Goal: Task Accomplishment & Management: Manage account settings

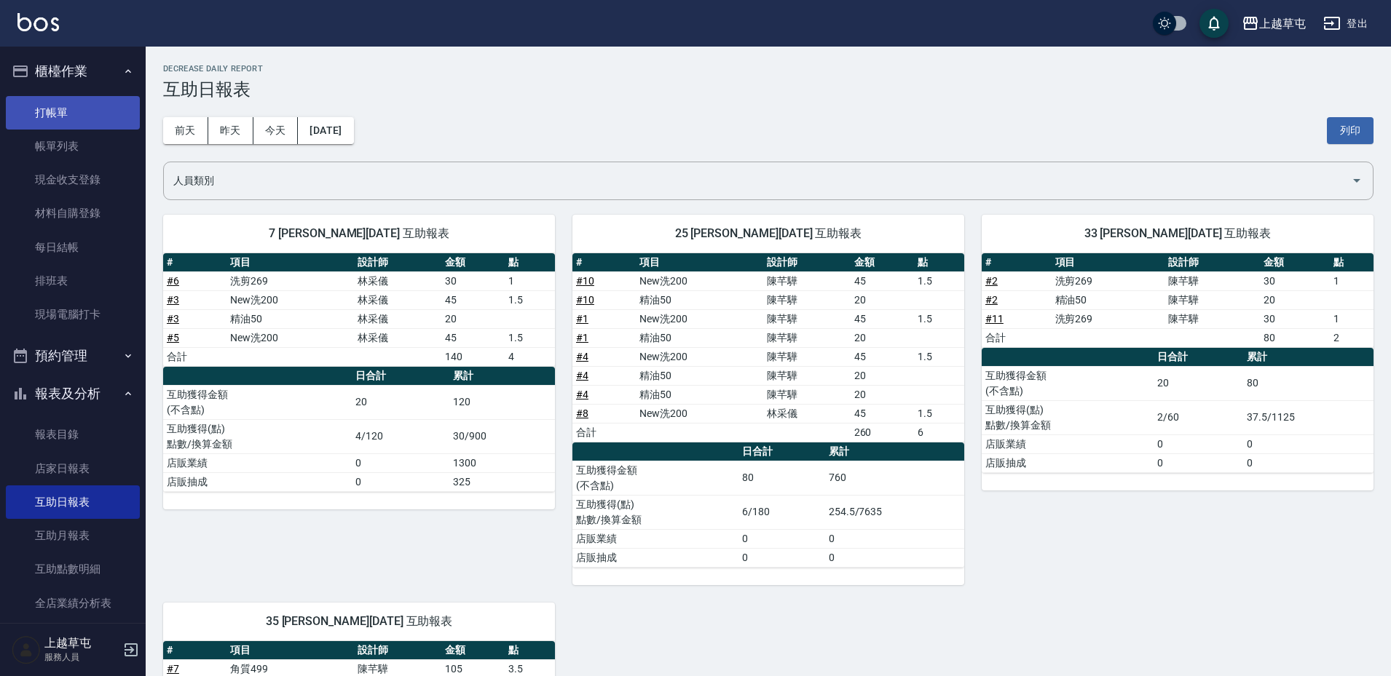
click at [83, 119] on link "打帳單" at bounding box center [73, 112] width 134 height 33
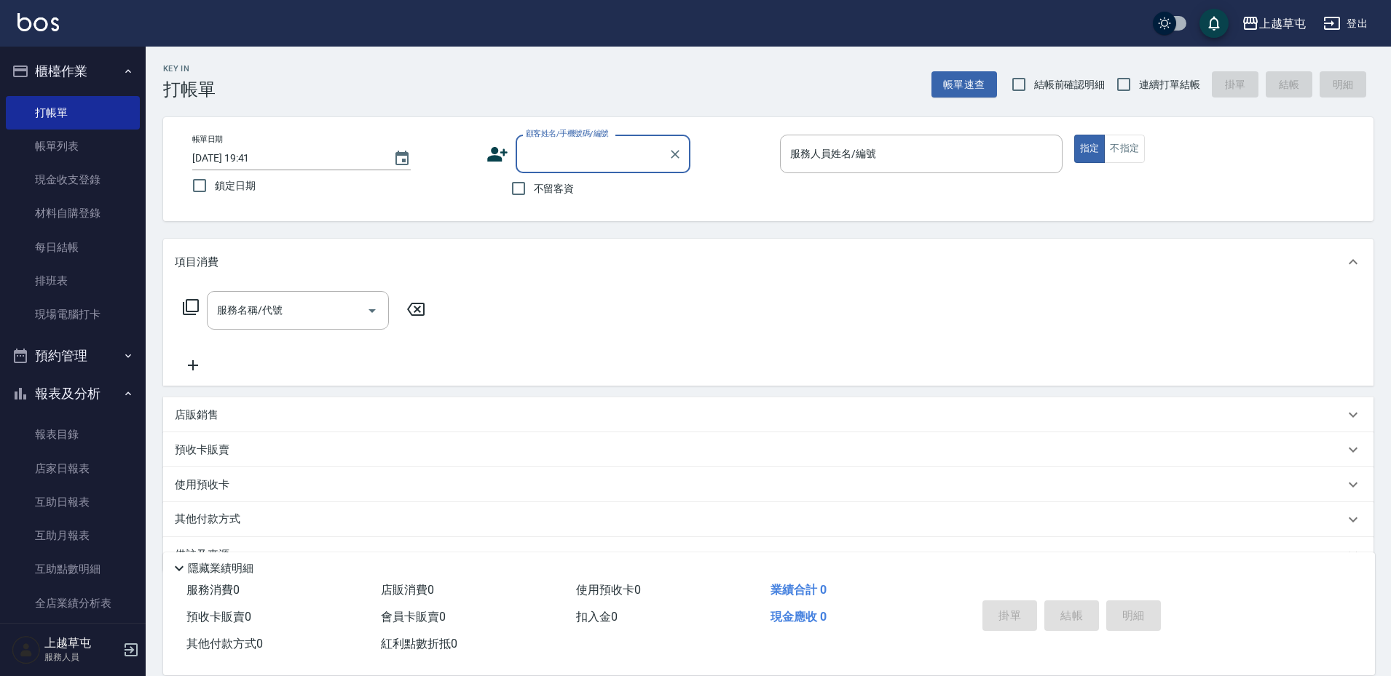
drag, startPoint x: 543, startPoint y: 198, endPoint x: 580, endPoint y: 186, distance: 39.8
click at [545, 197] on label "不留客資" at bounding box center [538, 188] width 71 height 31
click at [534, 197] on input "不留客資" at bounding box center [518, 188] width 31 height 31
checkbox input "true"
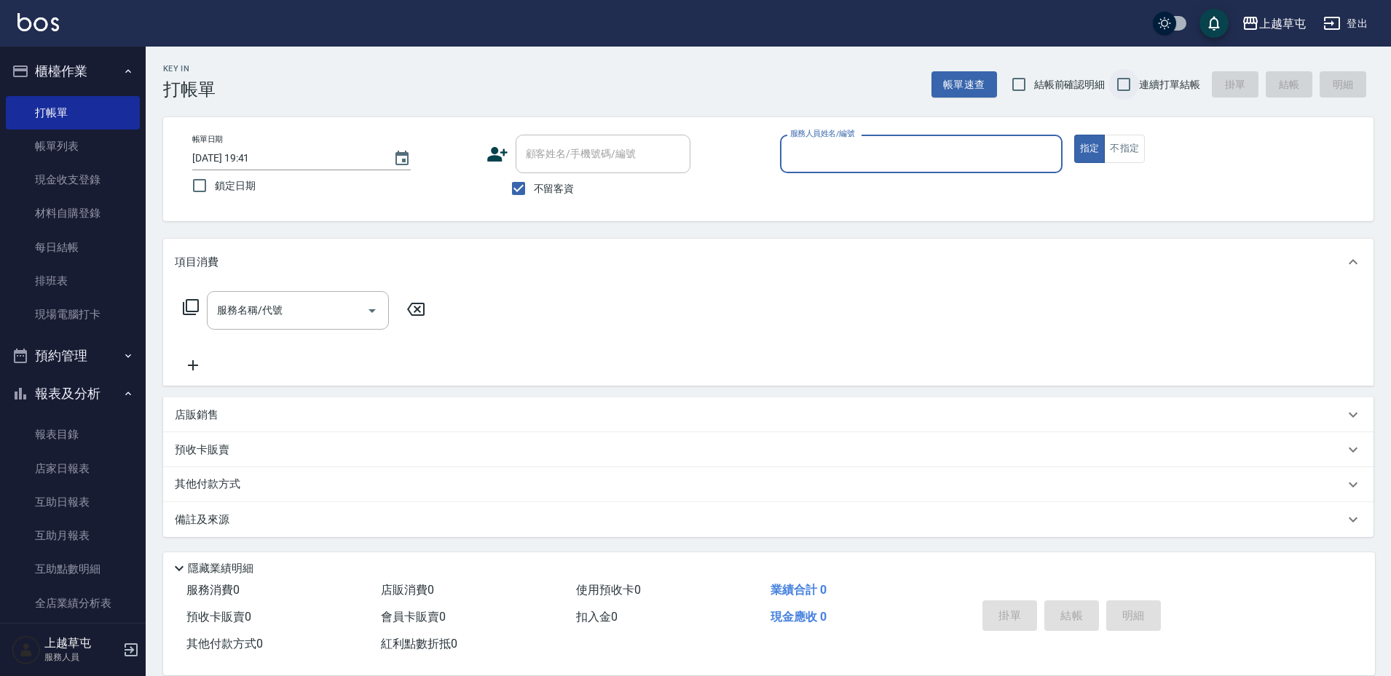
click at [1127, 90] on input "連續打單結帳" at bounding box center [1123, 84] width 31 height 31
checkbox input "true"
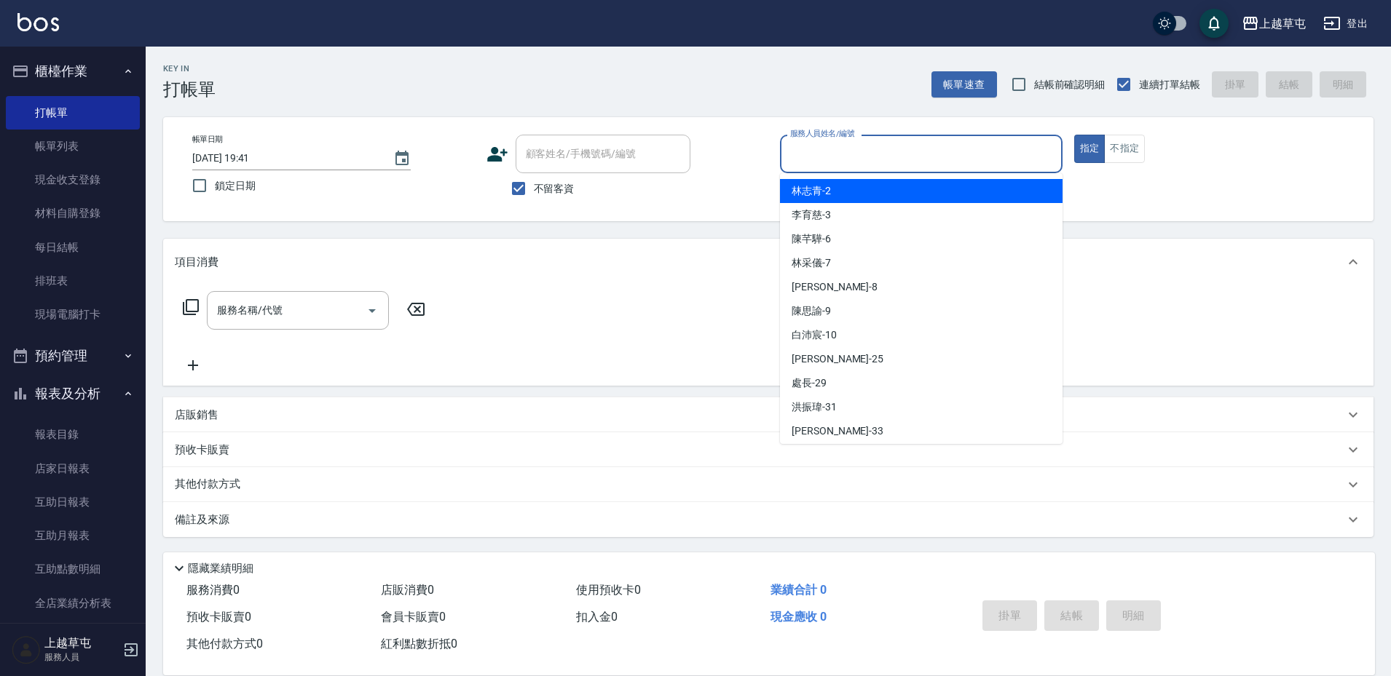
click at [971, 165] on input "服務人員姓名/編號" at bounding box center [920, 153] width 269 height 25
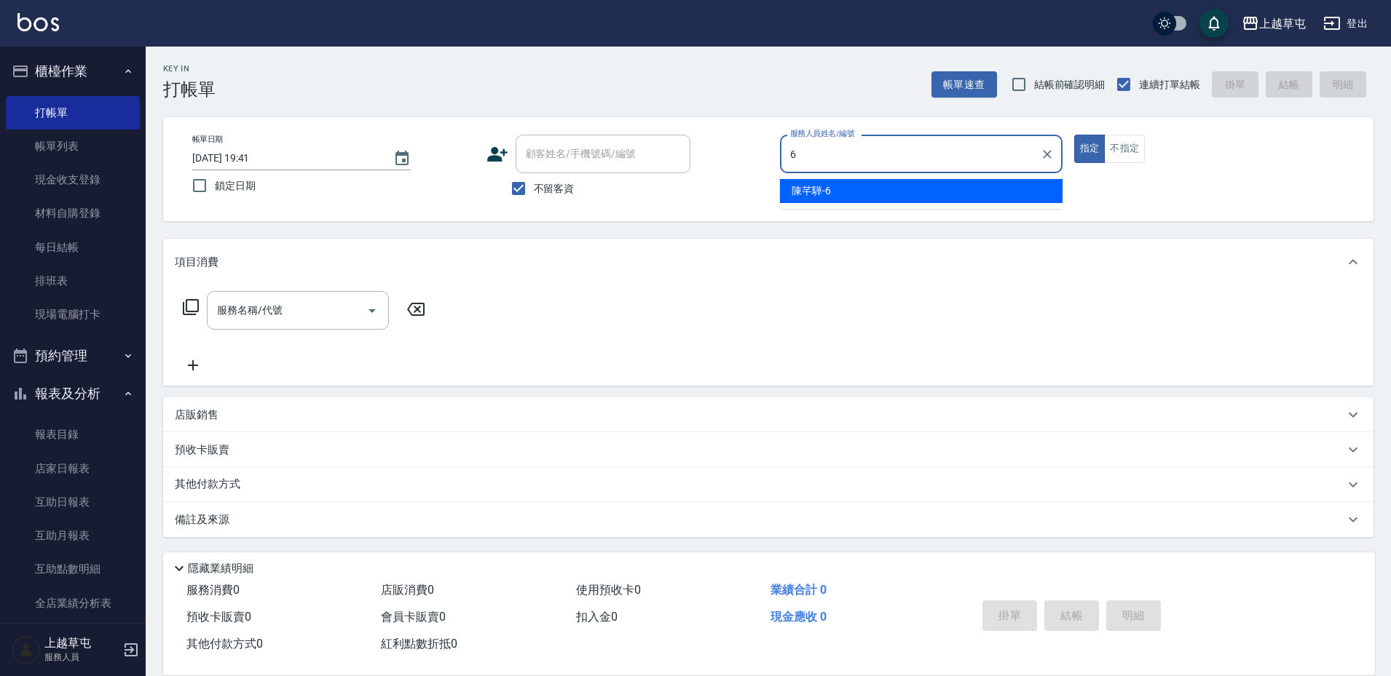
type input "[PERSON_NAME]-6"
type button "true"
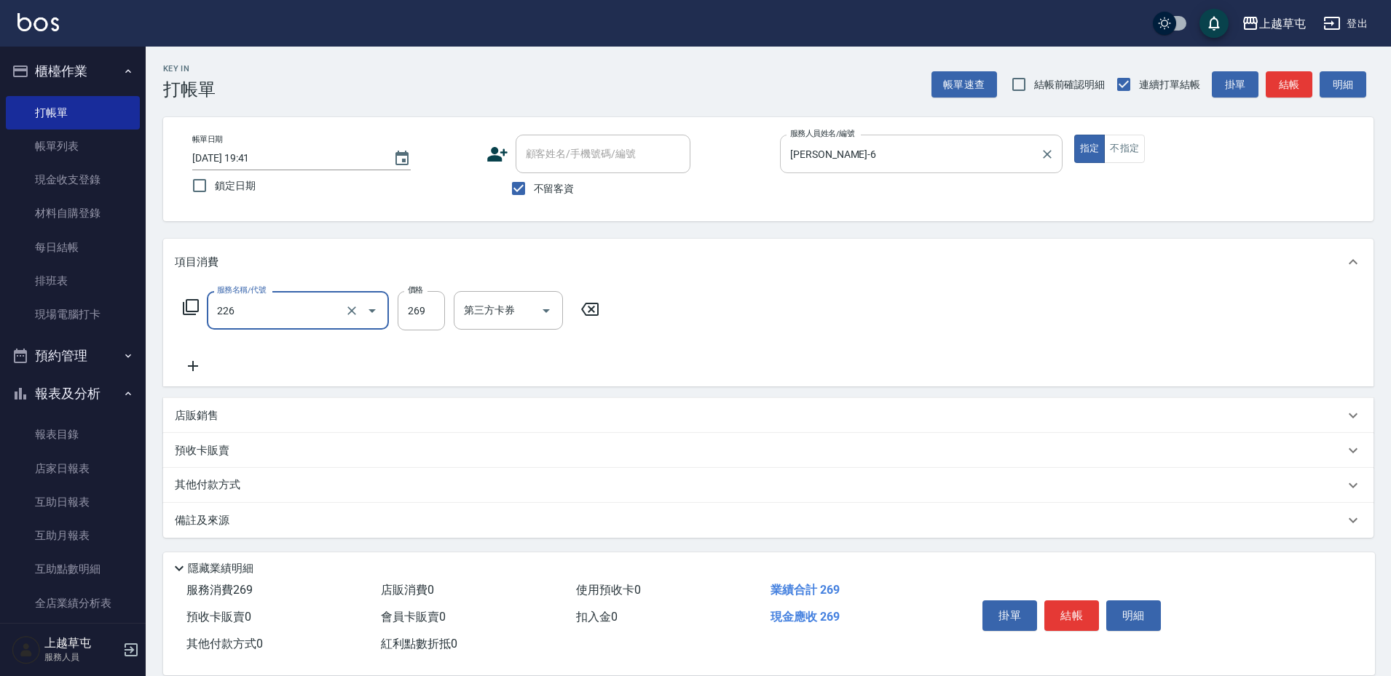
type input "洗剪269(226)"
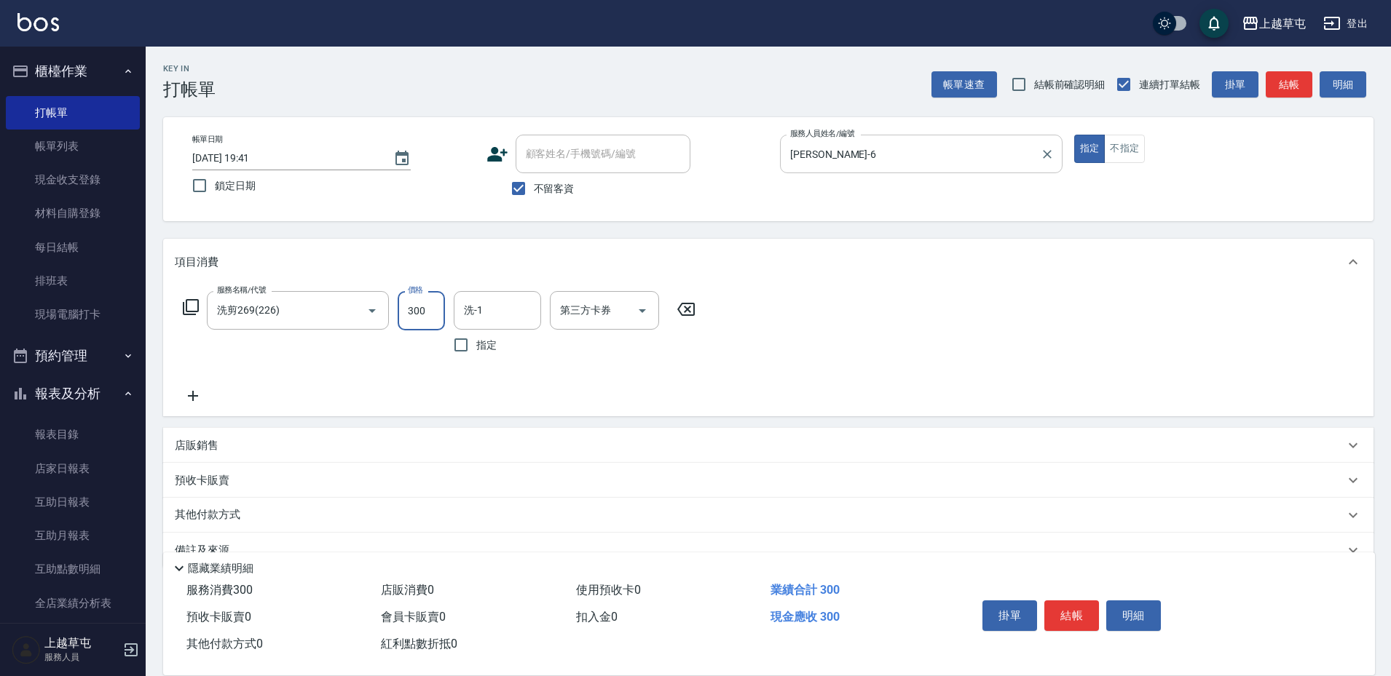
type input "300"
type input "[PERSON_NAME]25"
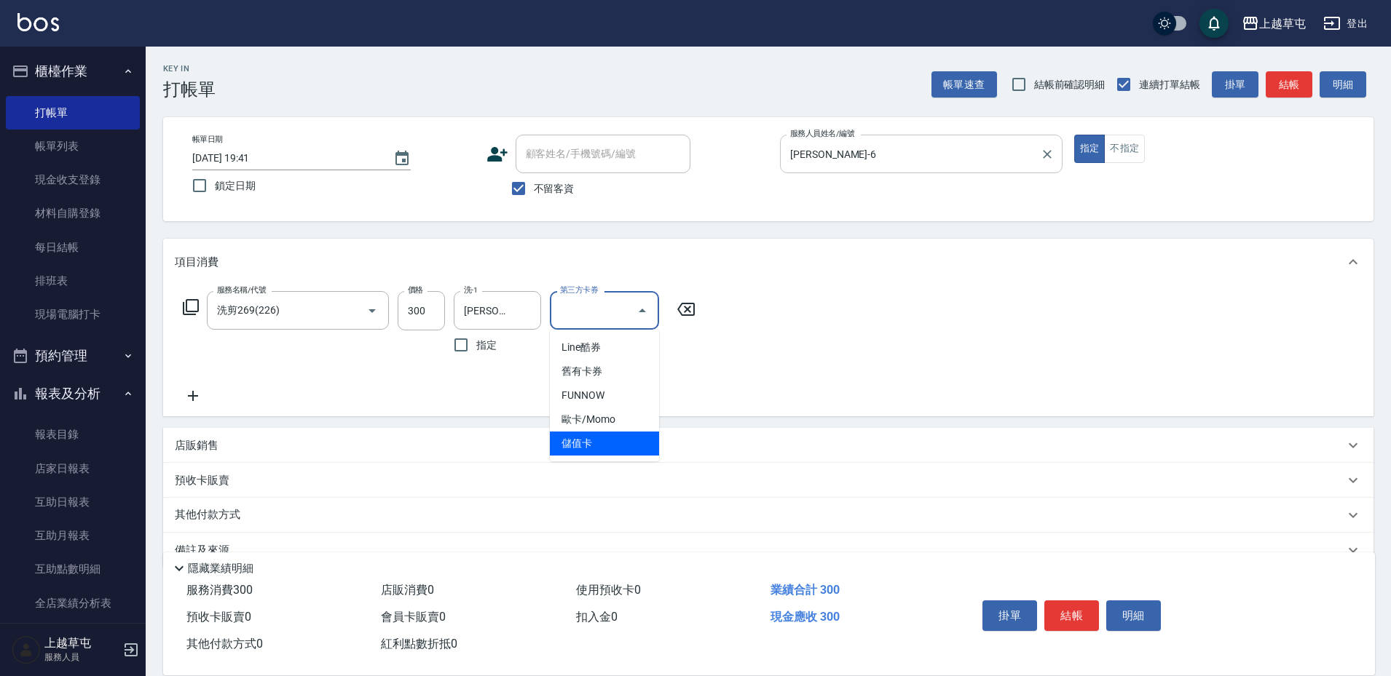
type input "儲值卡"
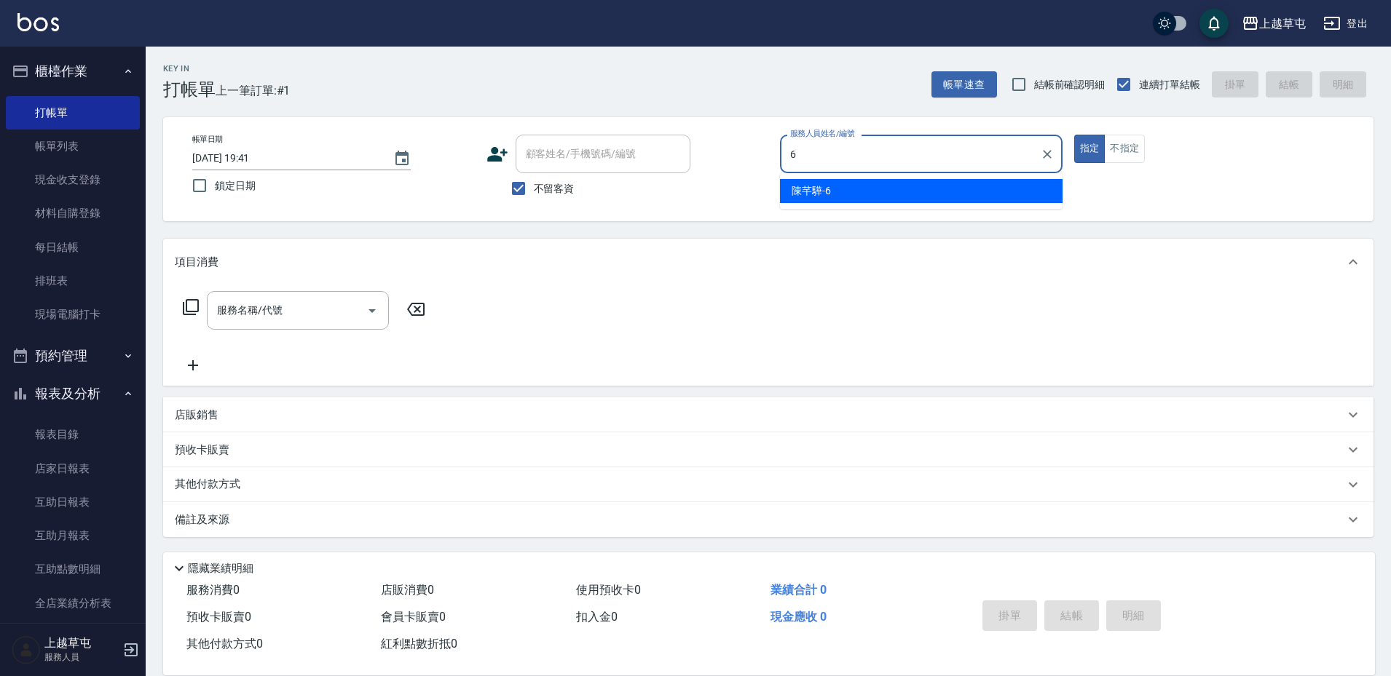
type input "[PERSON_NAME]-6"
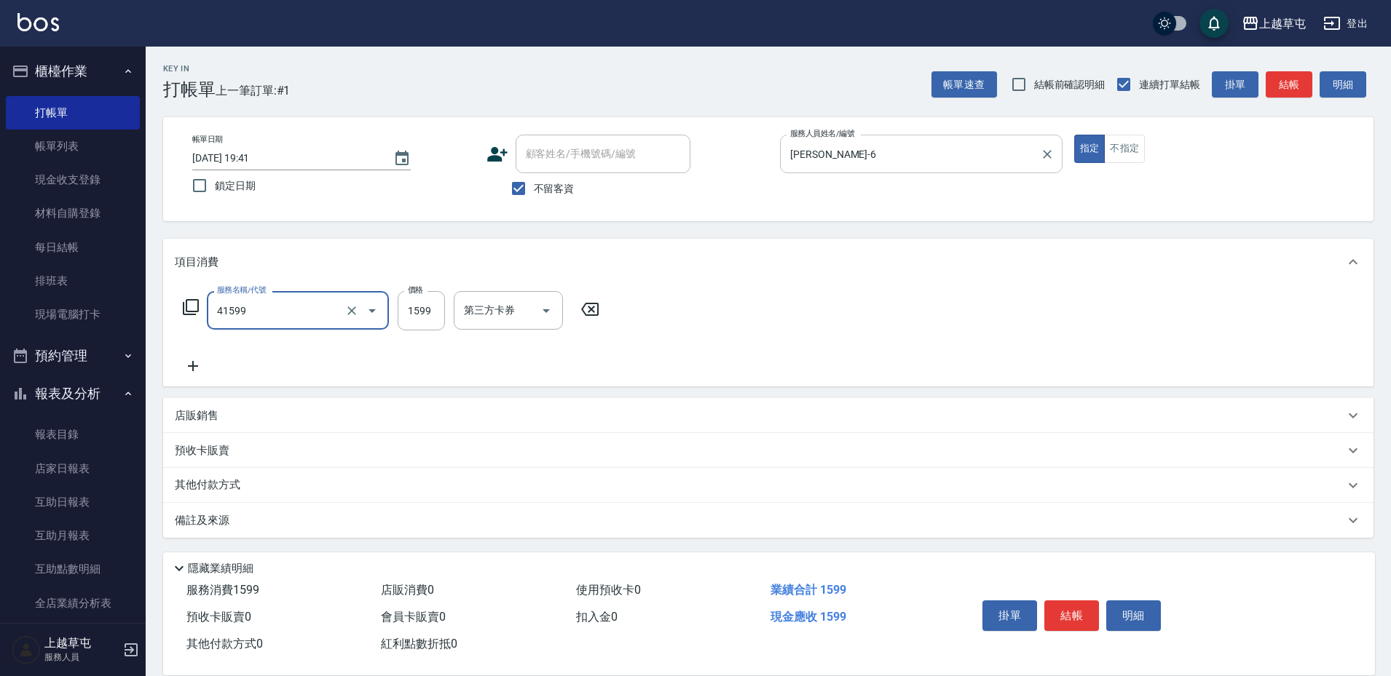
type input "[PERSON_NAME]1599(41599)"
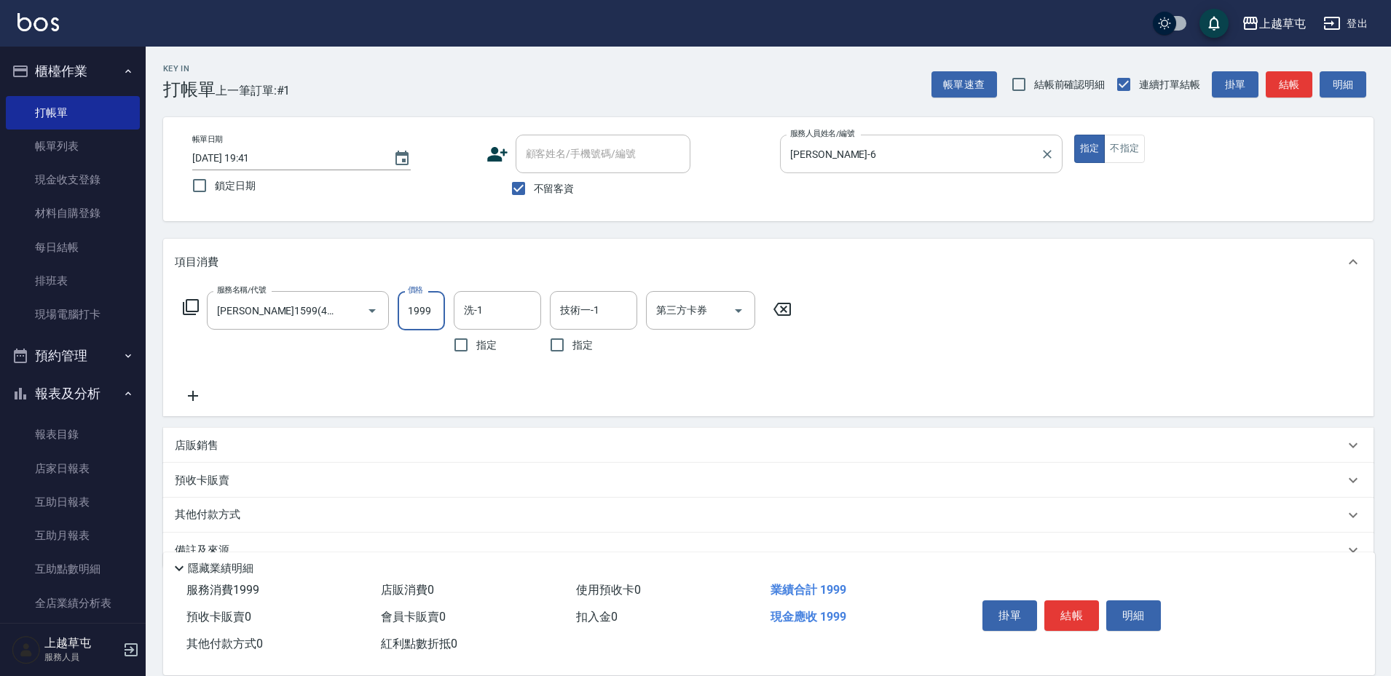
type input "1999"
type input "[PERSON_NAME]25"
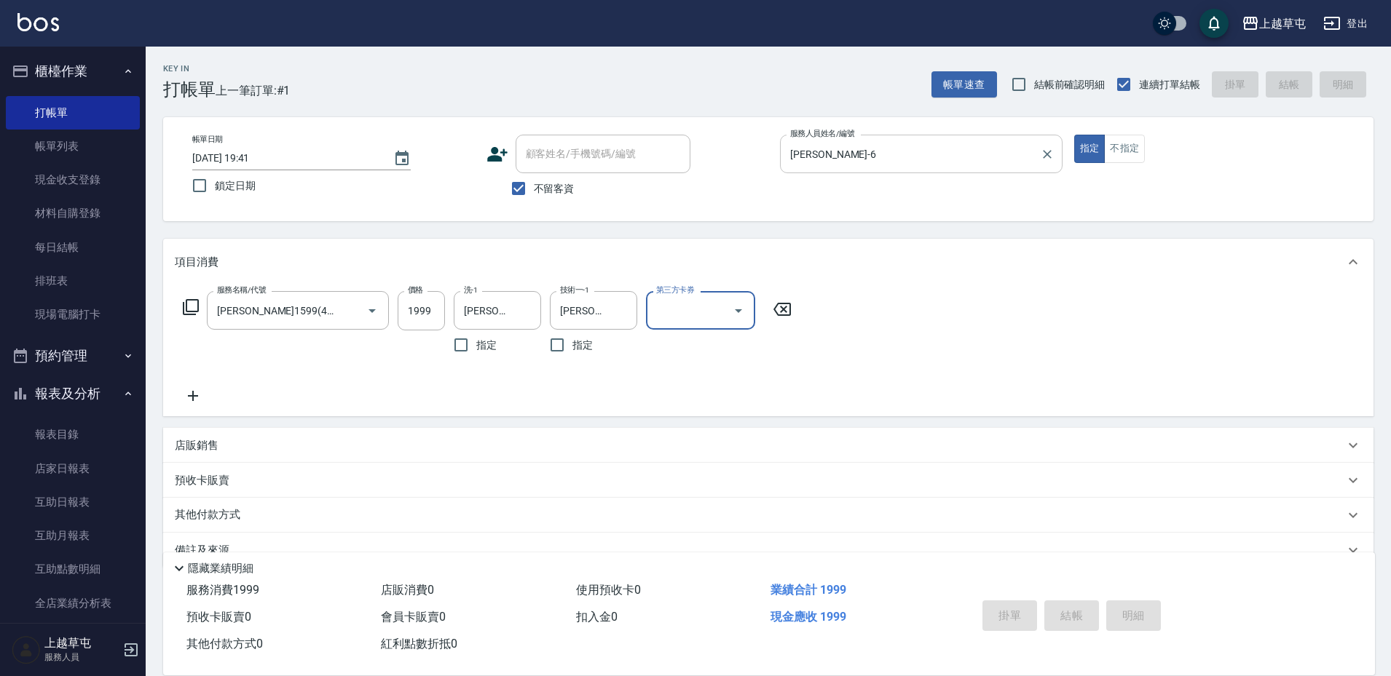
type input "[DATE] 19:42"
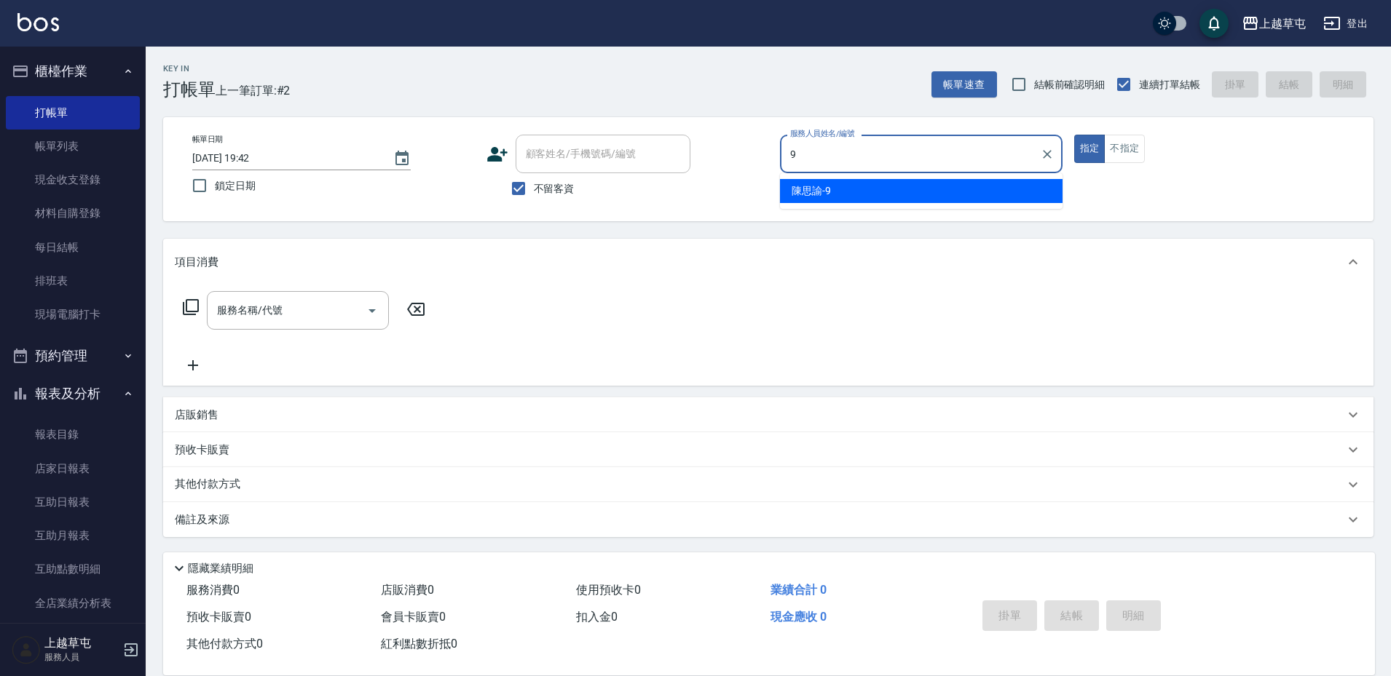
type input "[PERSON_NAME]-9"
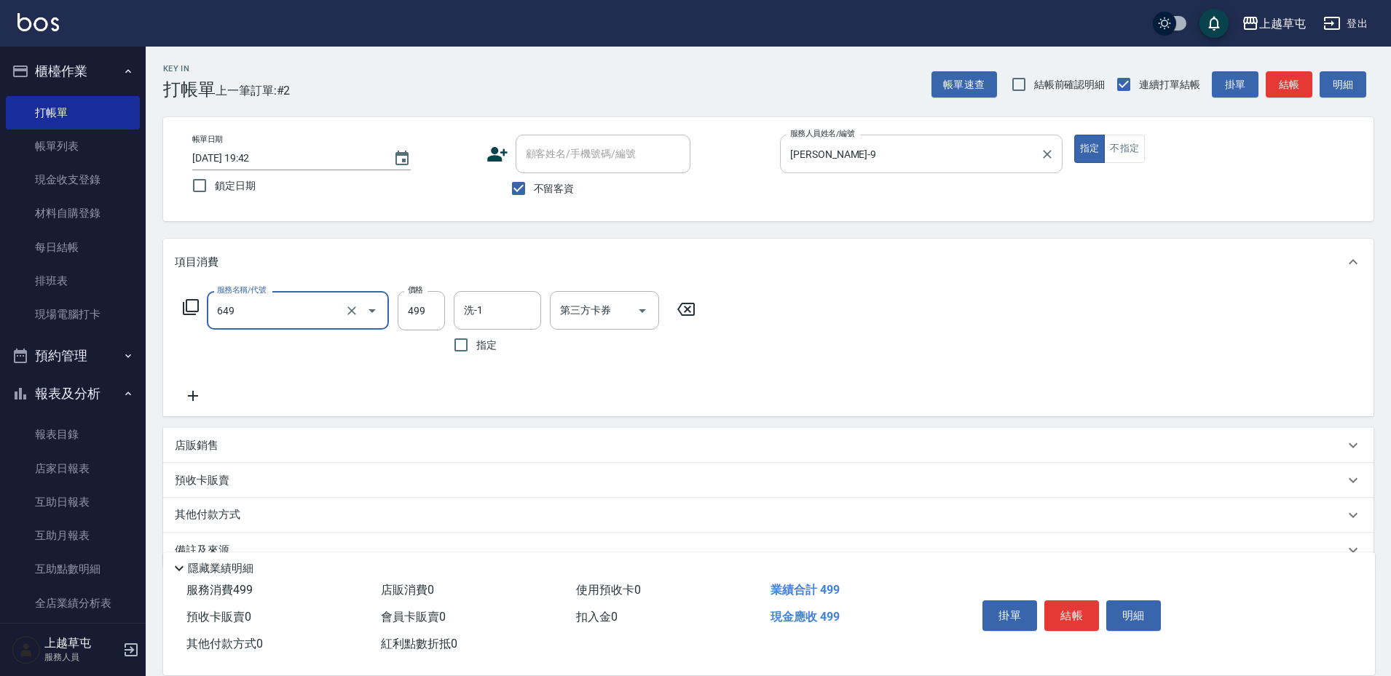
type input "角質499(649)"
type input "[PERSON_NAME]-33"
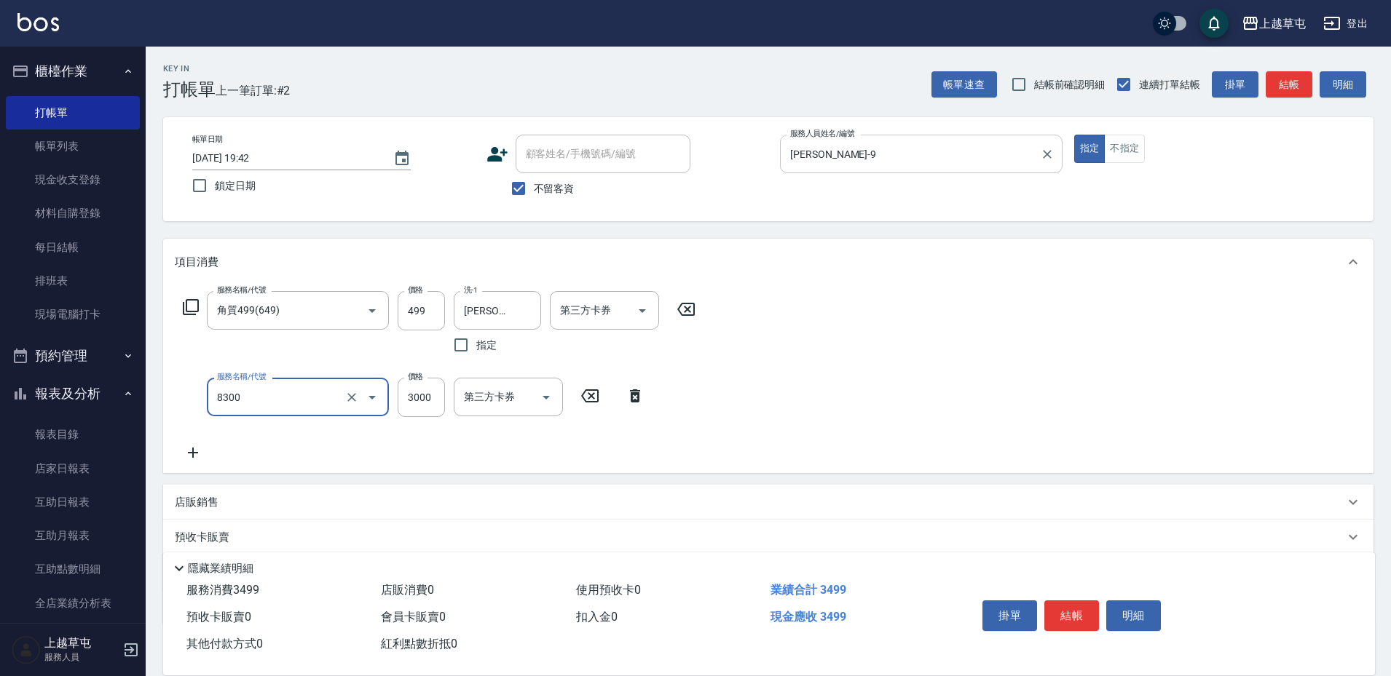
type input "儲3000(8300)"
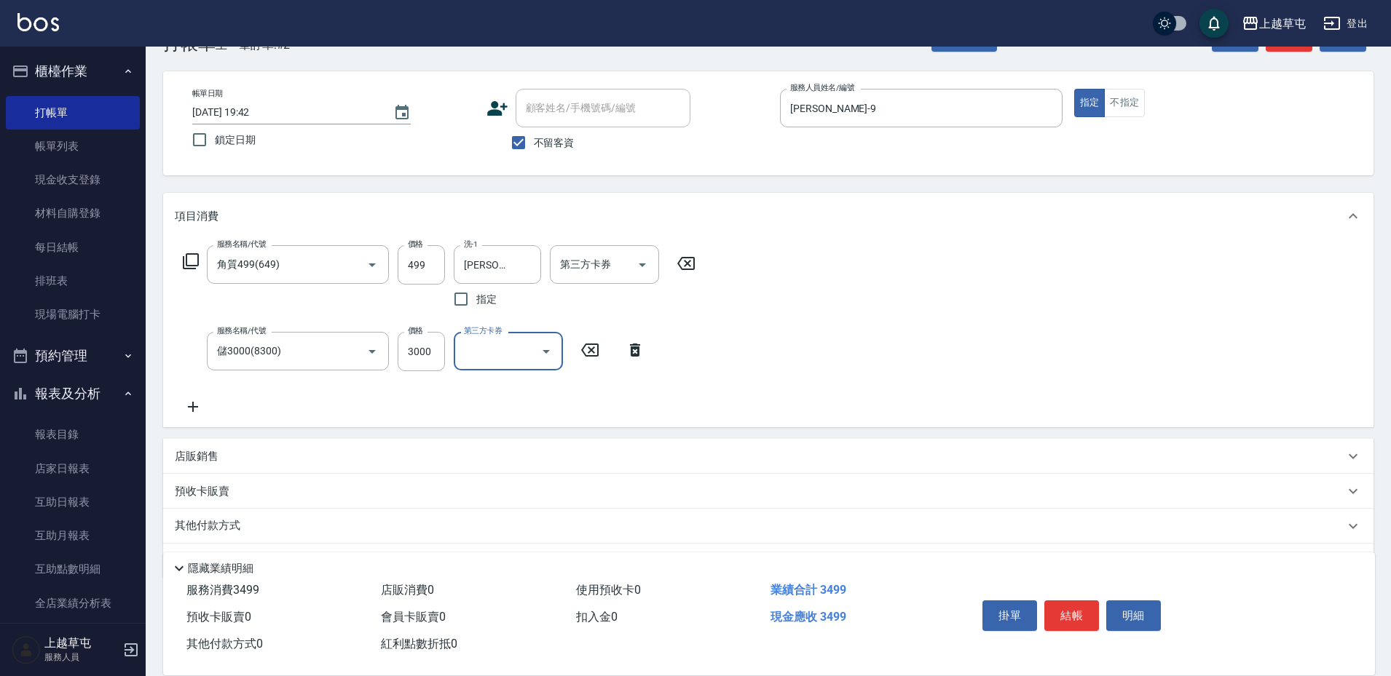
scroll to position [88, 0]
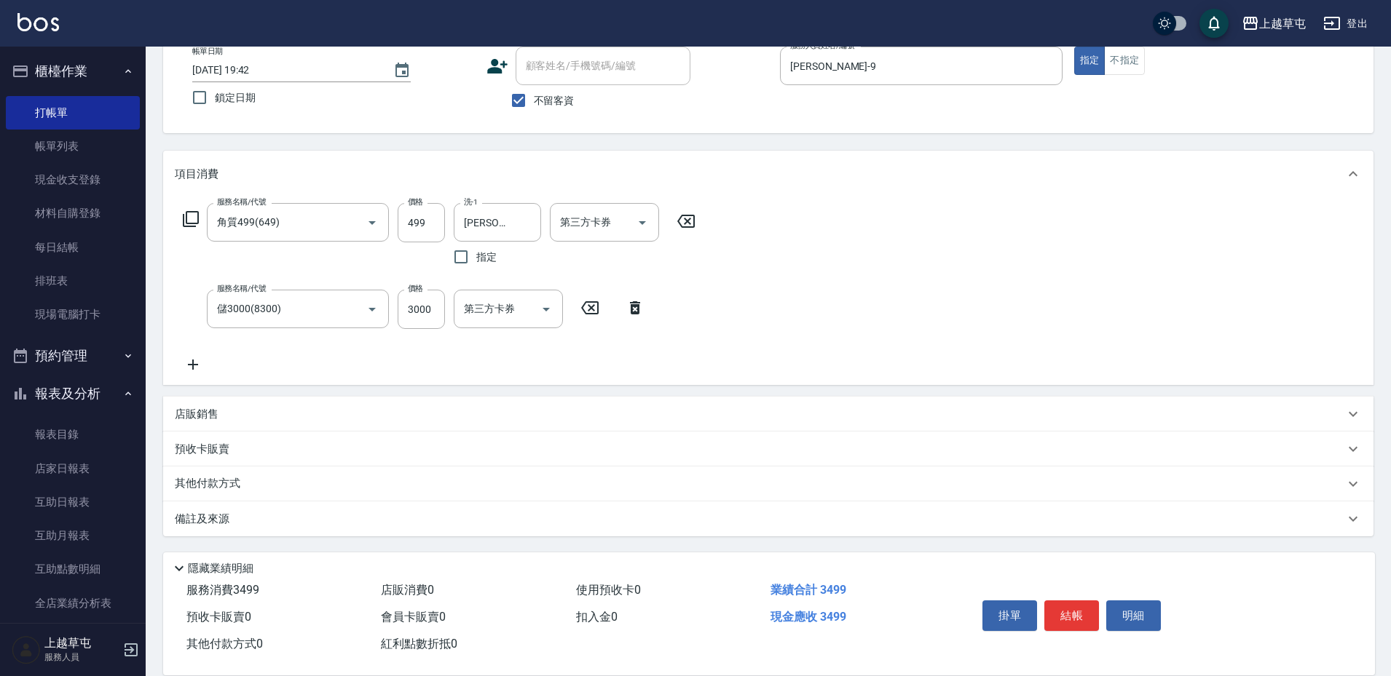
click at [204, 406] on div "店販銷售" at bounding box center [768, 414] width 1210 height 35
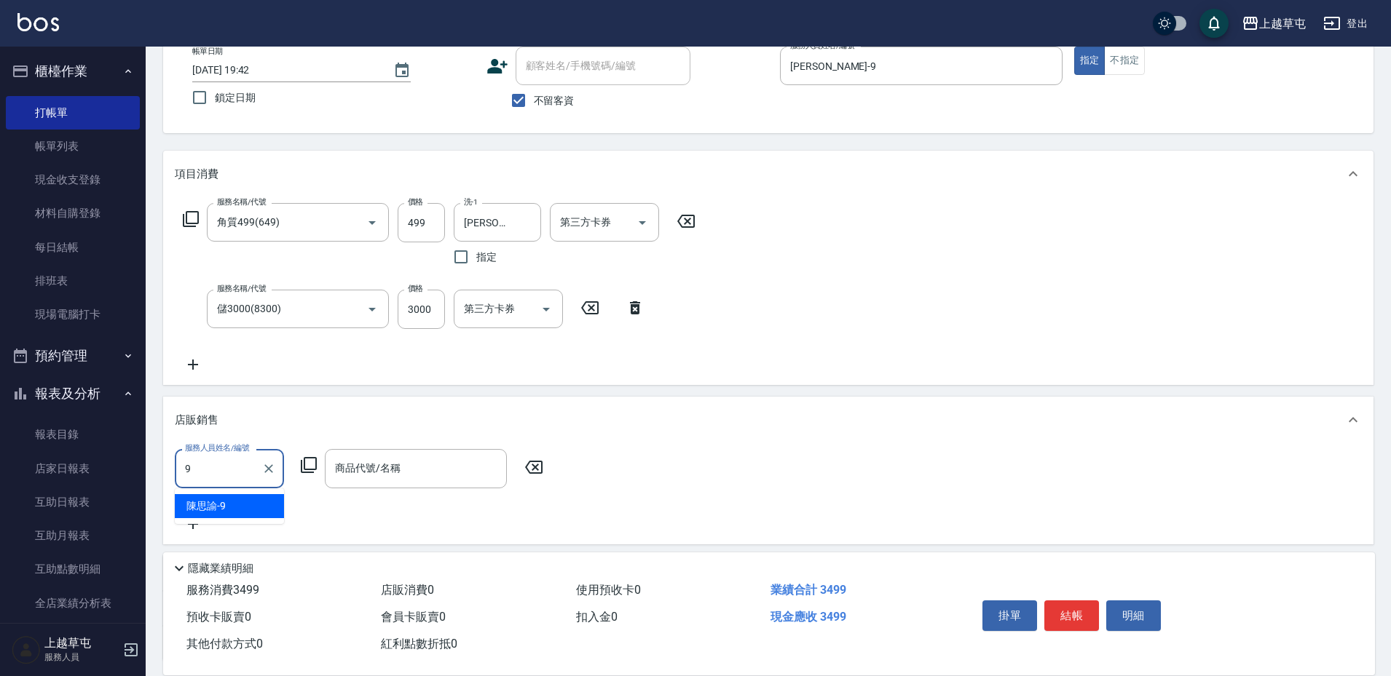
type input "[PERSON_NAME]-9"
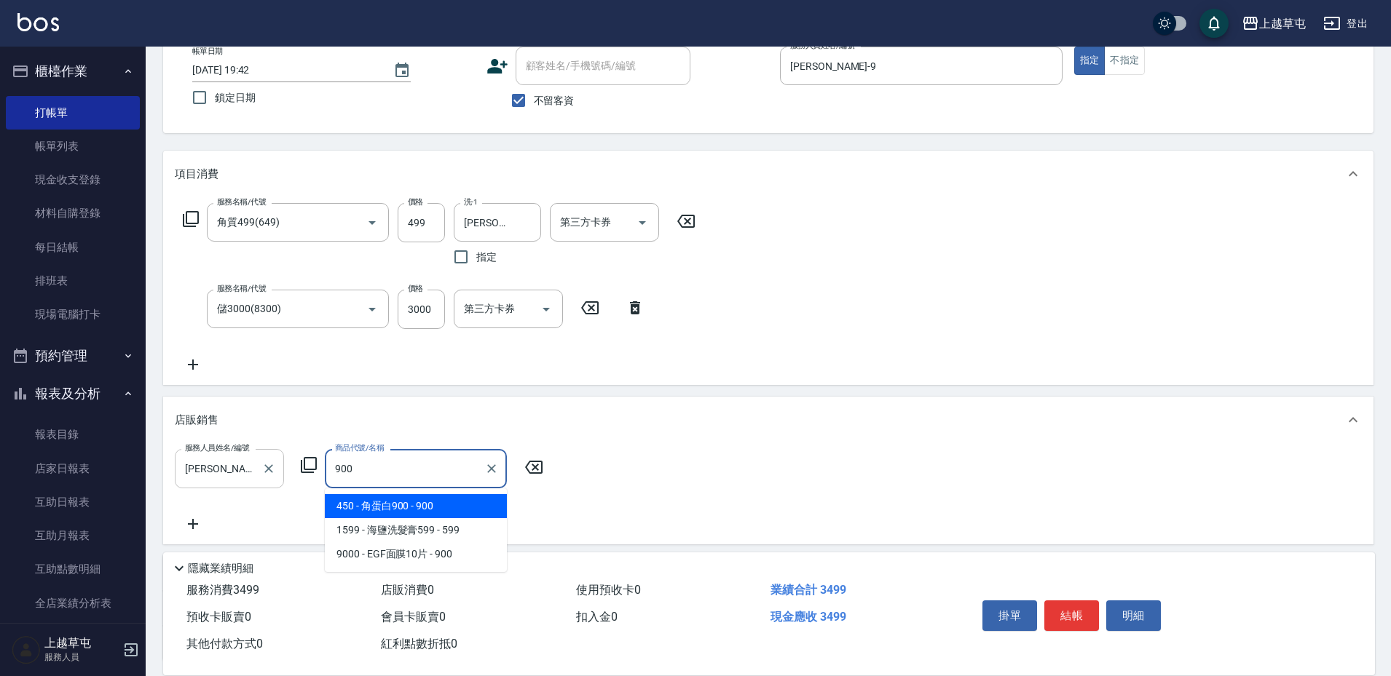
type input "角蛋白900"
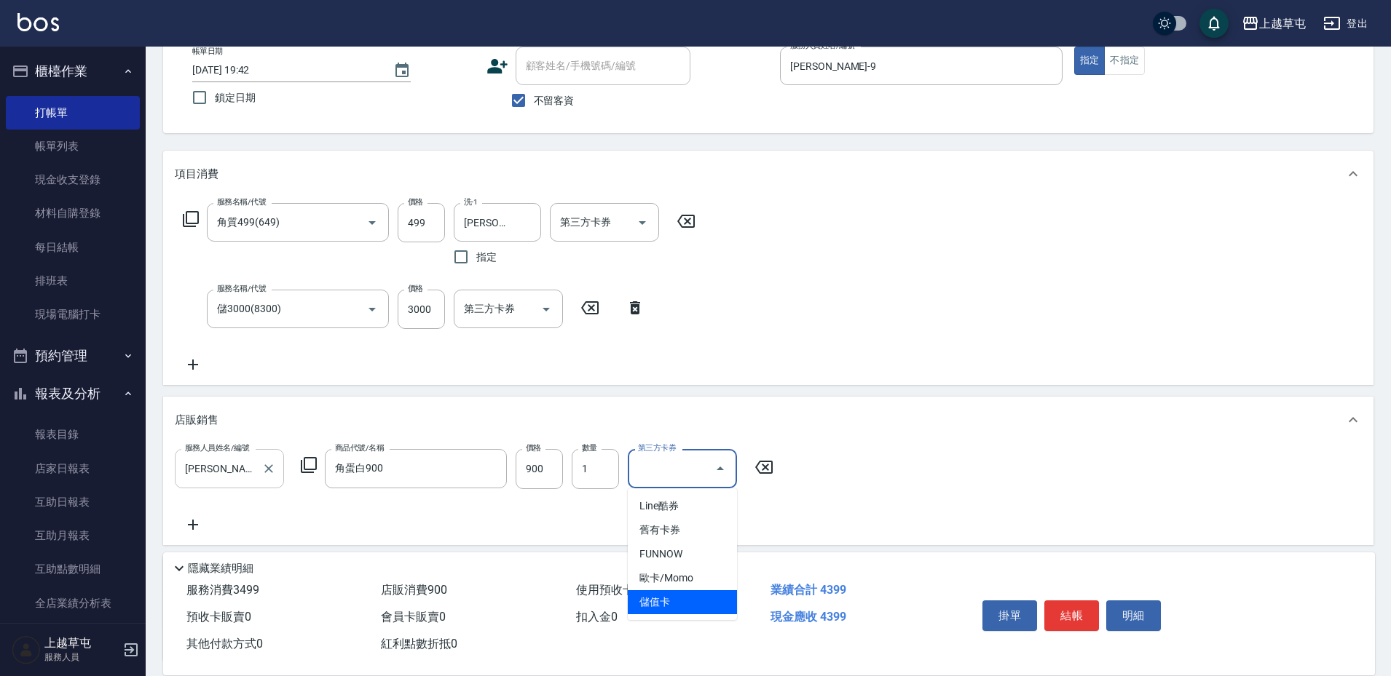
type input "儲值卡"
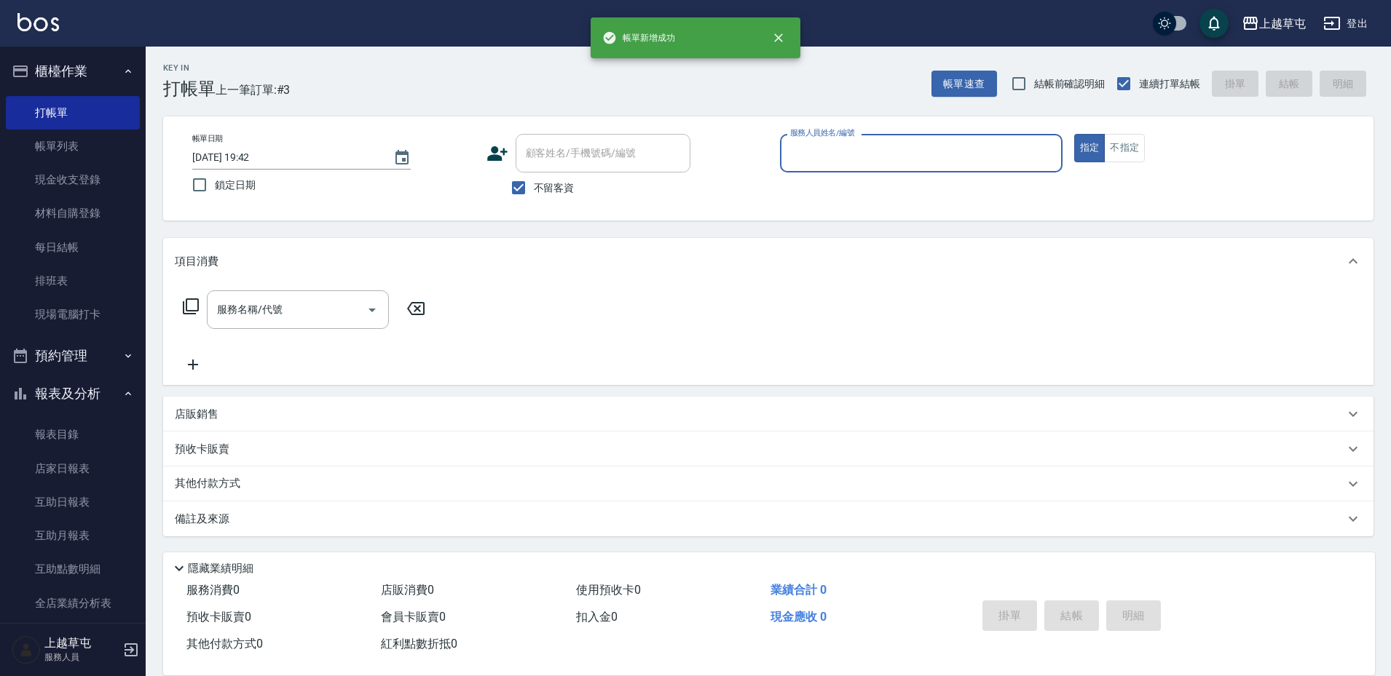
scroll to position [1, 0]
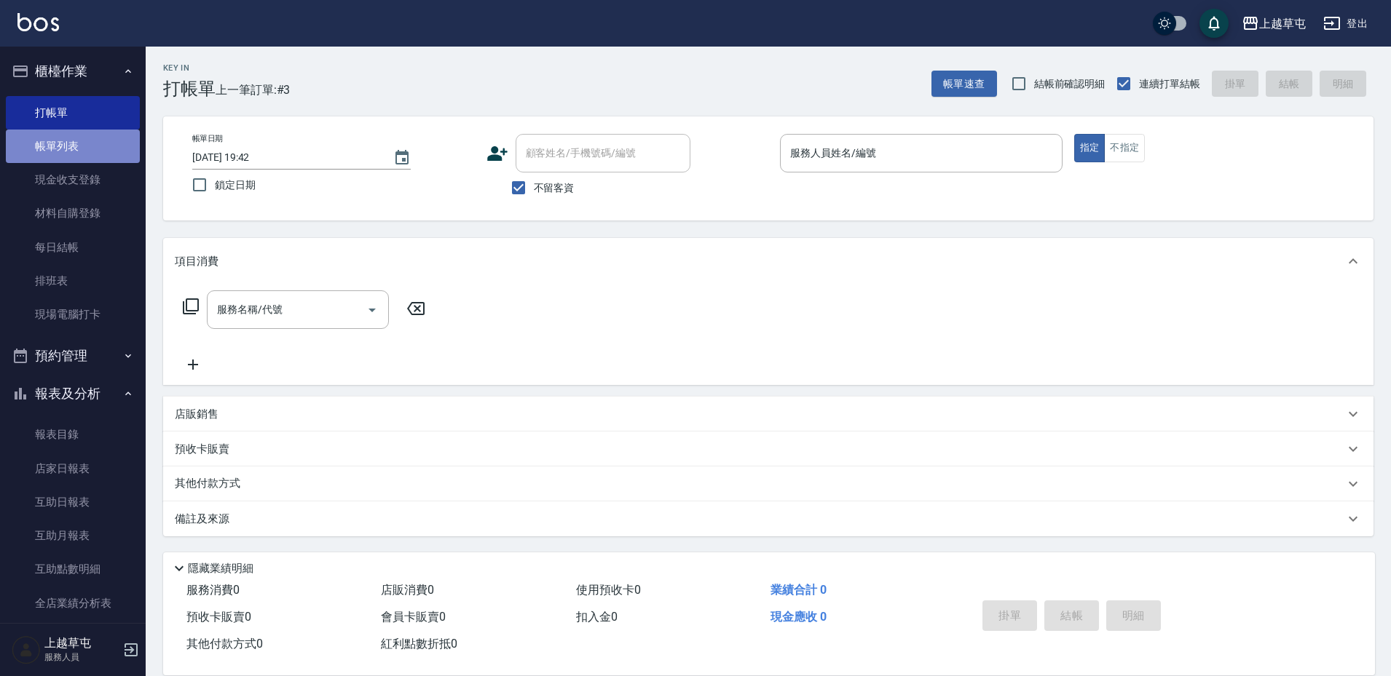
click at [87, 145] on link "帳單列表" at bounding box center [73, 146] width 134 height 33
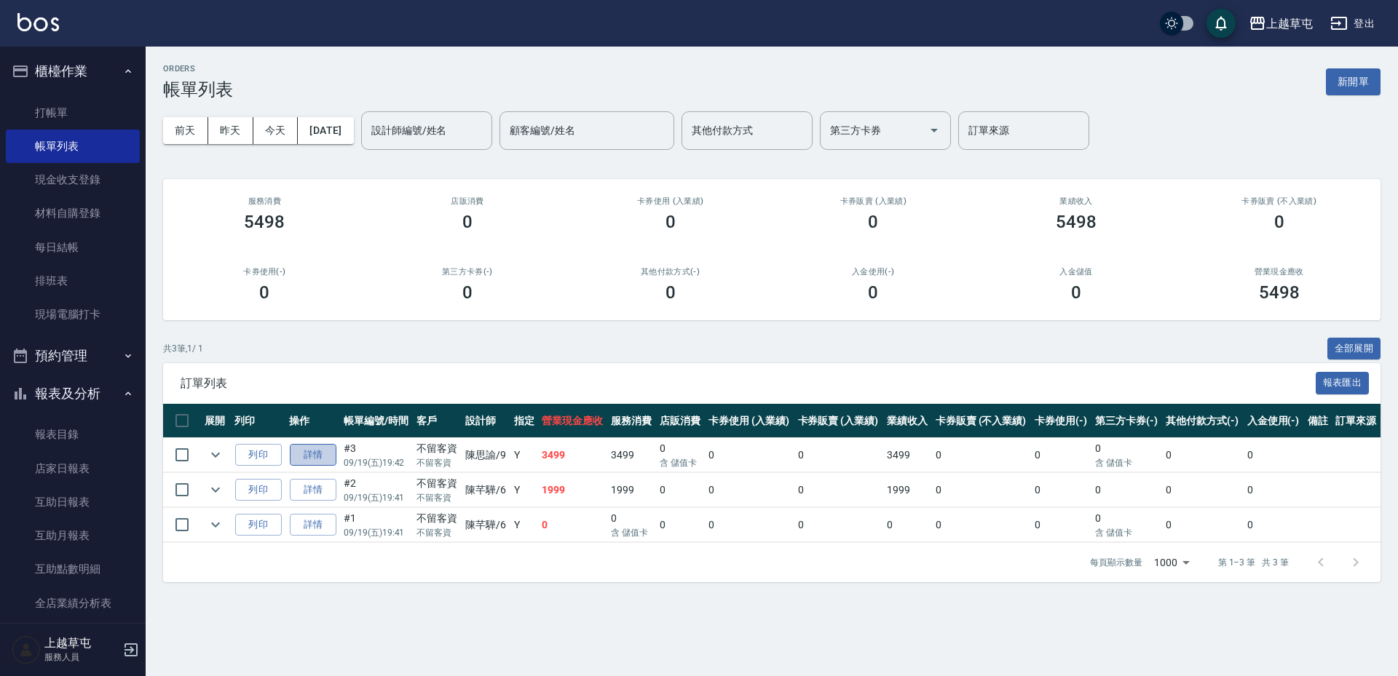
click at [317, 458] on link "詳情" at bounding box center [313, 455] width 47 height 23
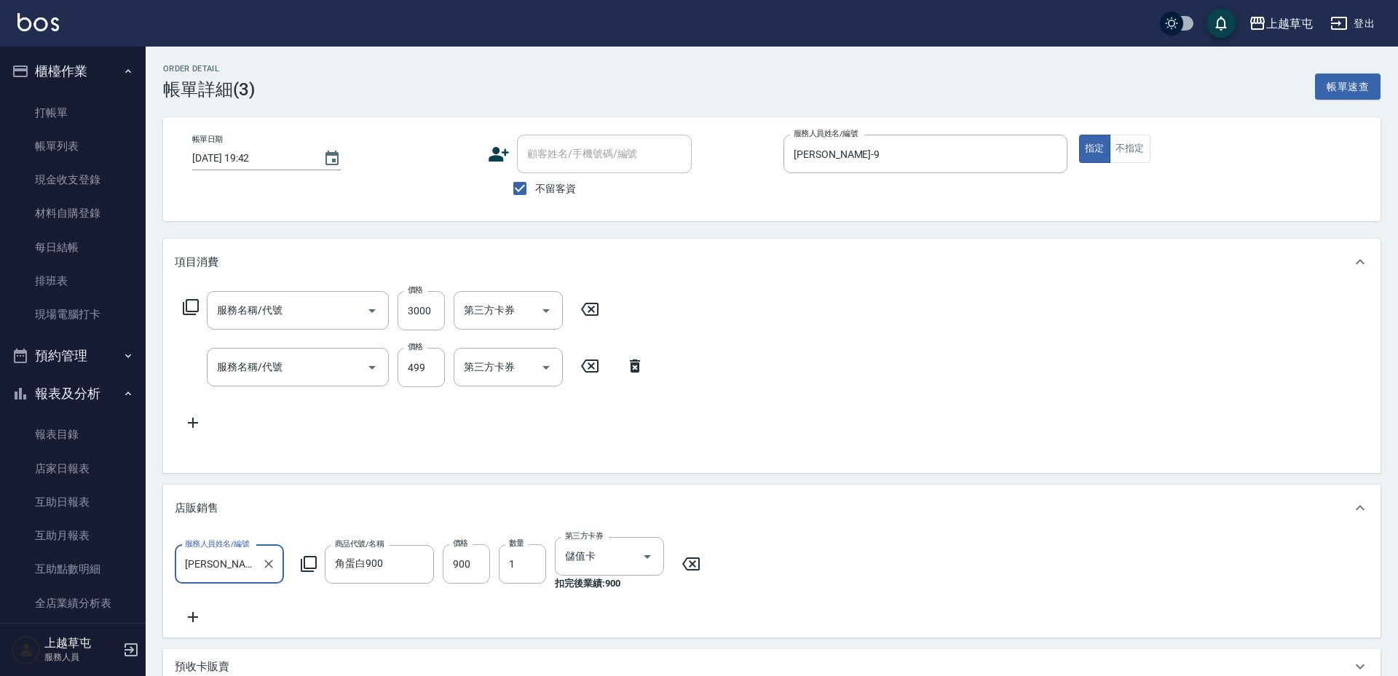
checkbox input "true"
type input "[PERSON_NAME]-9"
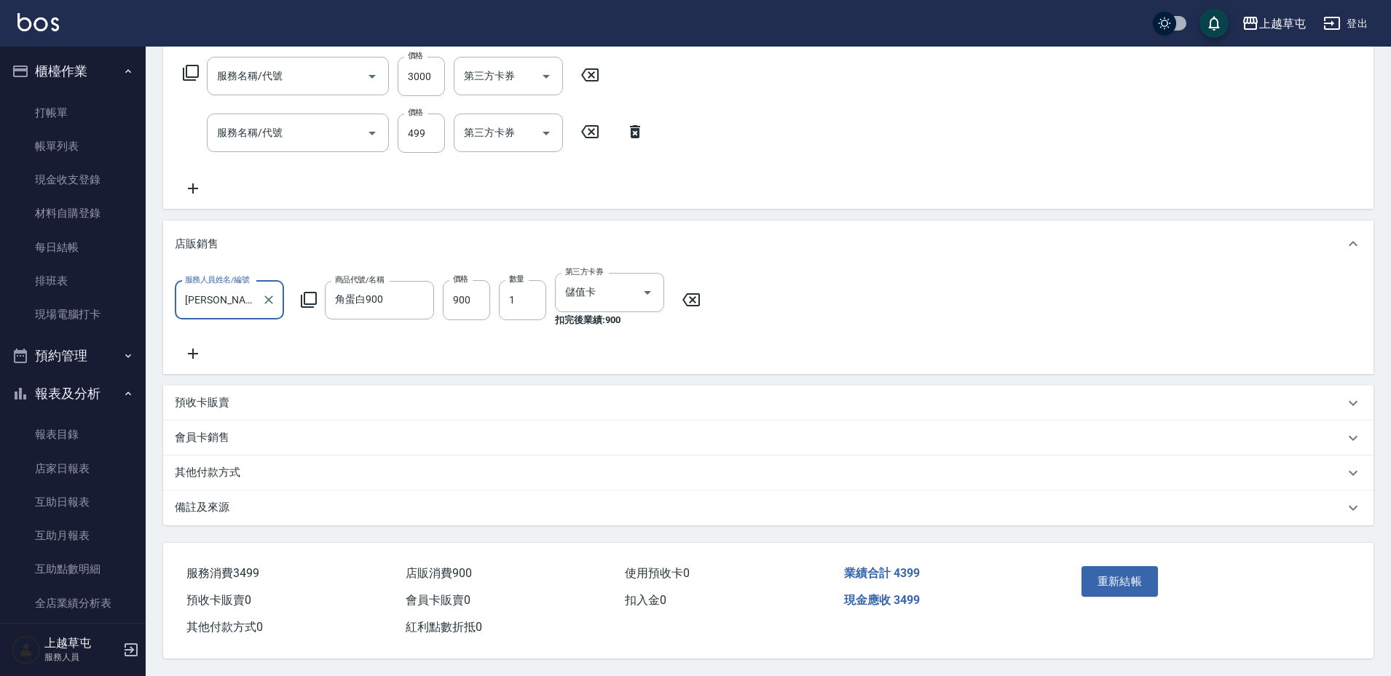
type input "儲3000(8300)"
type input "角質499(649)"
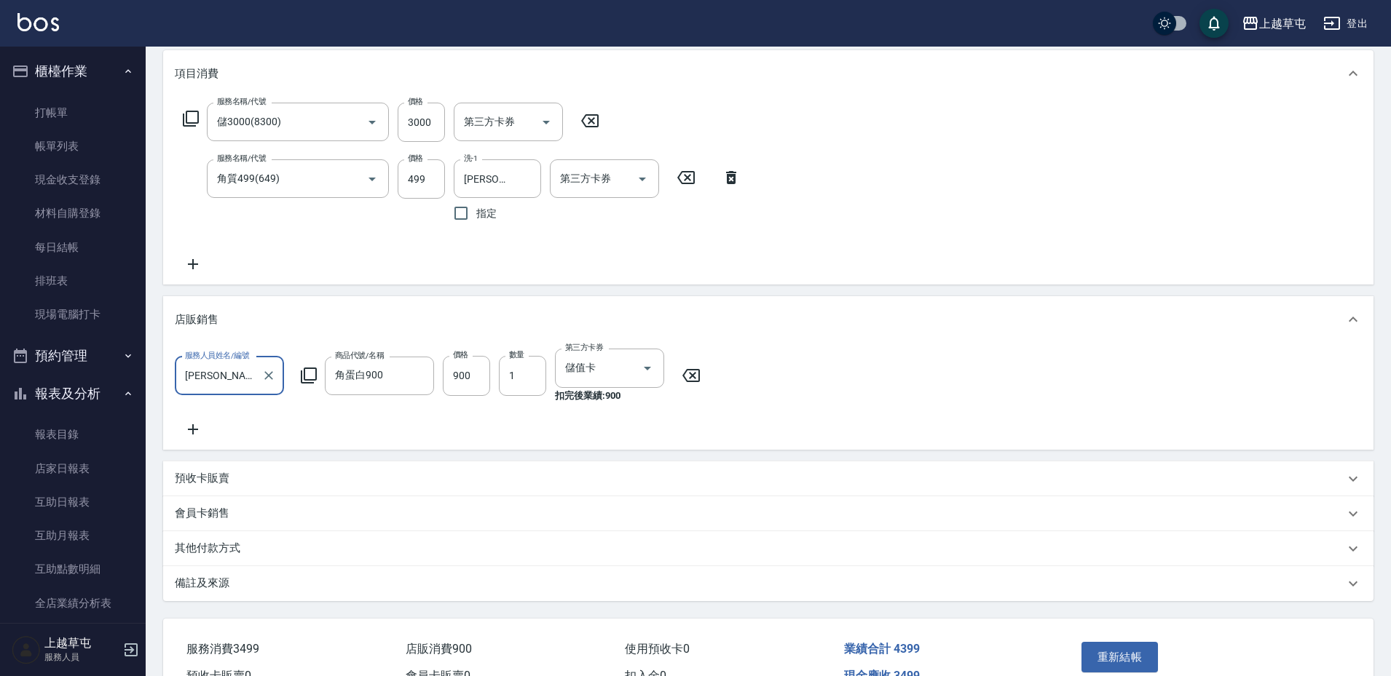
scroll to position [100, 0]
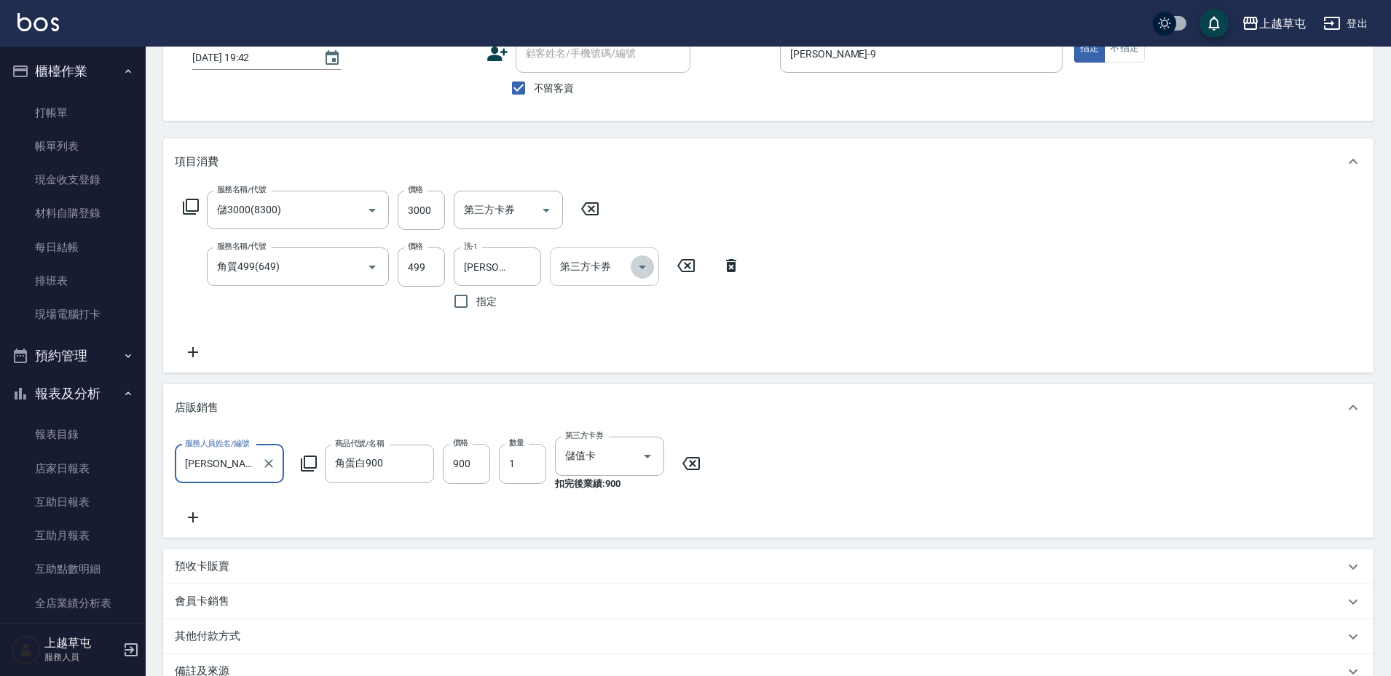
click at [652, 272] on button "Open" at bounding box center [642, 267] width 23 height 23
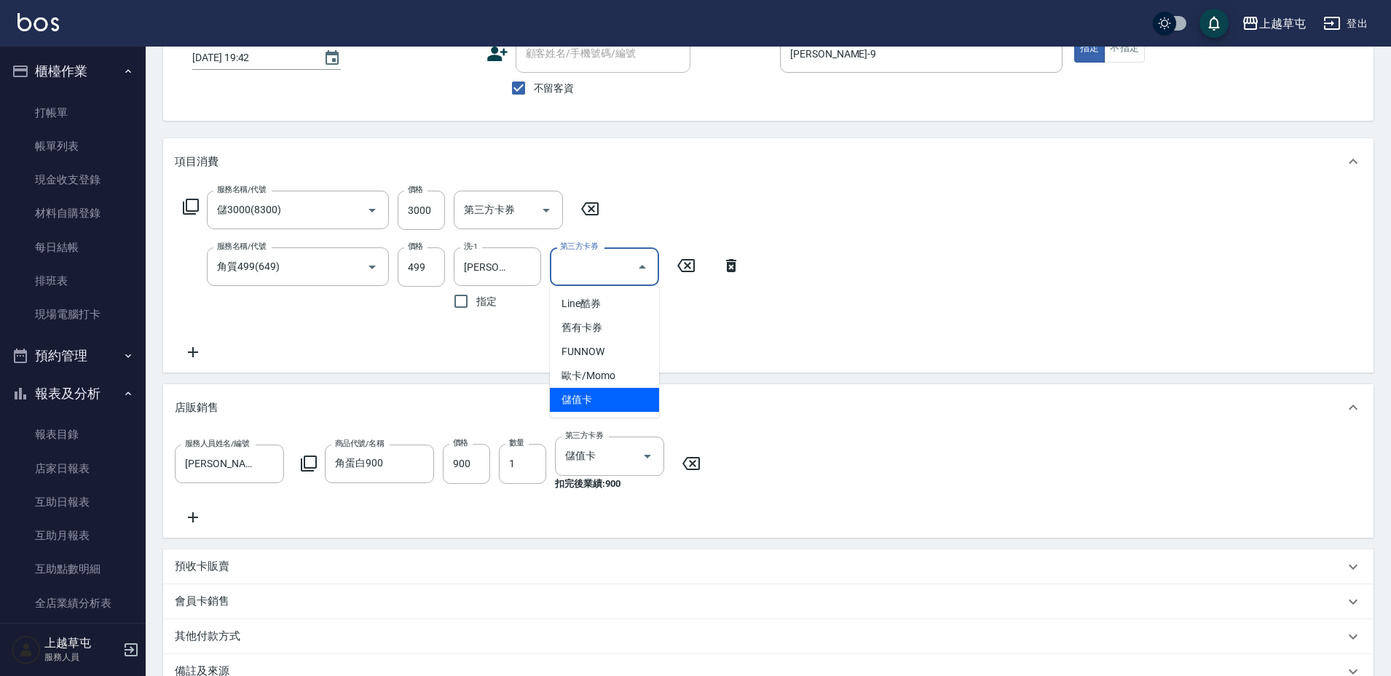
click at [590, 408] on span "儲值卡" at bounding box center [604, 400] width 109 height 24
type input "儲值卡"
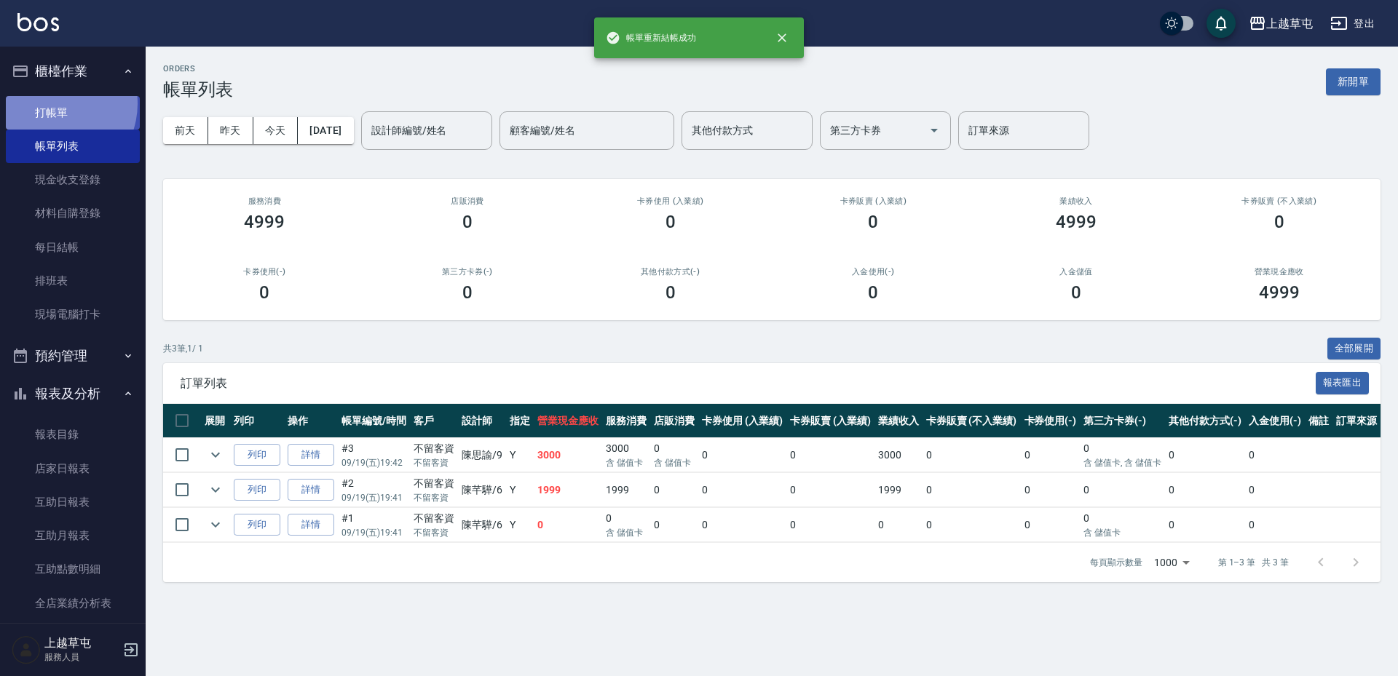
click at [52, 103] on link "打帳單" at bounding box center [73, 112] width 134 height 33
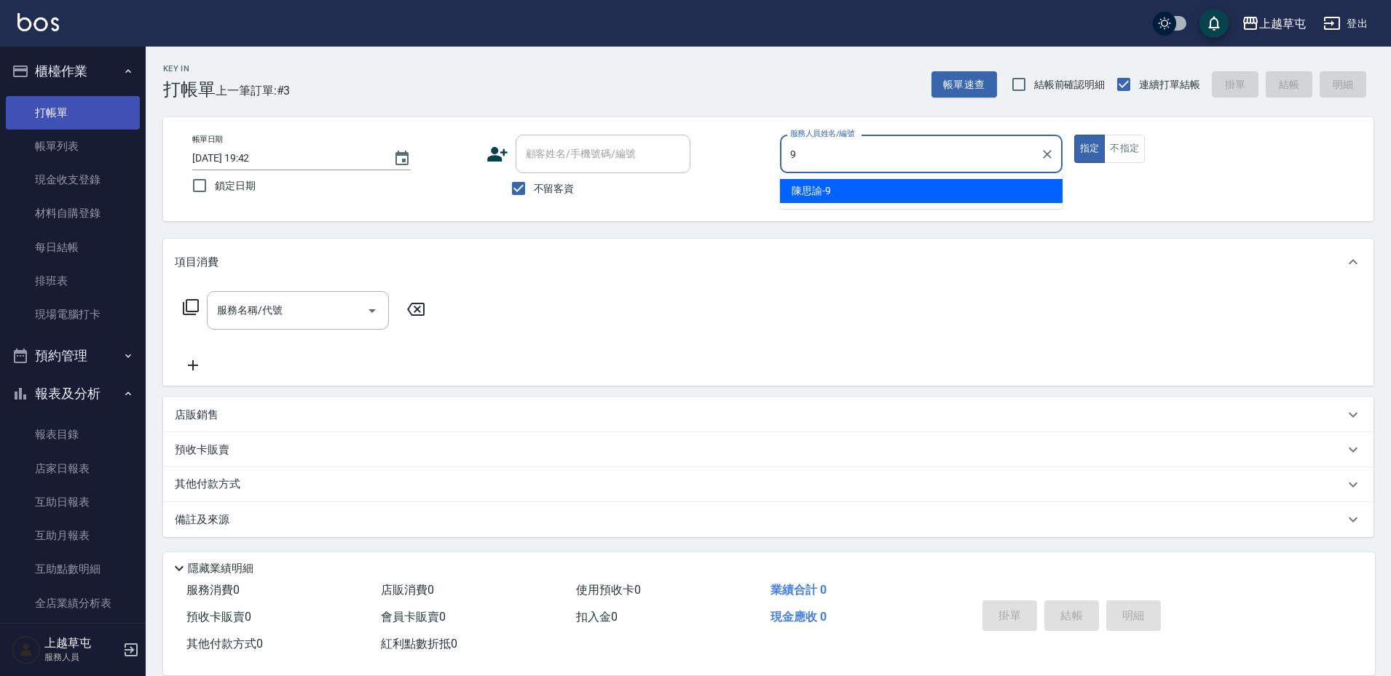
type input "[PERSON_NAME]-9"
type button "true"
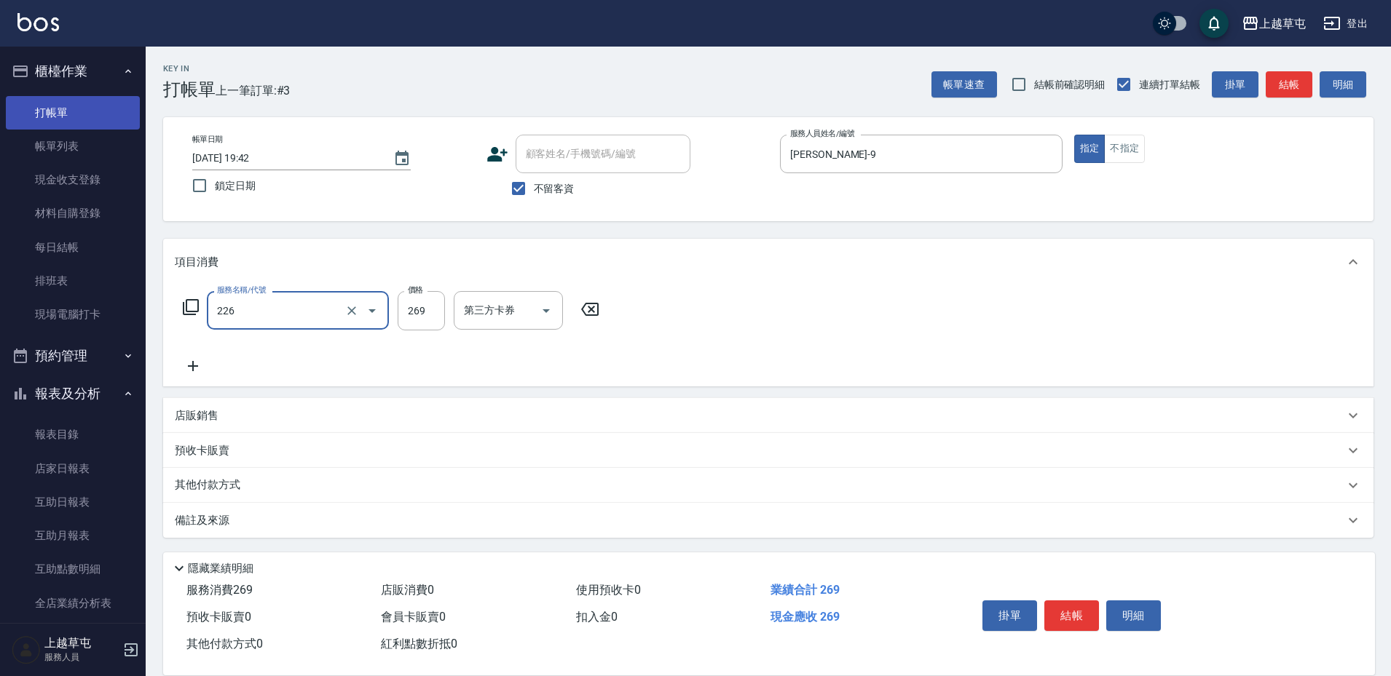
type input "洗剪269(226)"
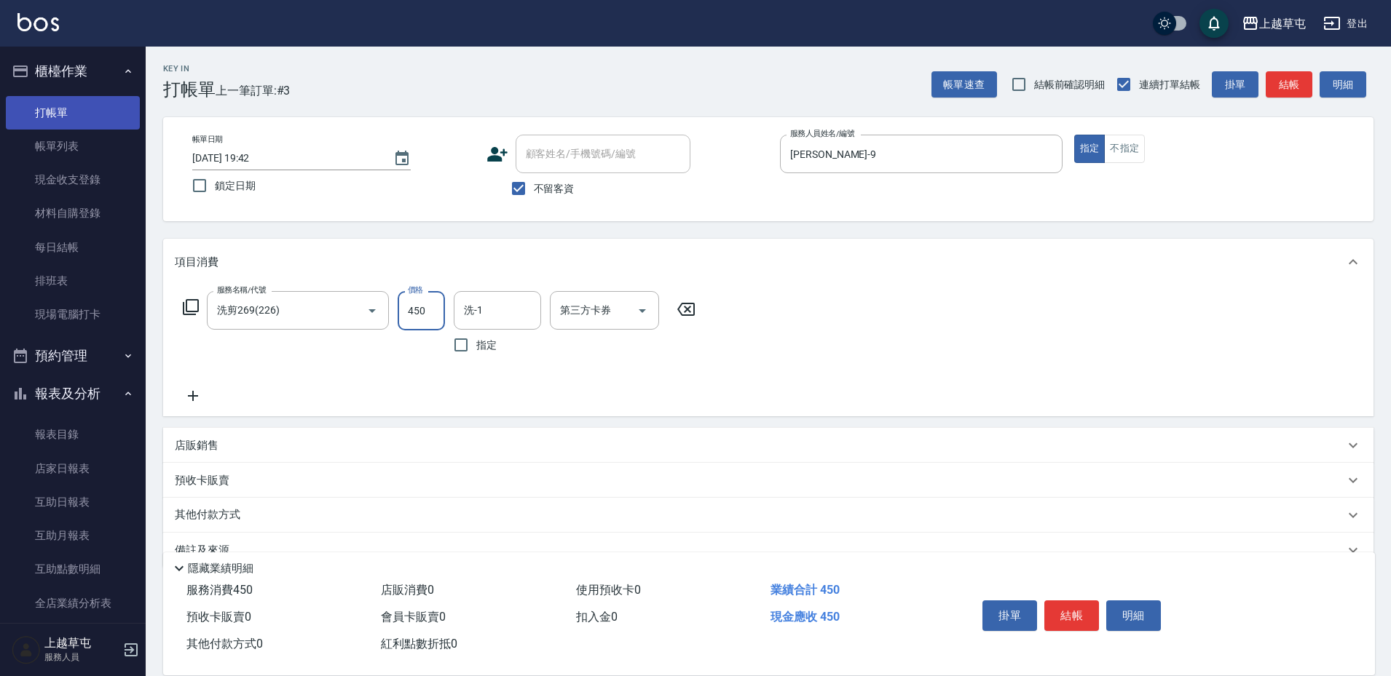
type input "450"
type input "[PERSON_NAME]25"
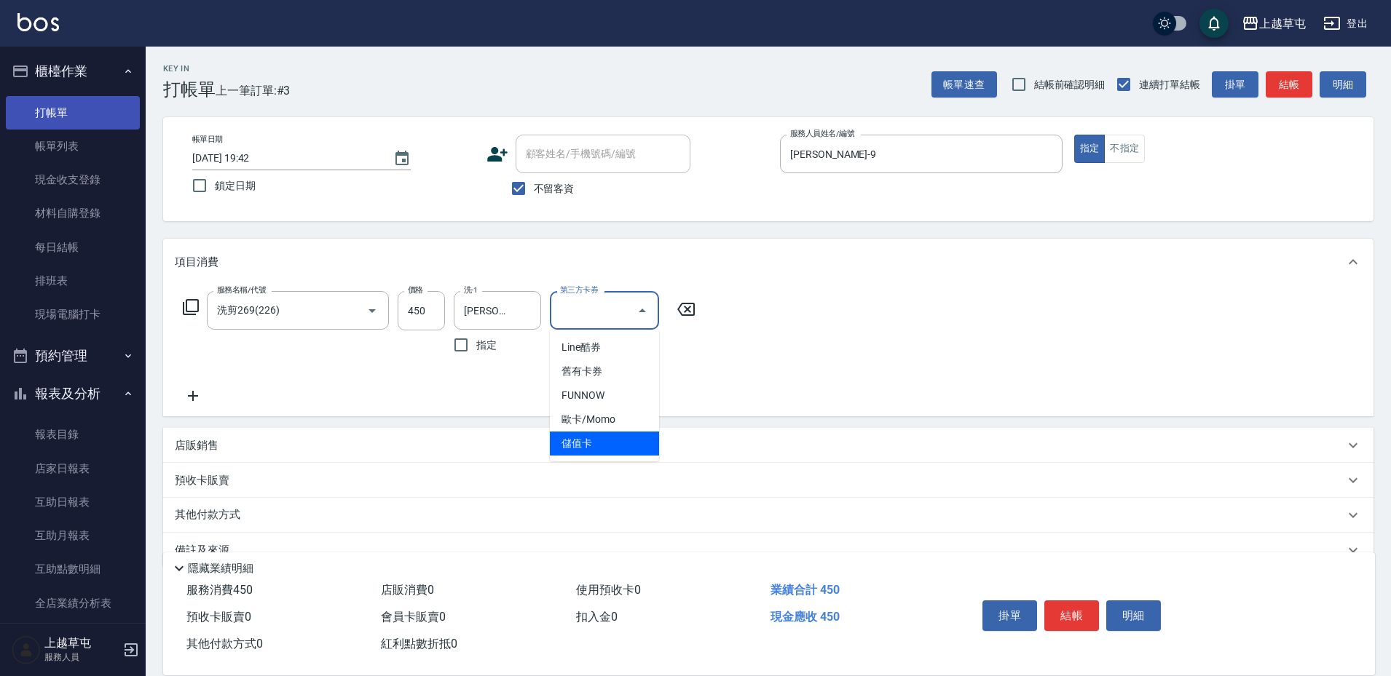
type input "儲值卡"
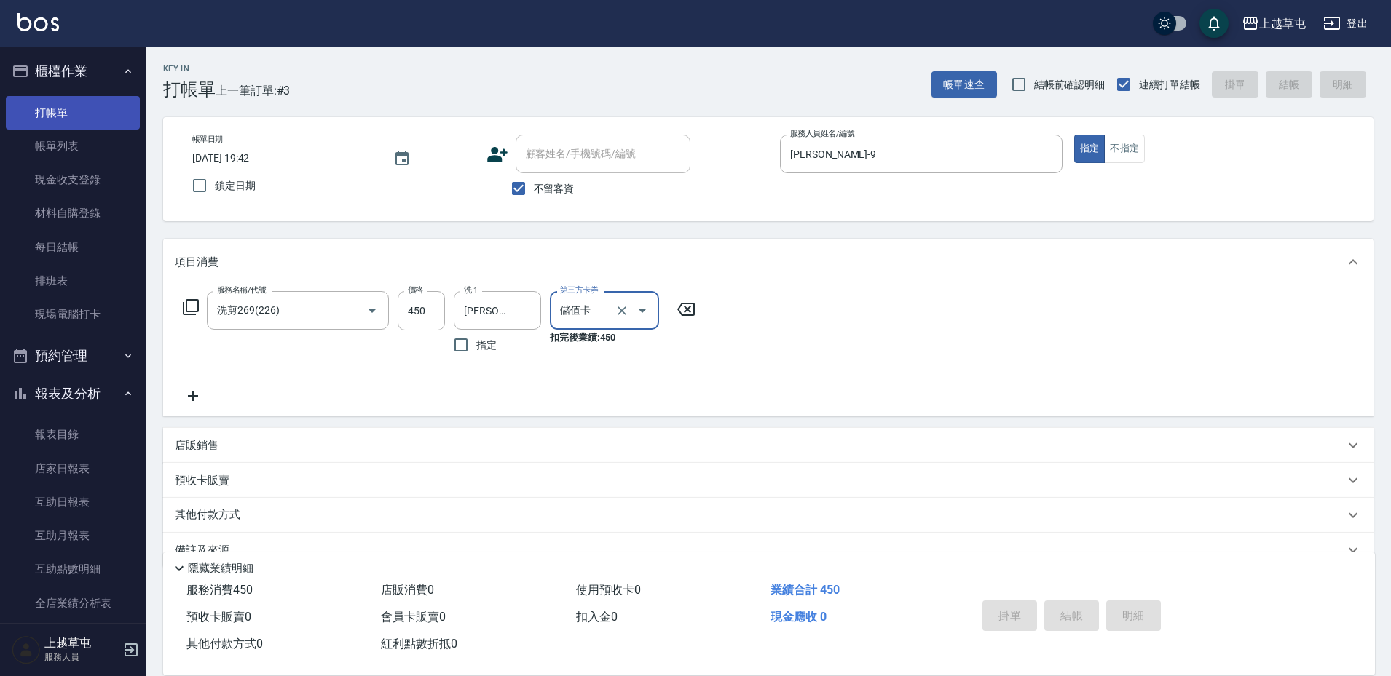
type input "[DATE] 19:43"
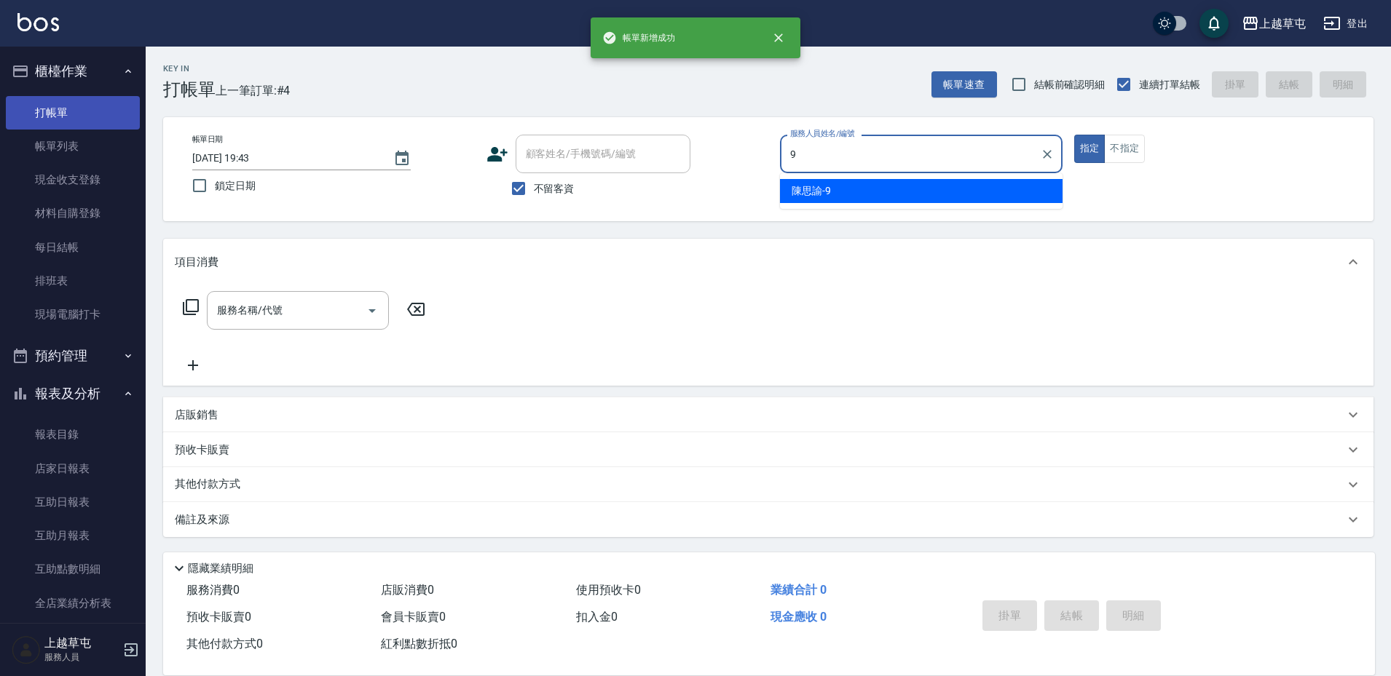
type input "[PERSON_NAME]-9"
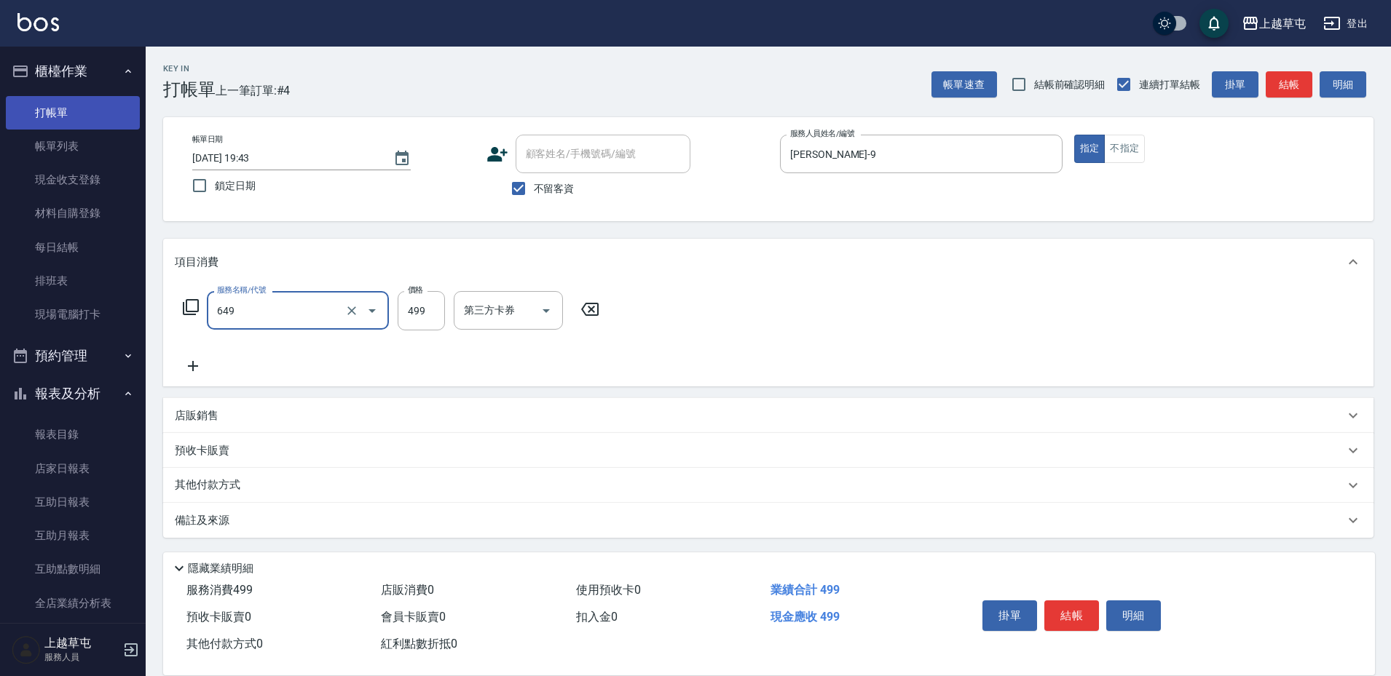
type input "角質499(649)"
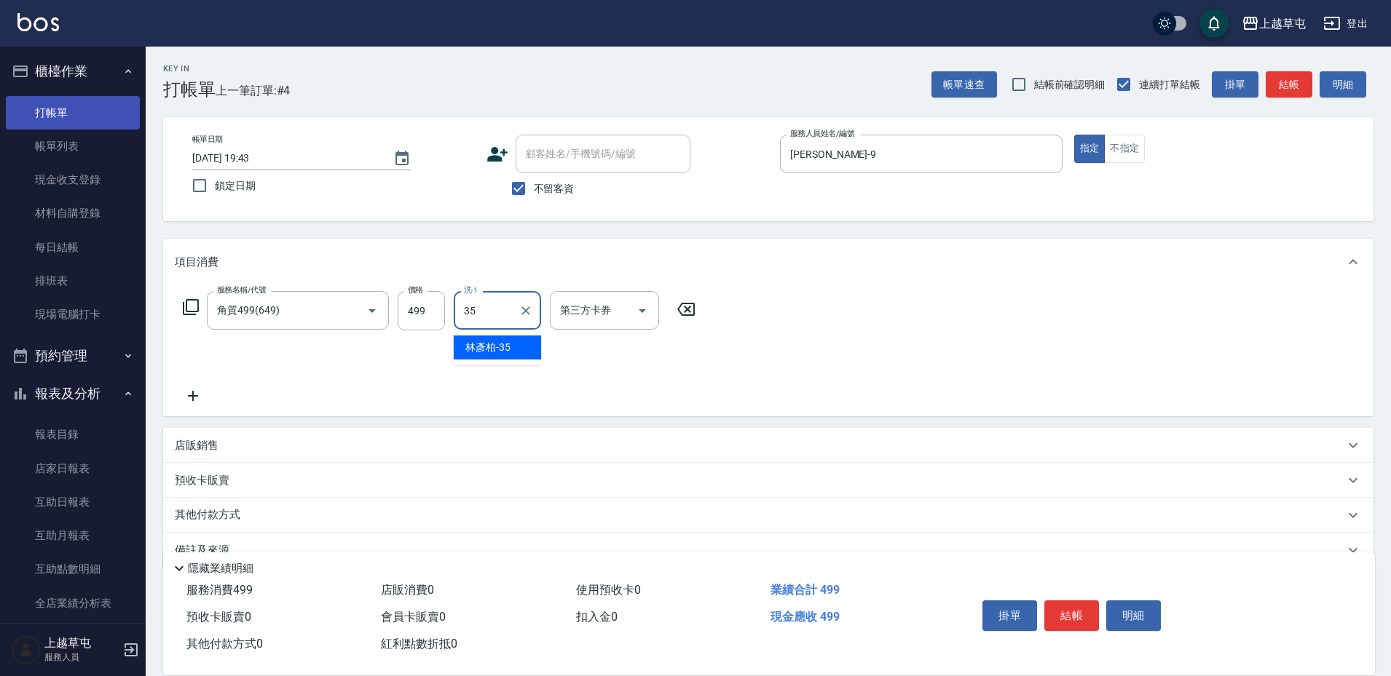
type input "[PERSON_NAME]-35"
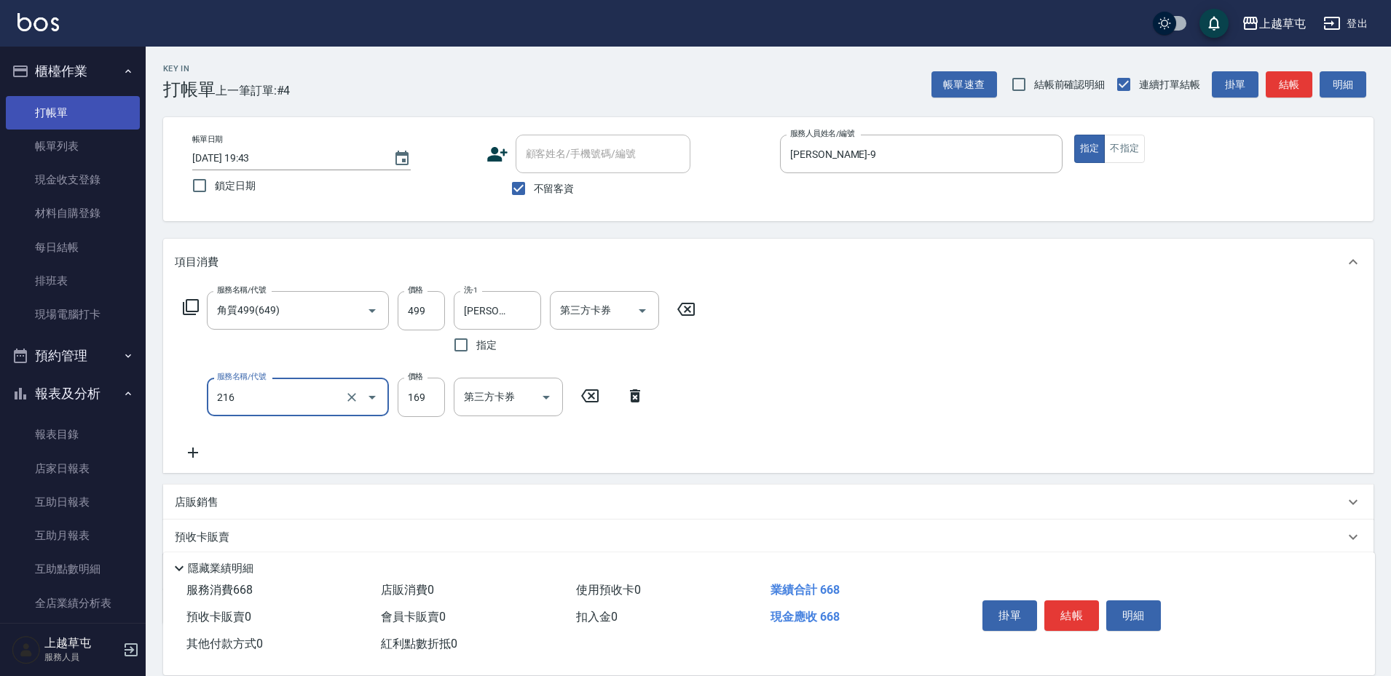
type input "剪髮169(216)"
type input "350"
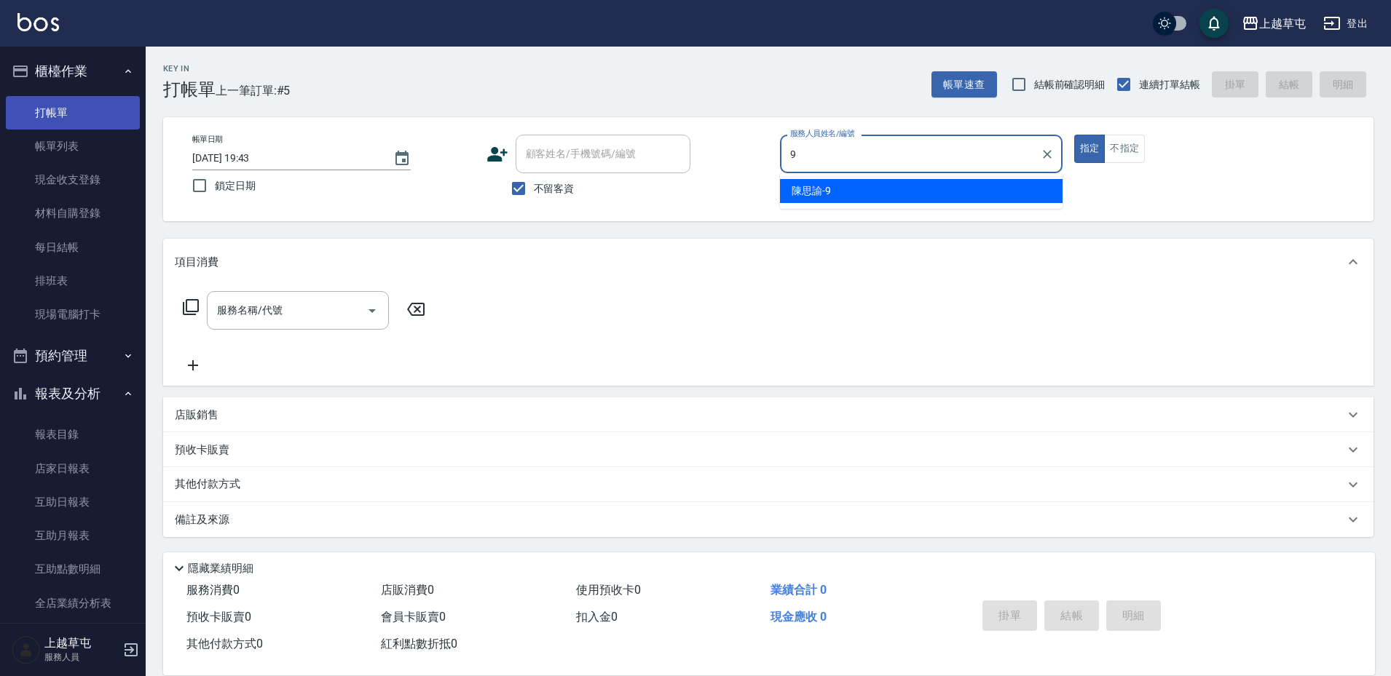
type input "[PERSON_NAME]-9"
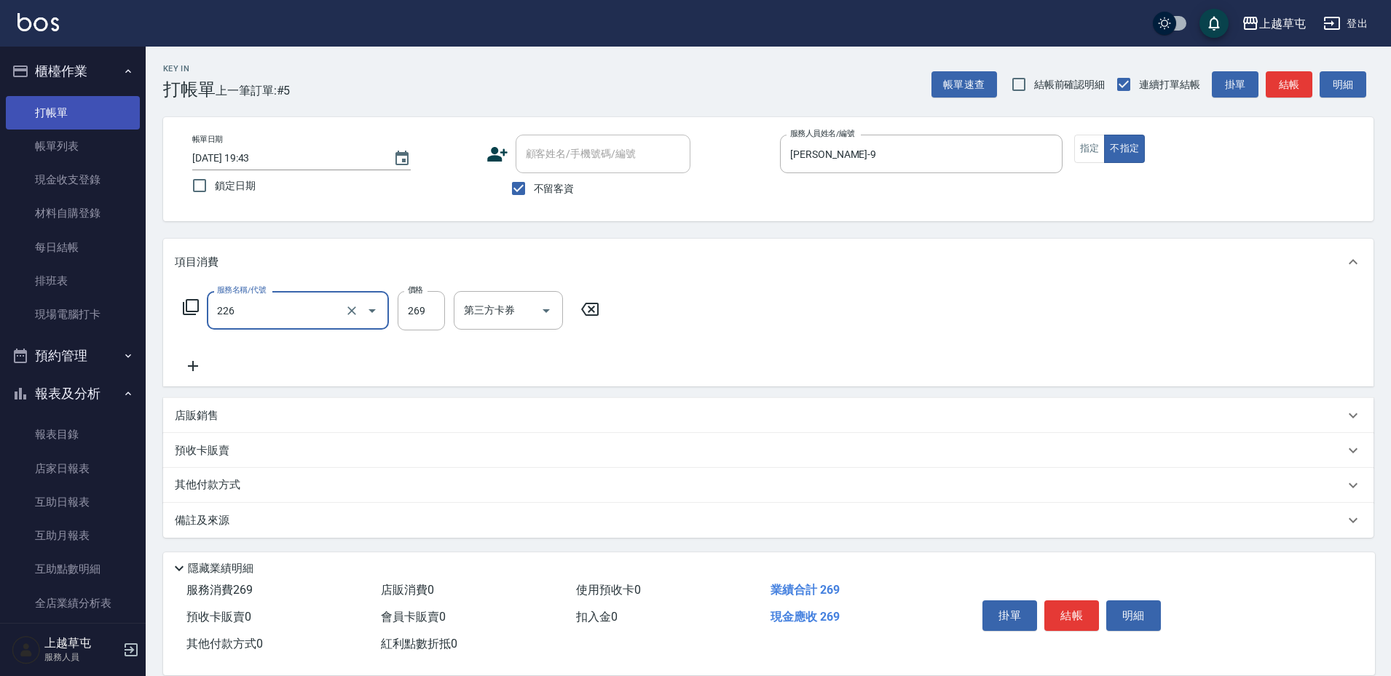
type input "洗剪269(226)"
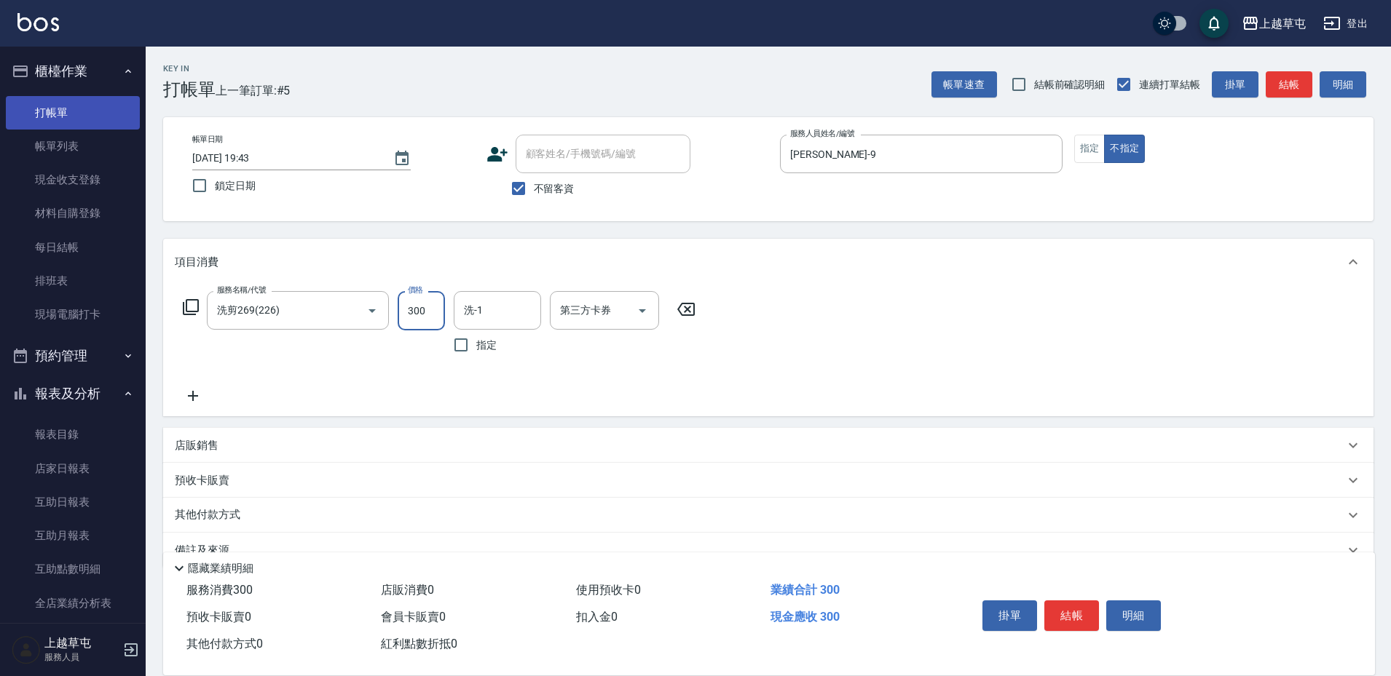
type input "300"
type input "[PERSON_NAME]25"
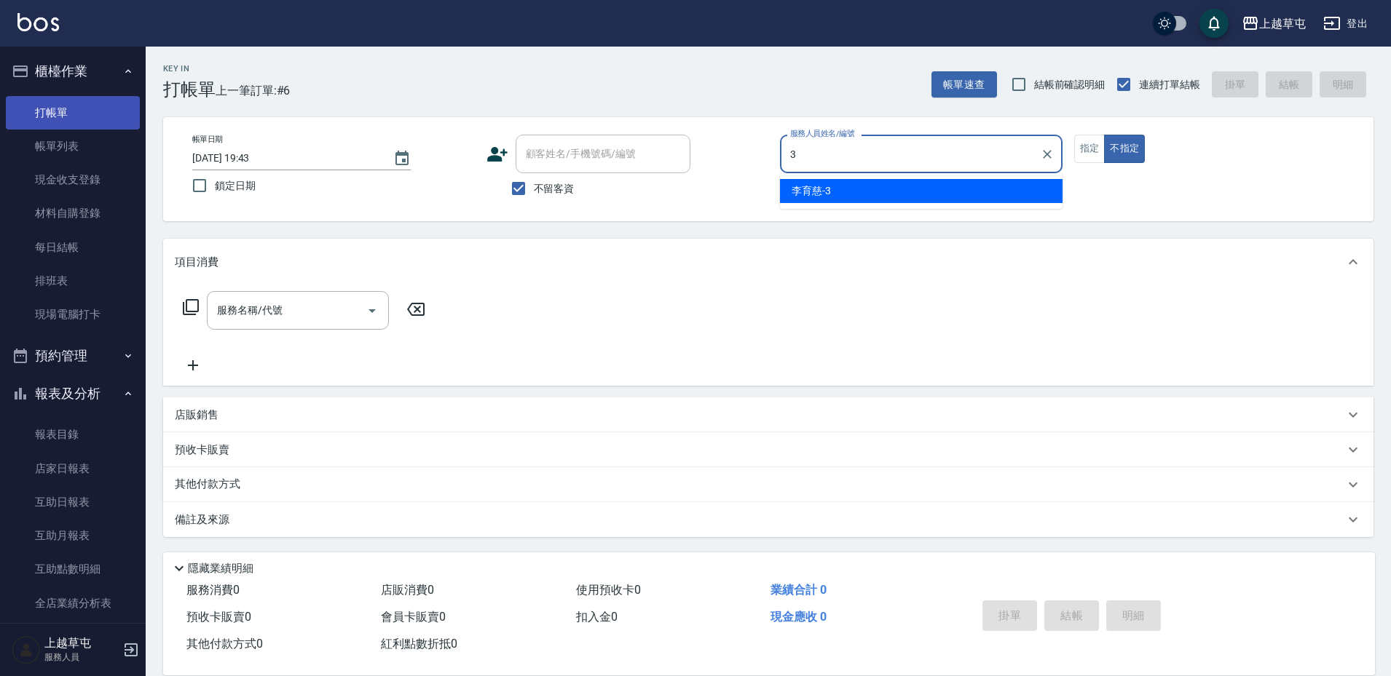
type input "[PERSON_NAME]-3"
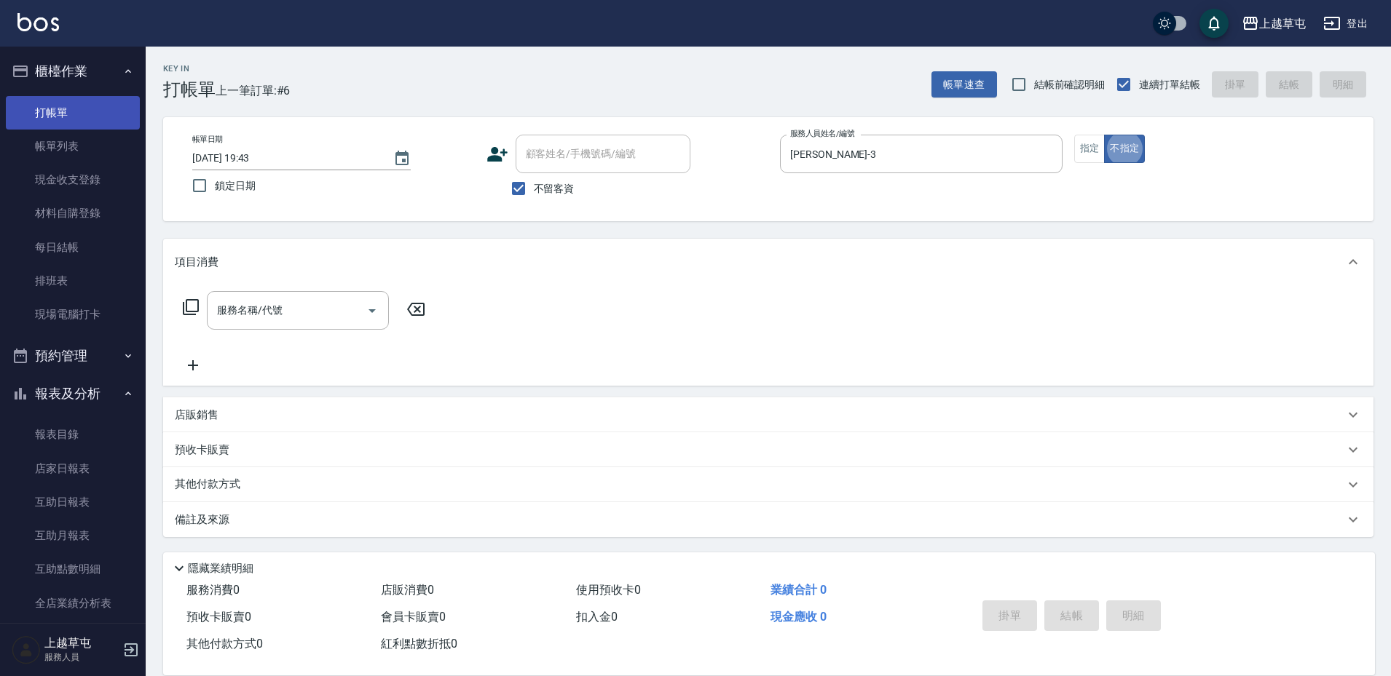
type button "false"
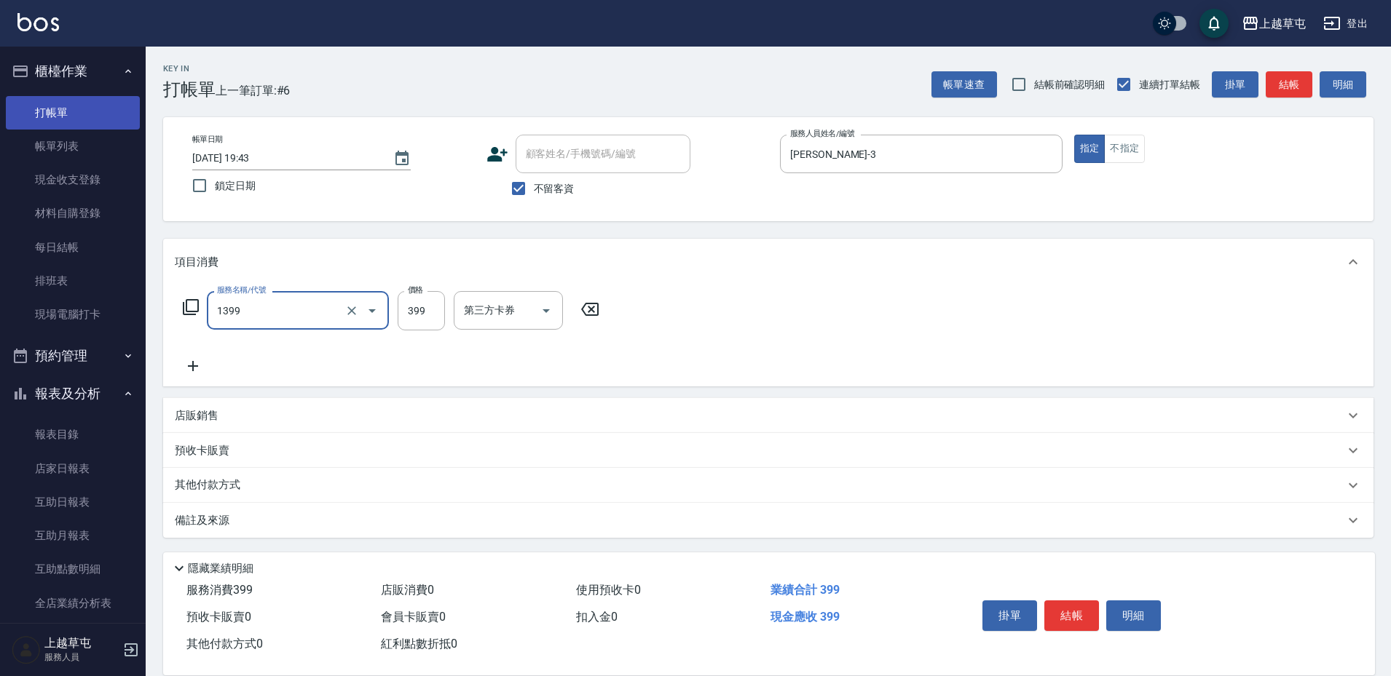
type input "海鹽洗髮399(1399)"
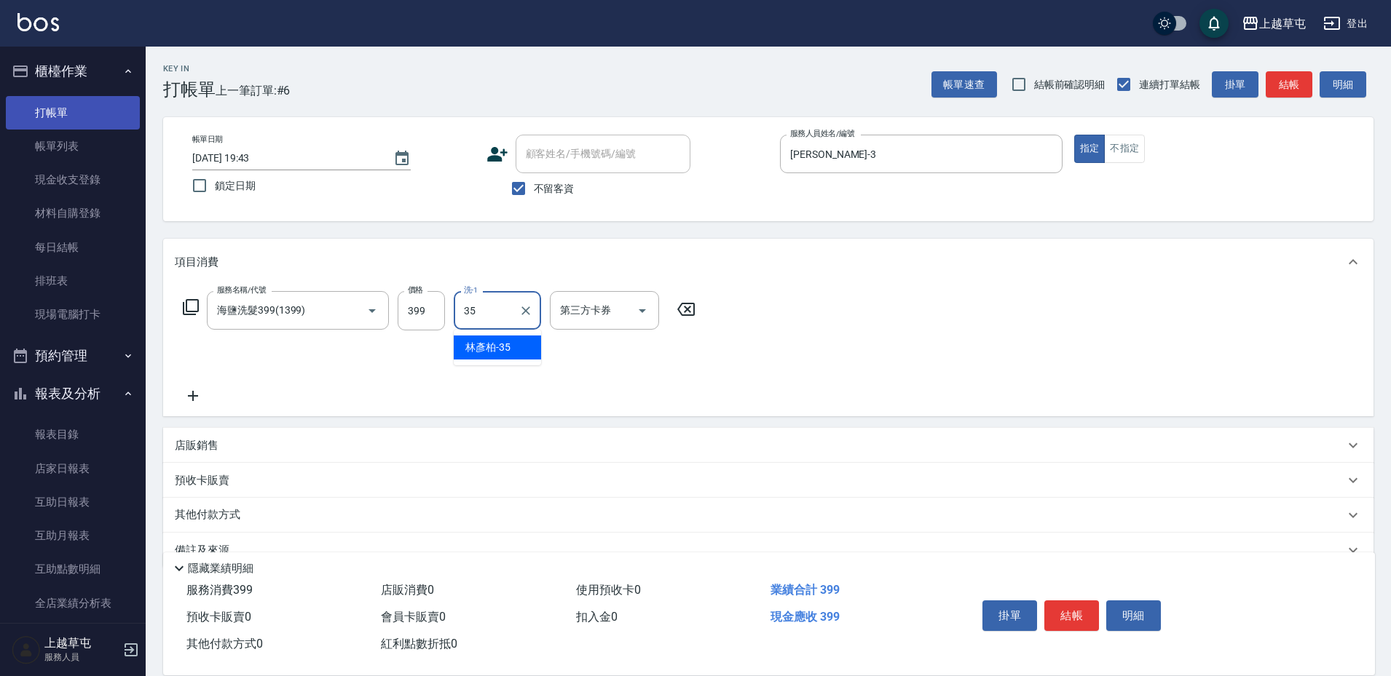
type input "[PERSON_NAME]-35"
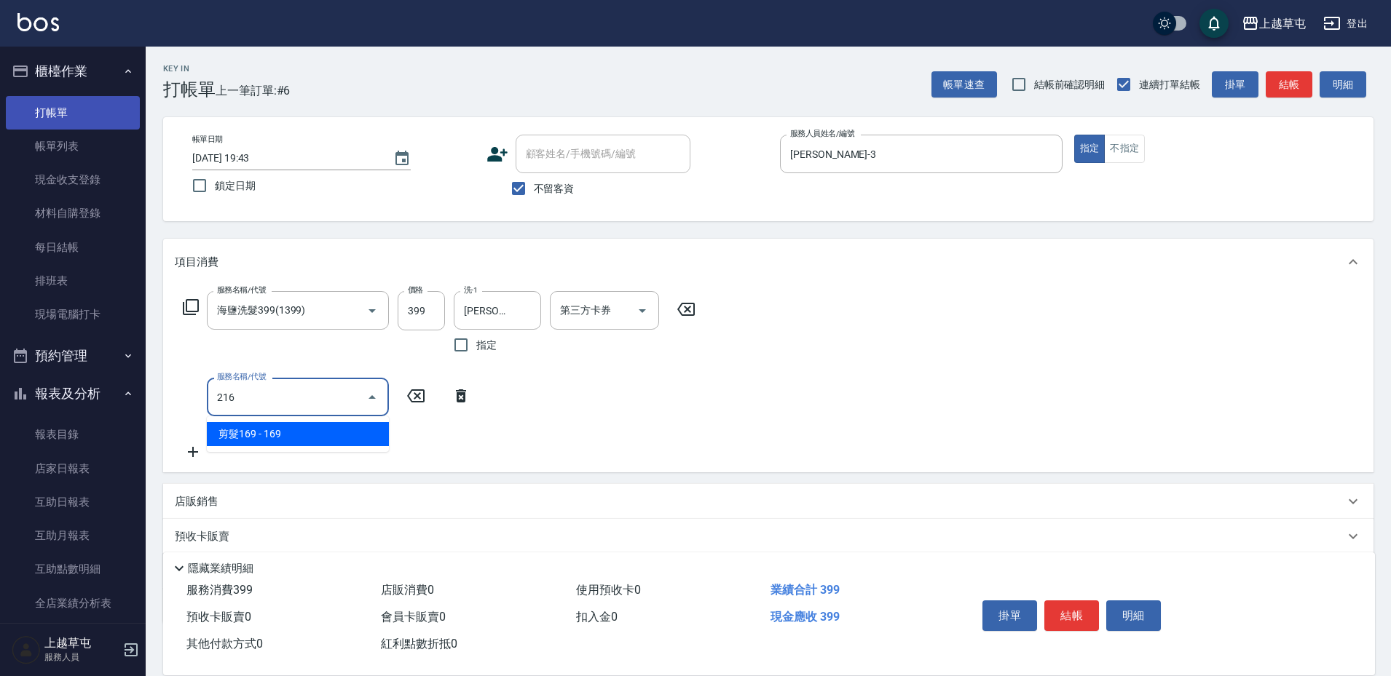
type input "剪髮169(216)"
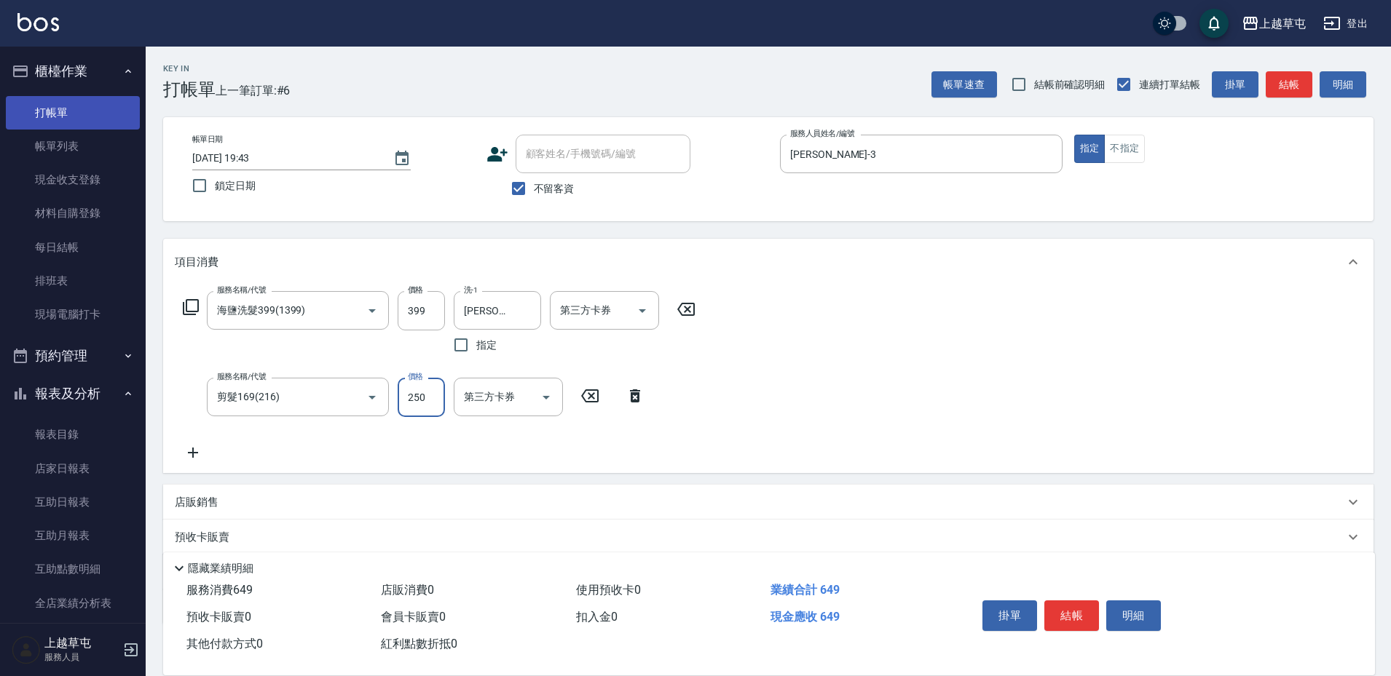
type input "250"
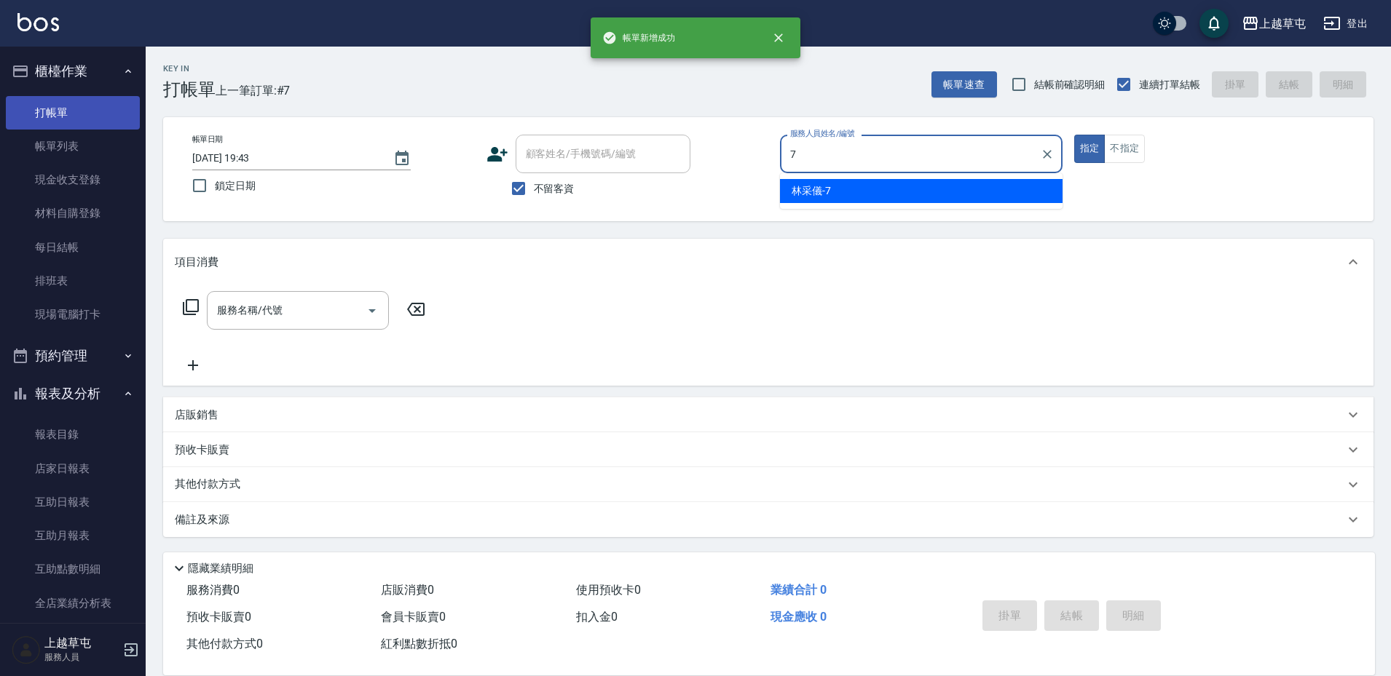
type input "[PERSON_NAME]-7"
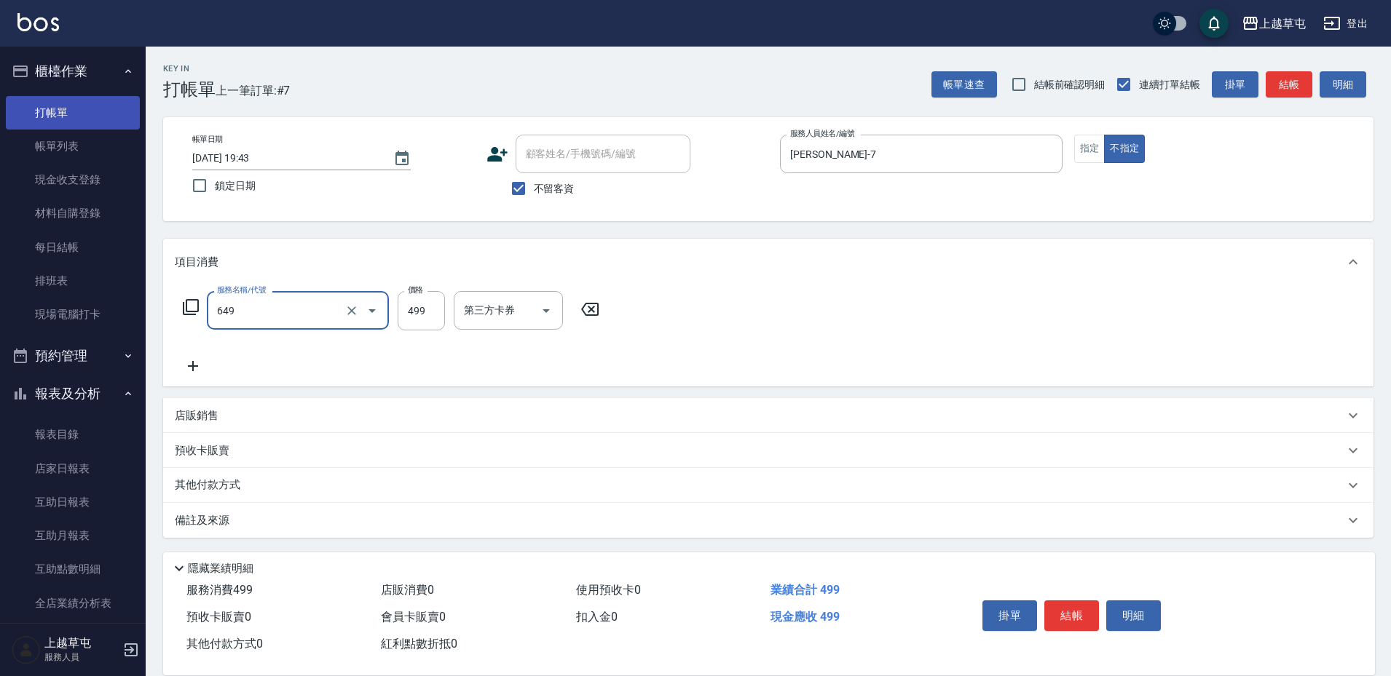
type input "角質499(649)"
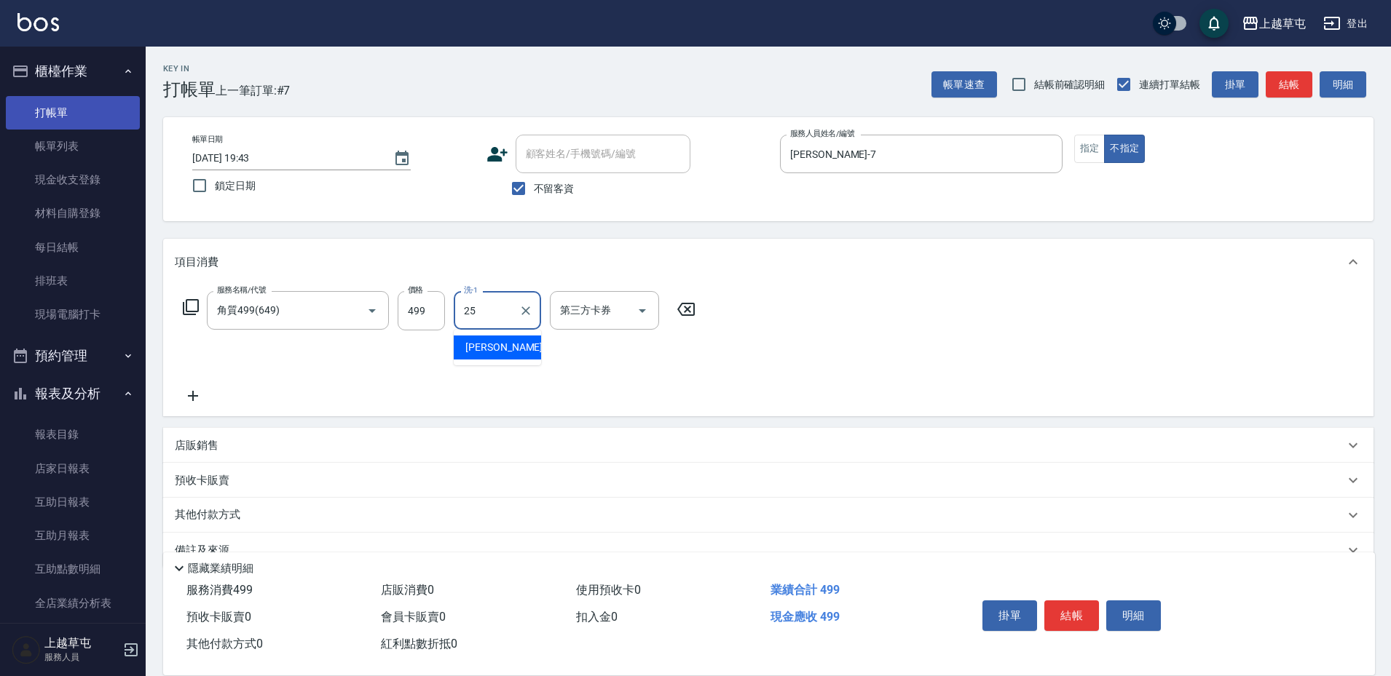
type input "[PERSON_NAME]25"
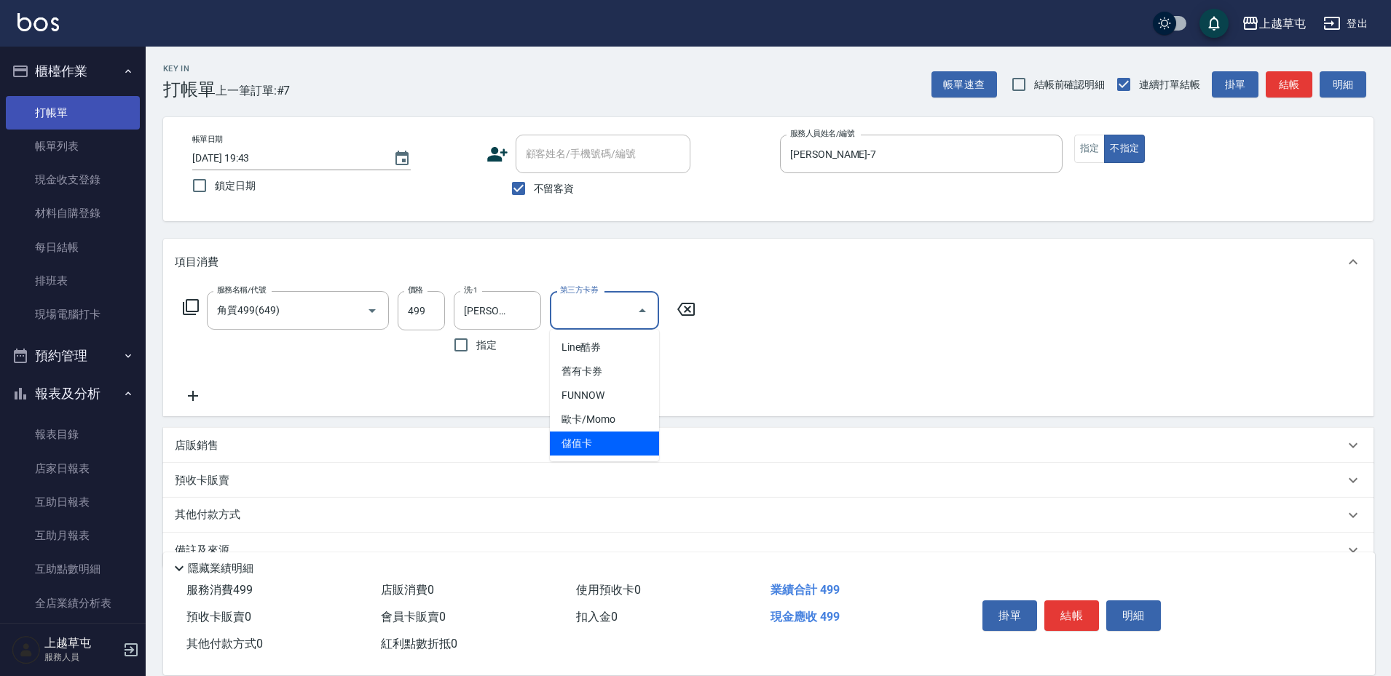
type input "儲值卡"
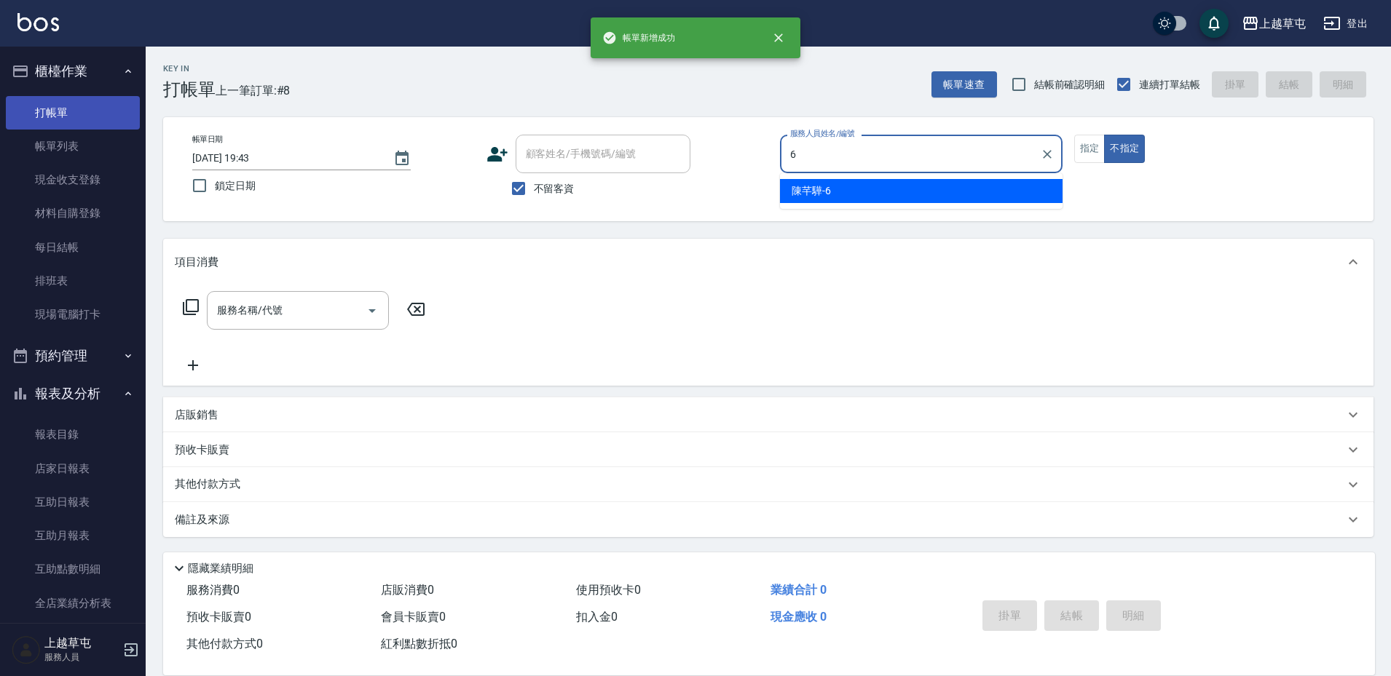
type input "[PERSON_NAME]-6"
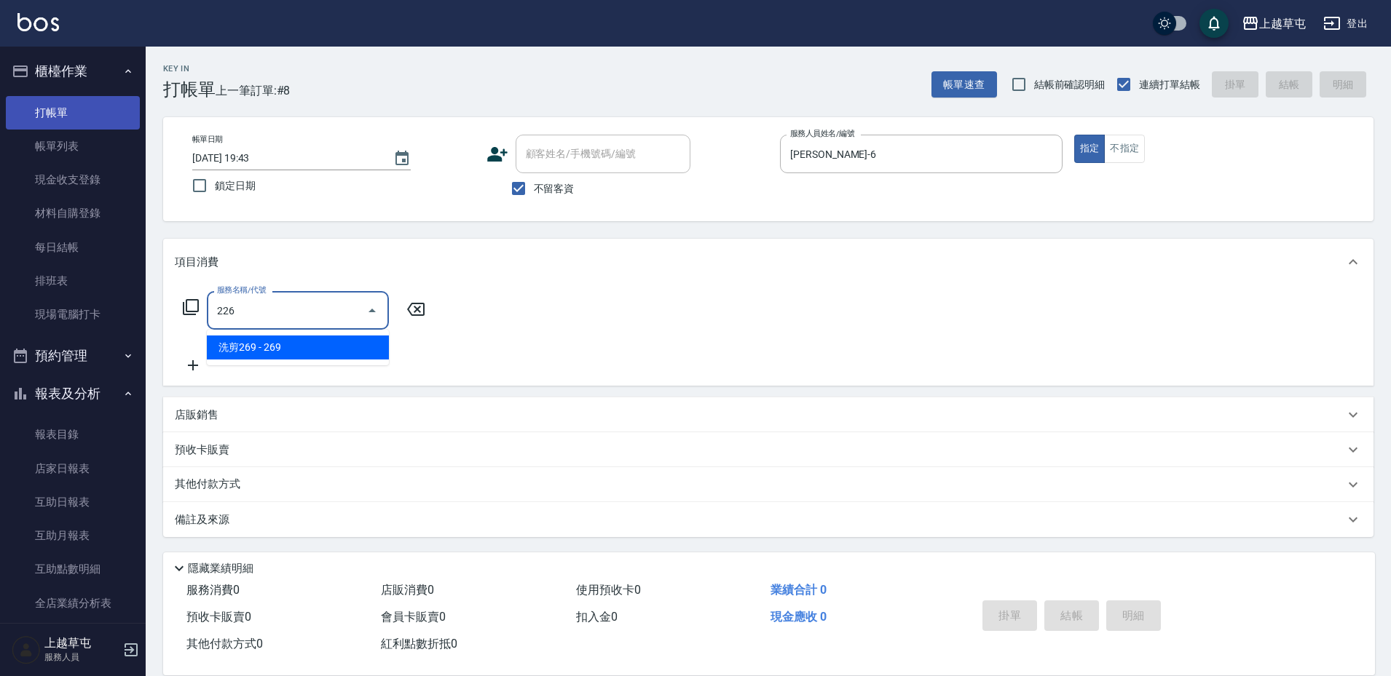
type input "洗剪269(226)"
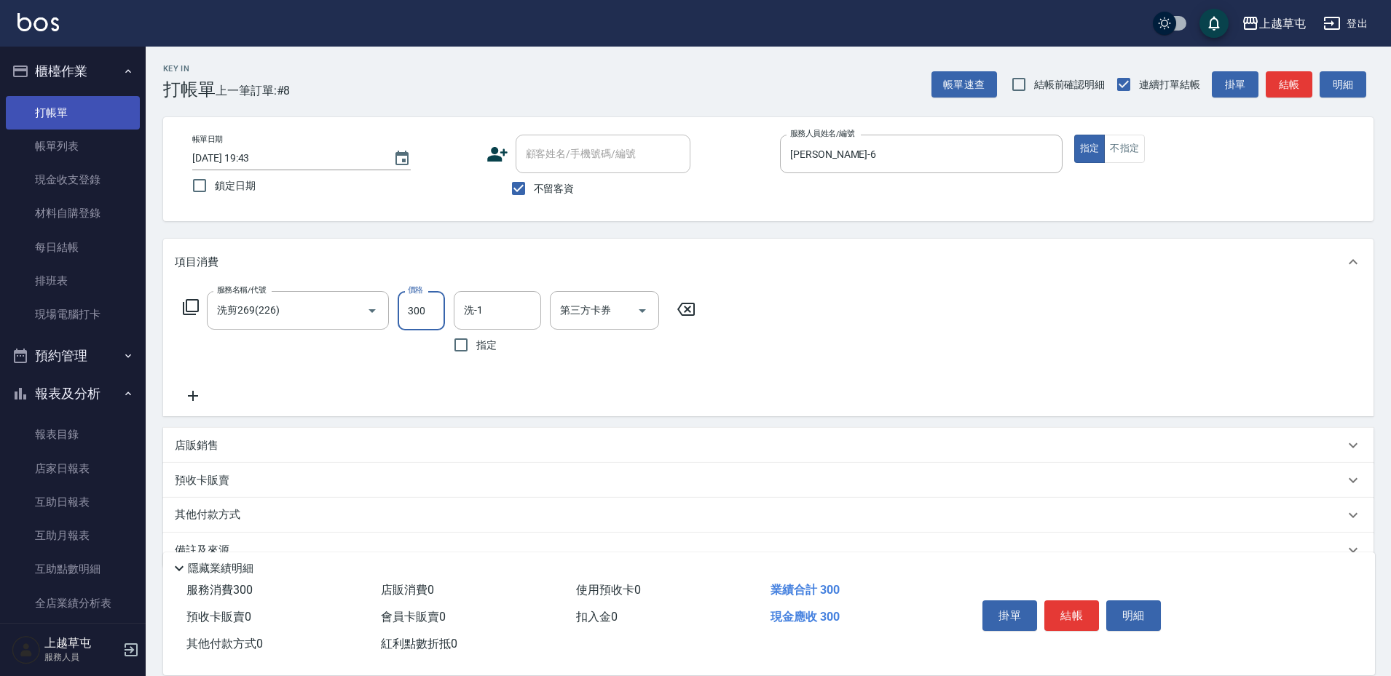
type input "300"
type input "[PERSON_NAME]-6"
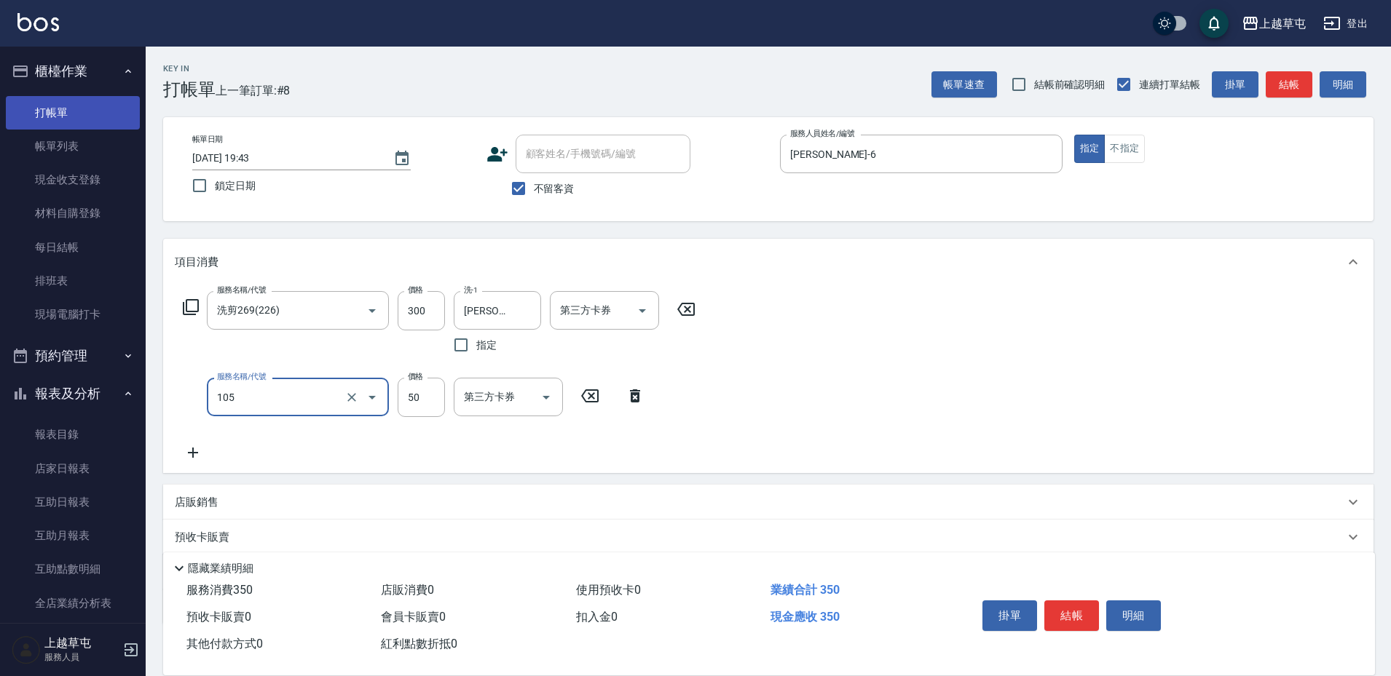
type input "精油50(105)"
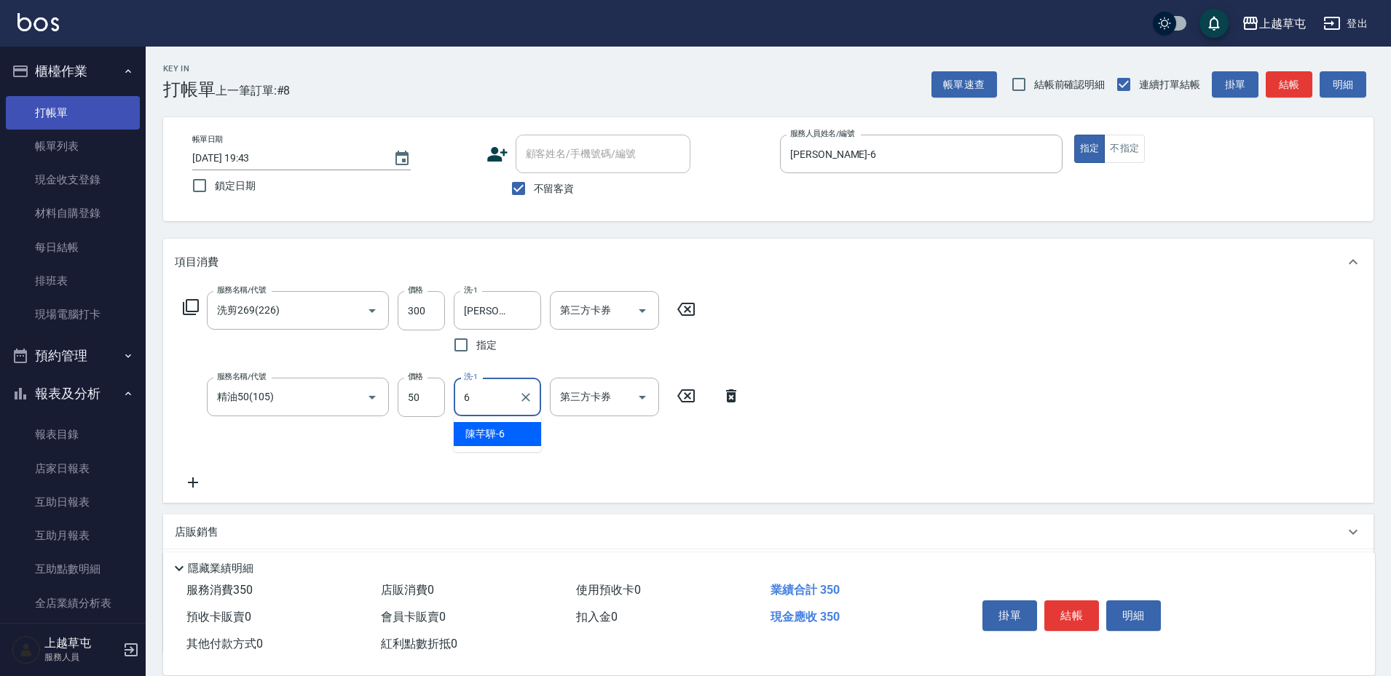
type input "[PERSON_NAME]-6"
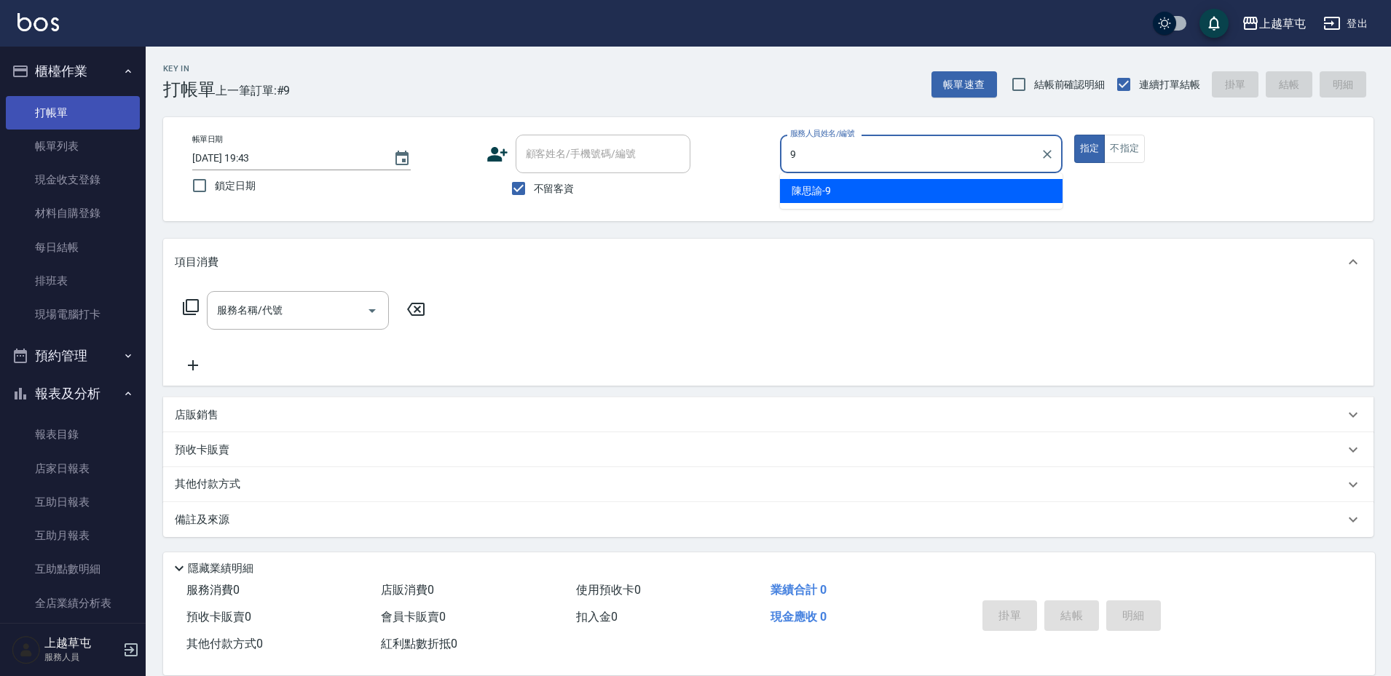
type input "[PERSON_NAME]-9"
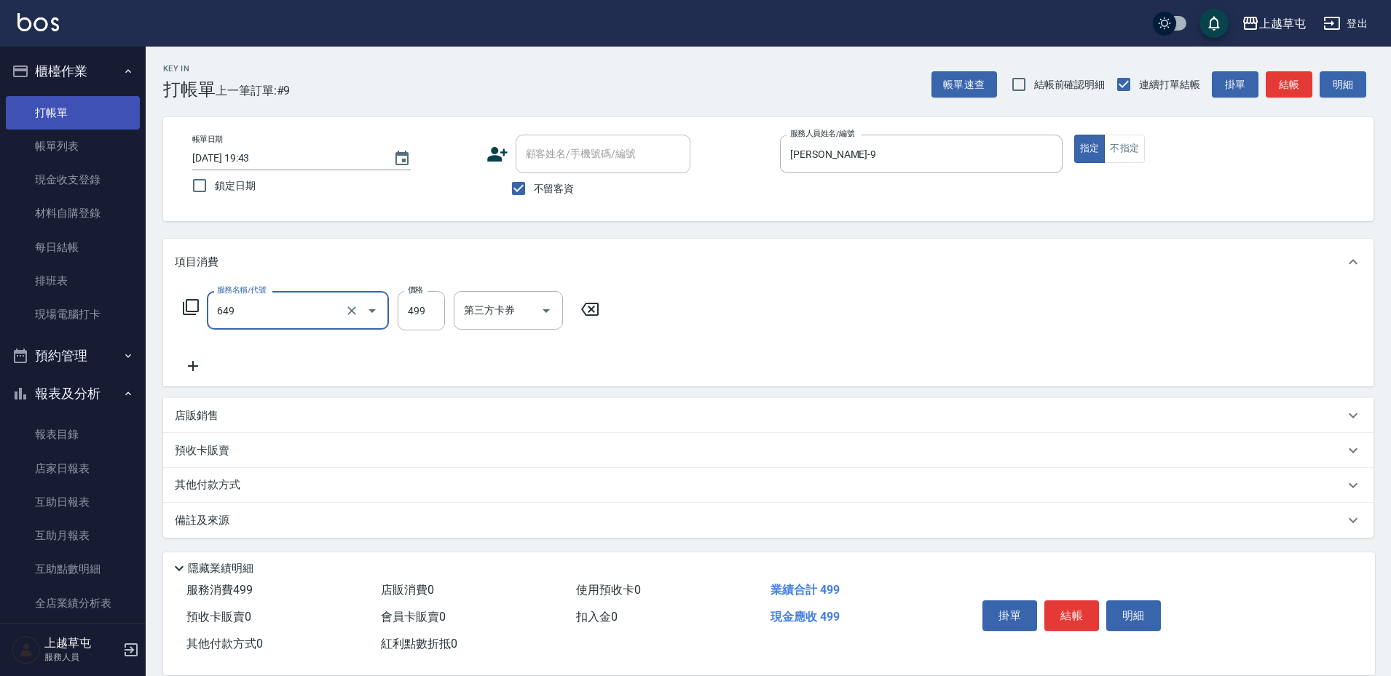
type input "角質499(649)"
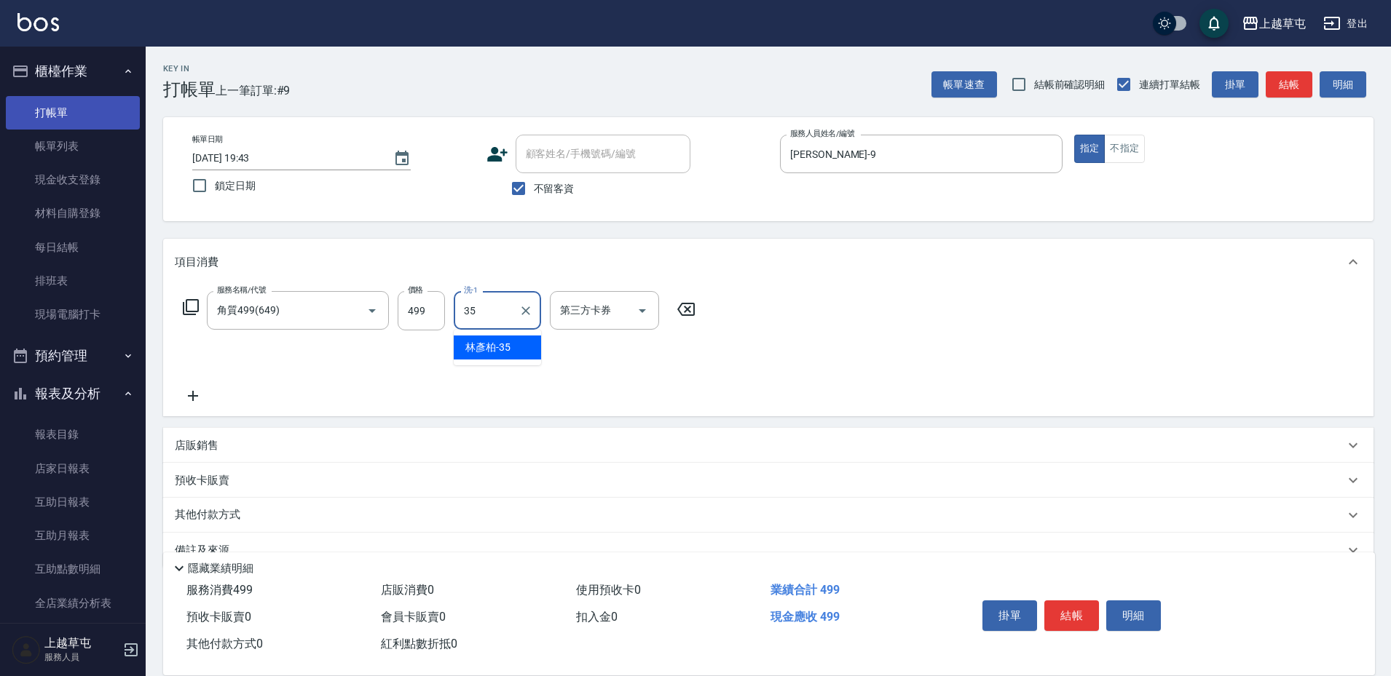
type input "[PERSON_NAME]-35"
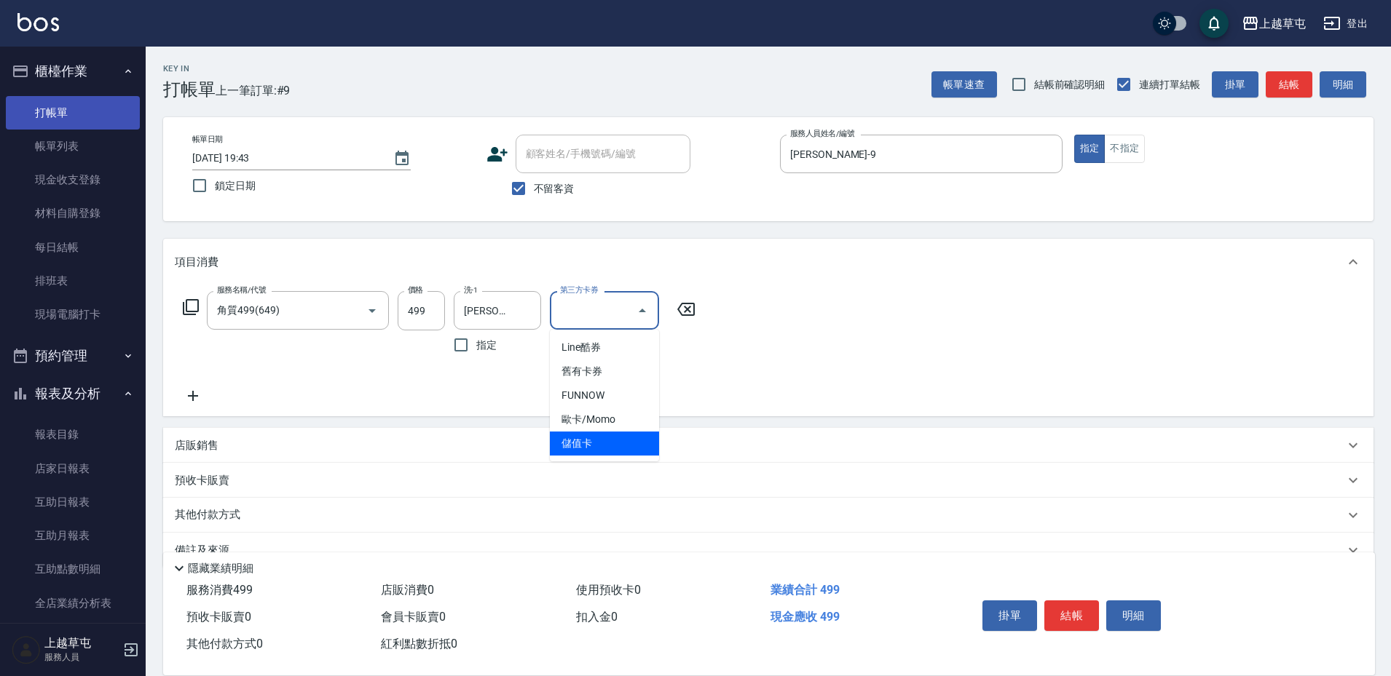
type input "儲值卡"
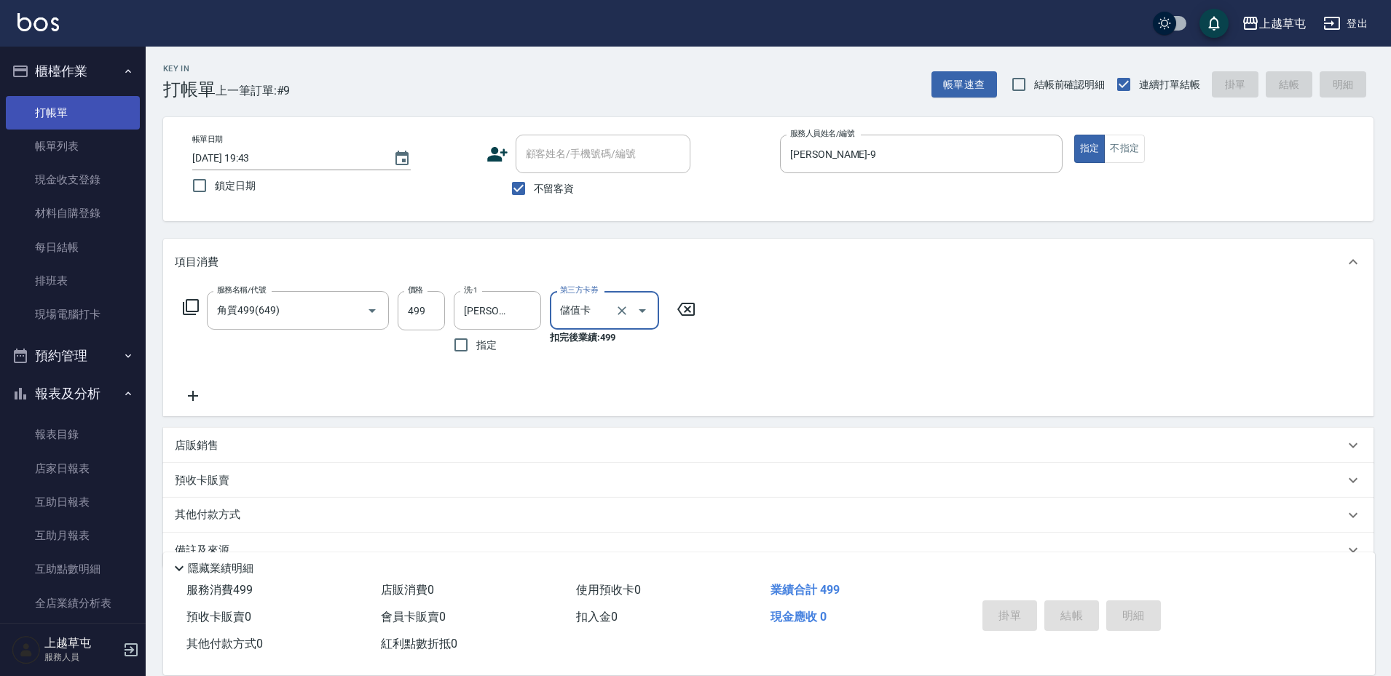
type input "[DATE] 19:44"
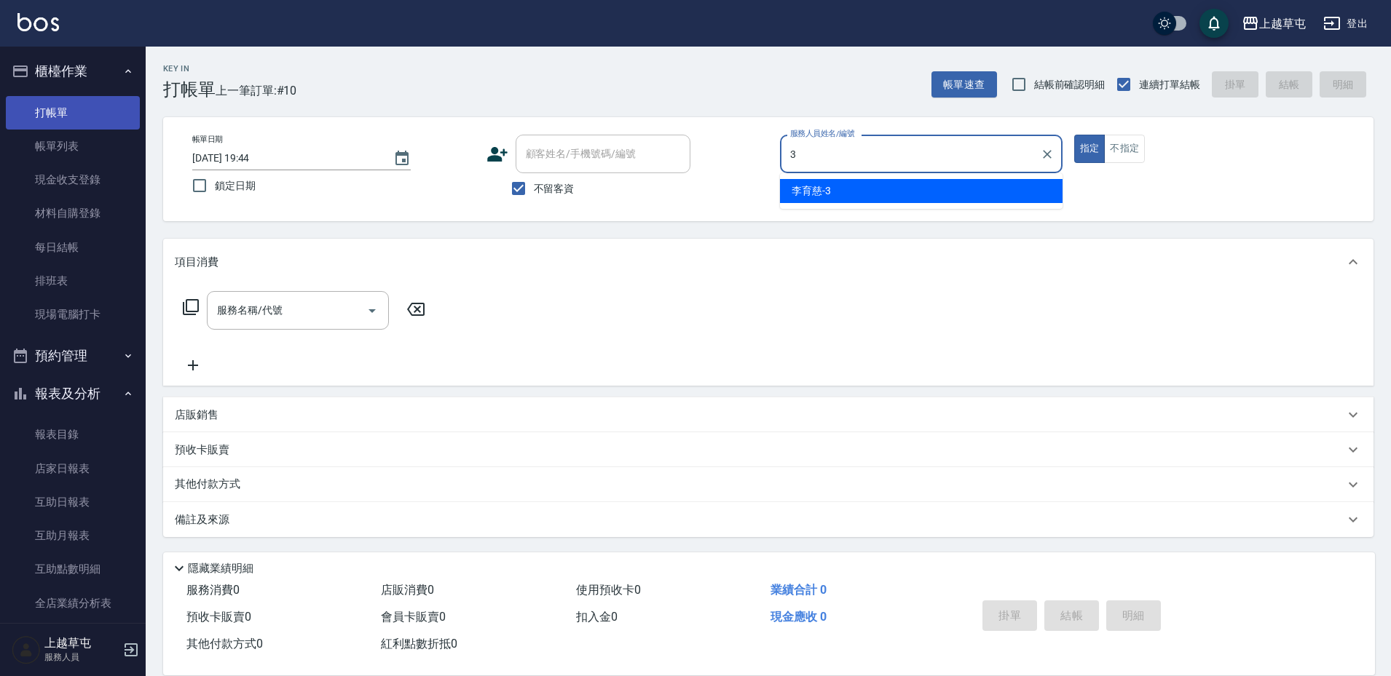
type input "[PERSON_NAME]-3"
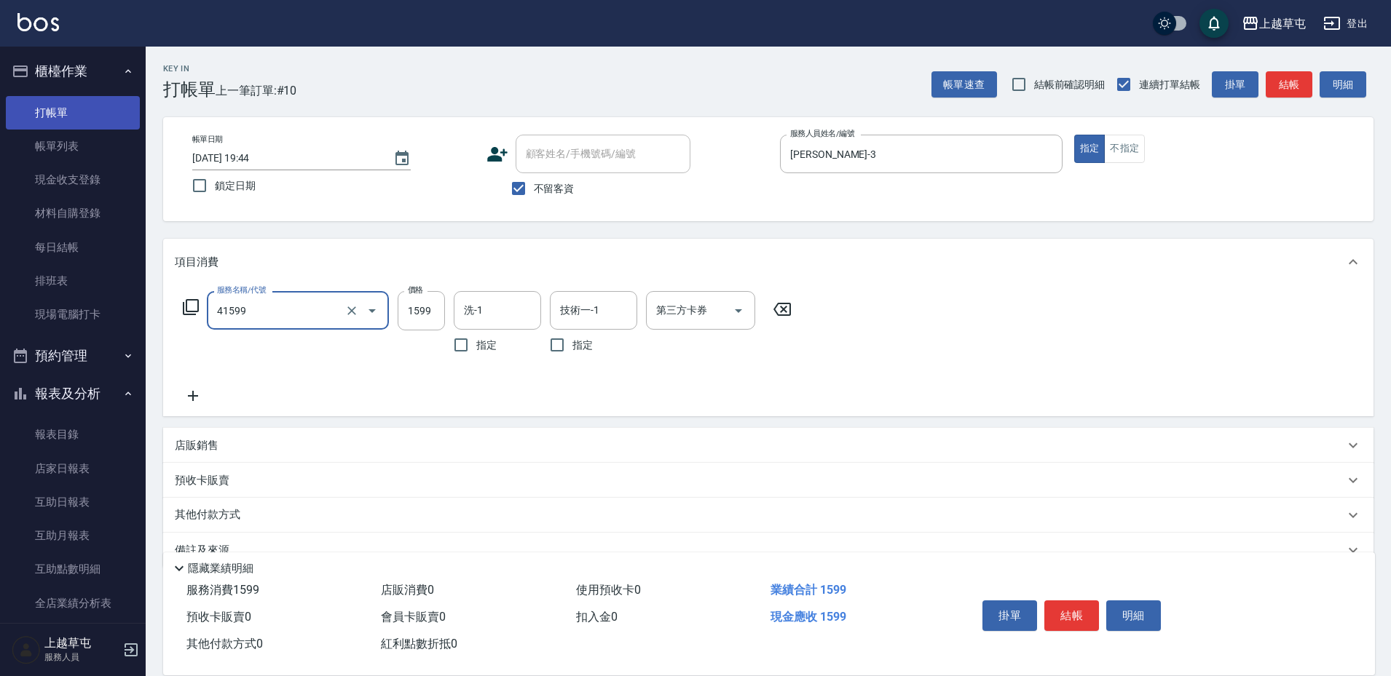
type input "[PERSON_NAME]1599(41599)"
type input "1899"
type input "[PERSON_NAME]25"
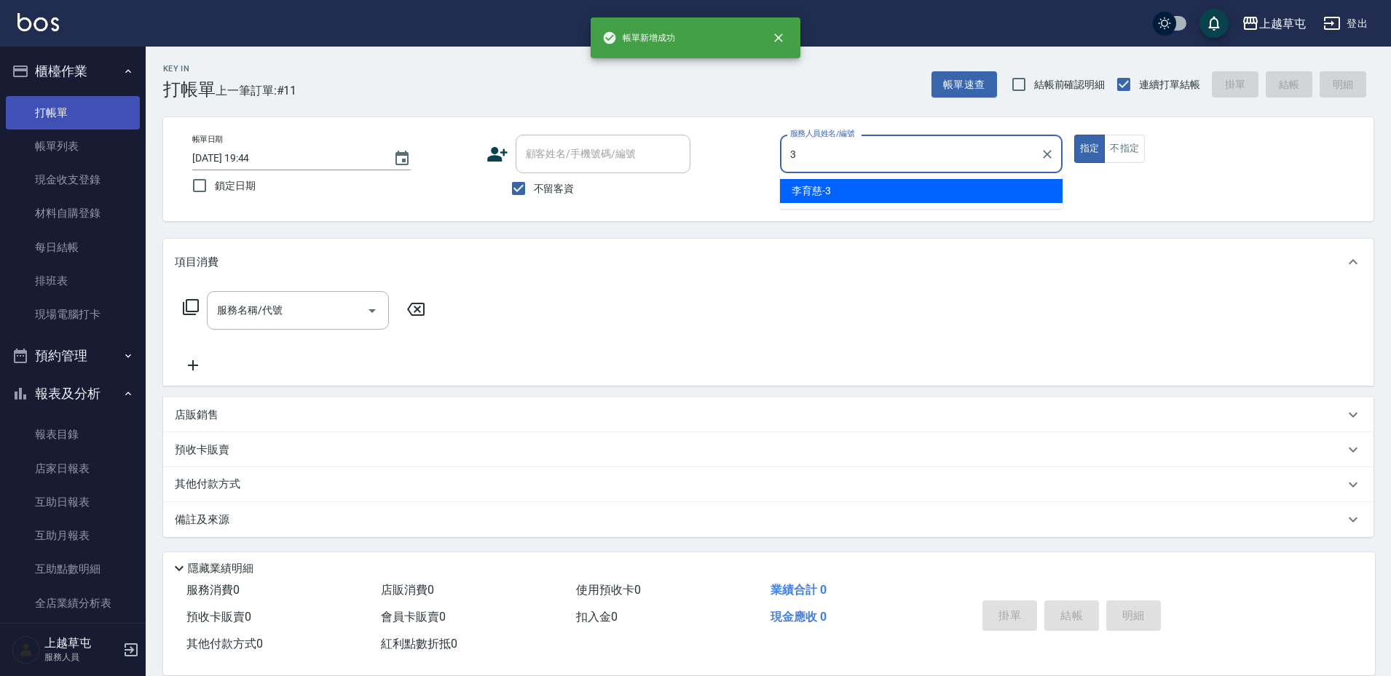
type input "[PERSON_NAME]-3"
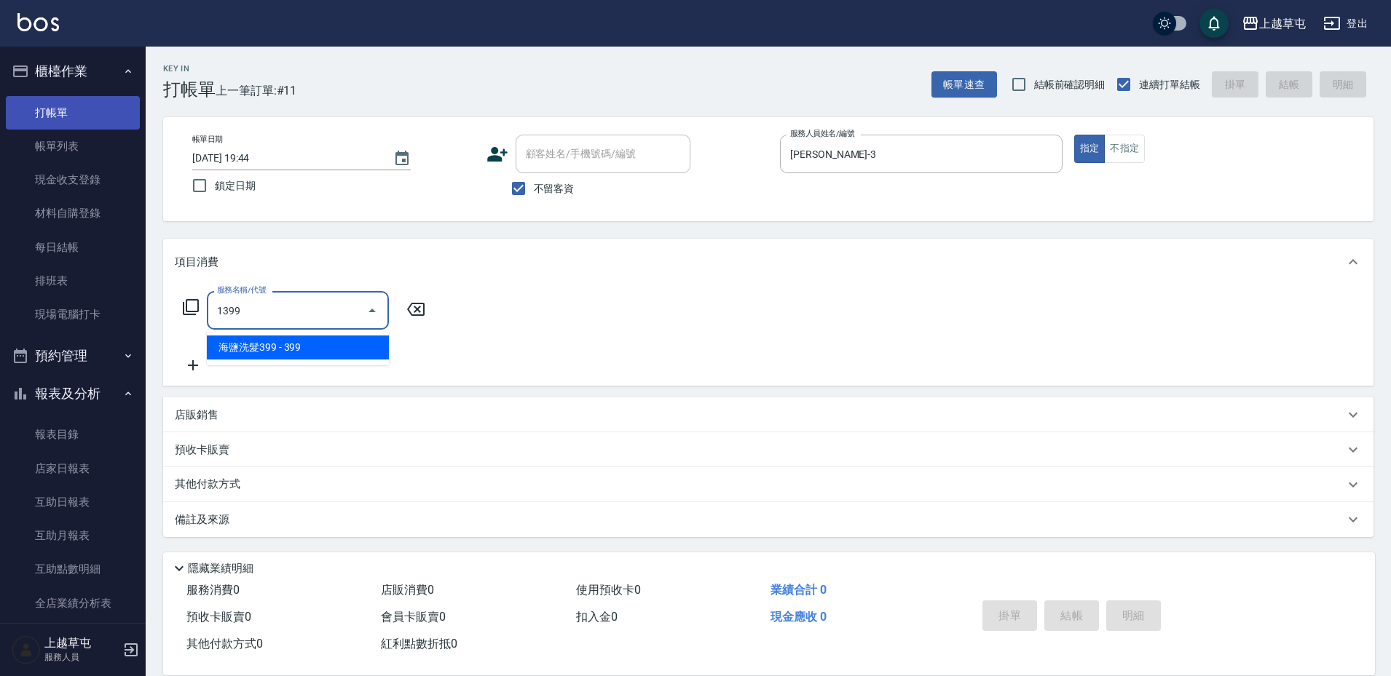
type input "海鹽洗髮399(1399)"
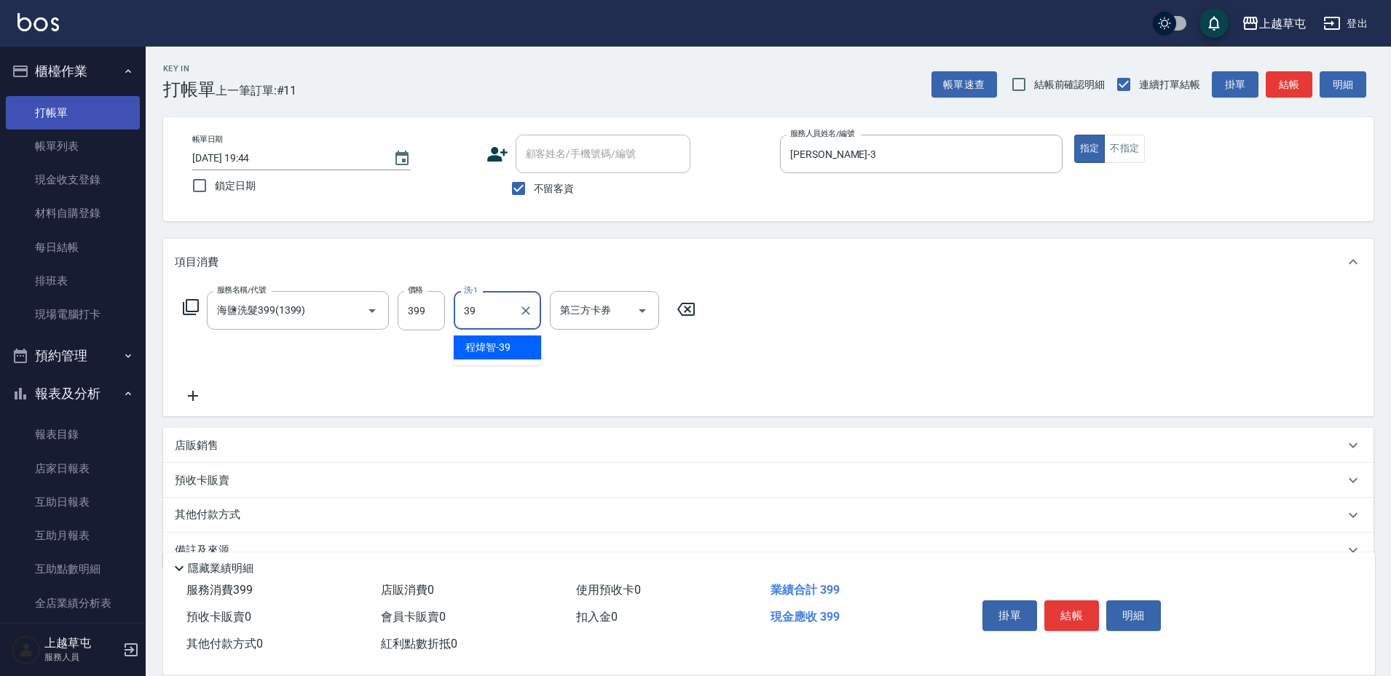
type input "[PERSON_NAME]-39"
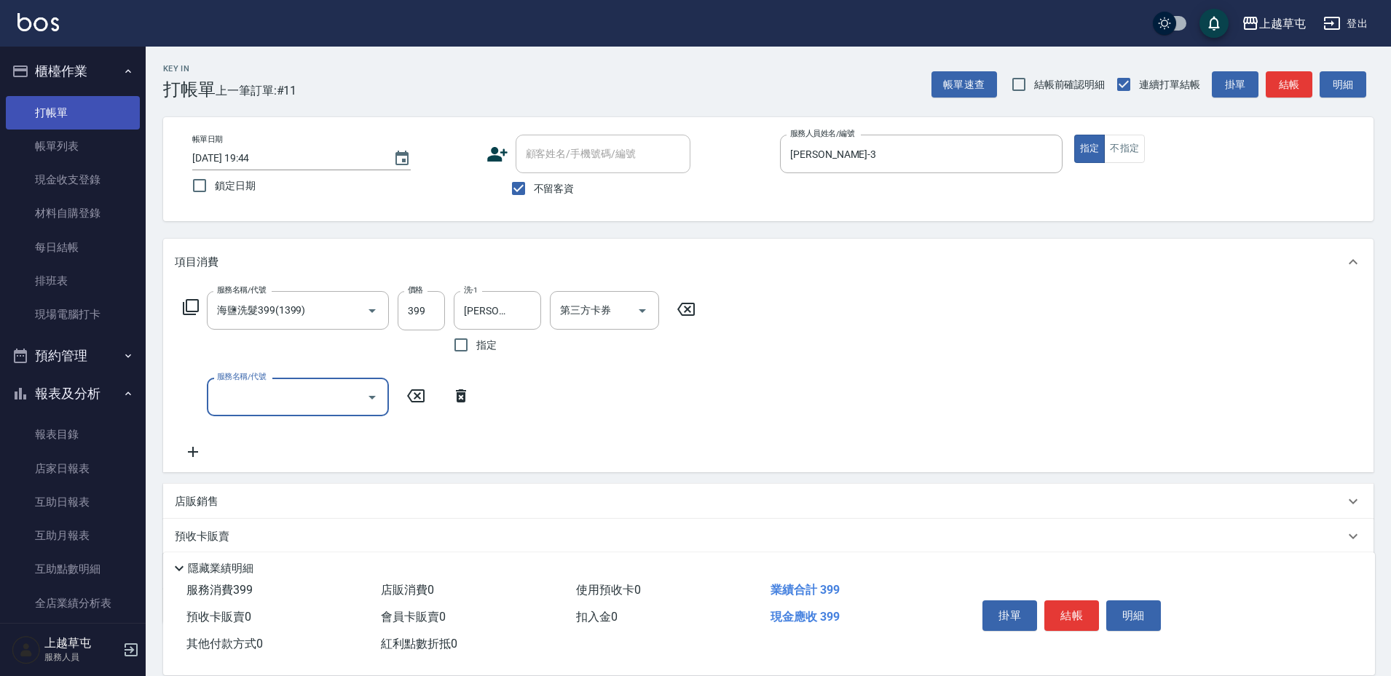
type input "5"
type input "局部300(330)"
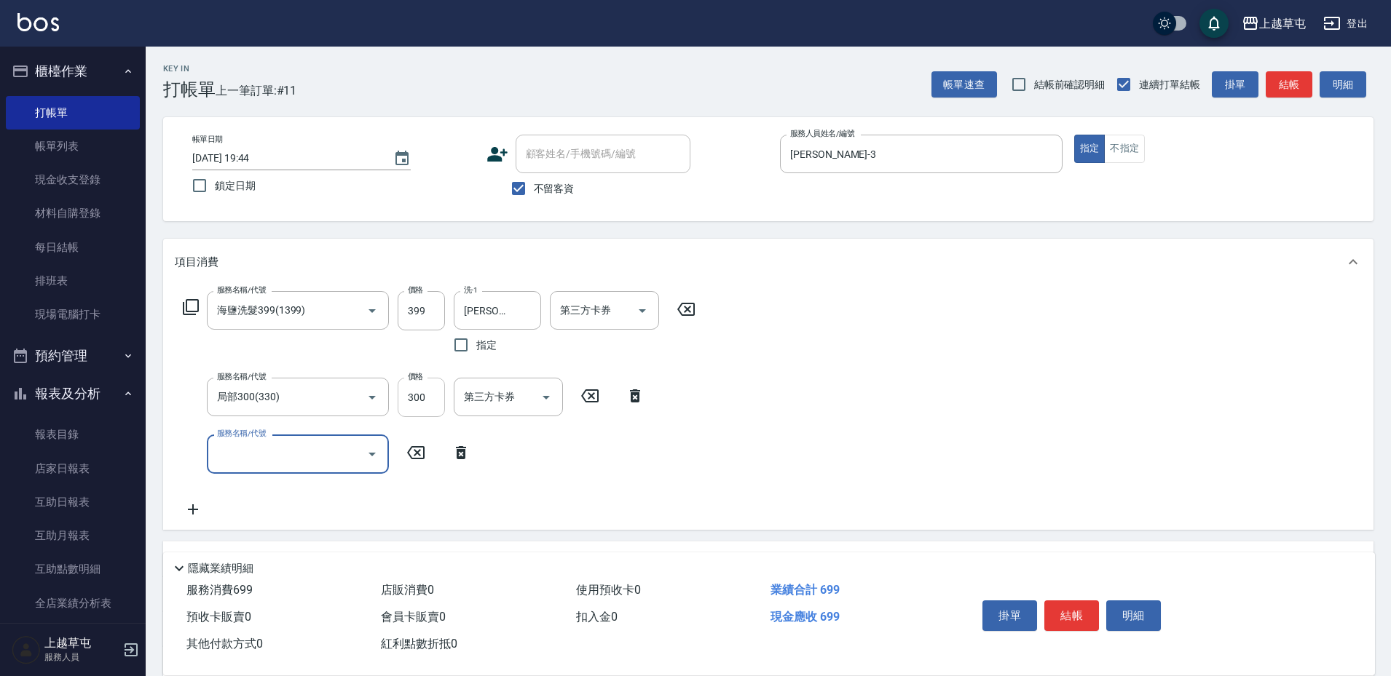
click at [426, 400] on input "300" at bounding box center [421, 397] width 47 height 39
type input "200"
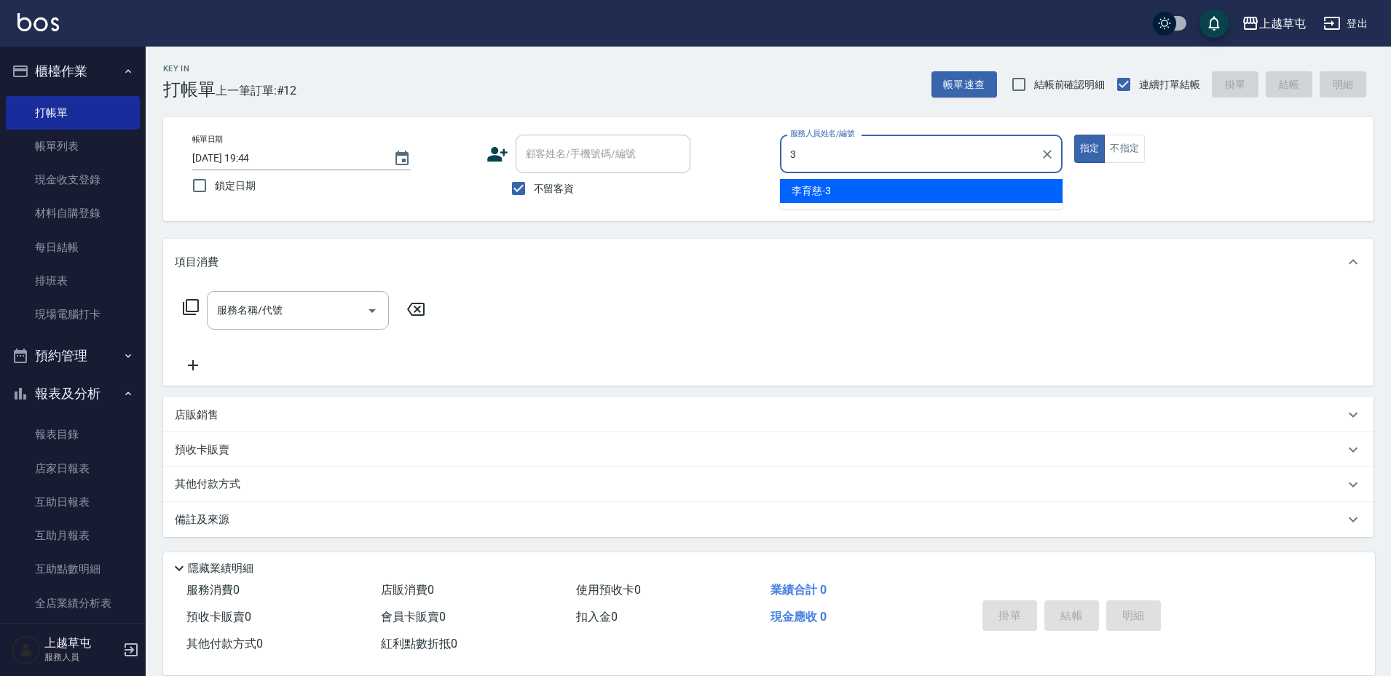
type input "[PERSON_NAME]-3"
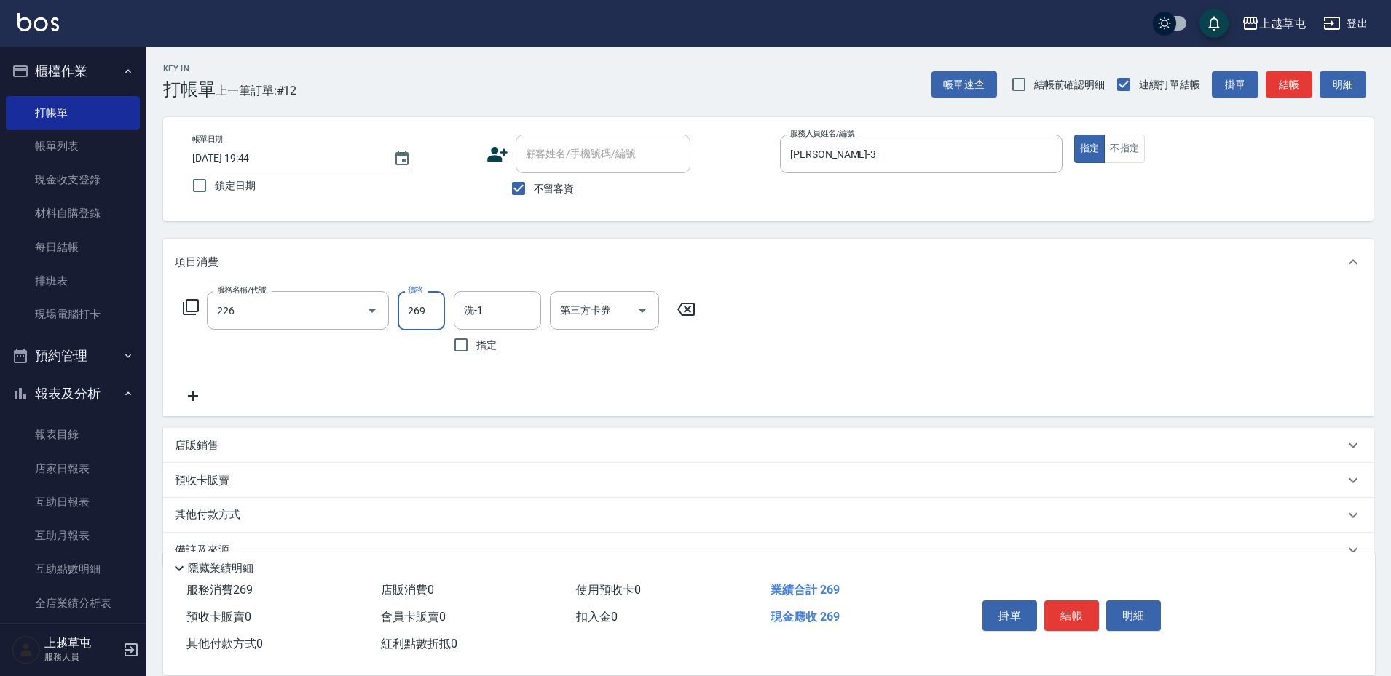
type input "洗剪269(226)"
type input "350"
type input "[PERSON_NAME]-39"
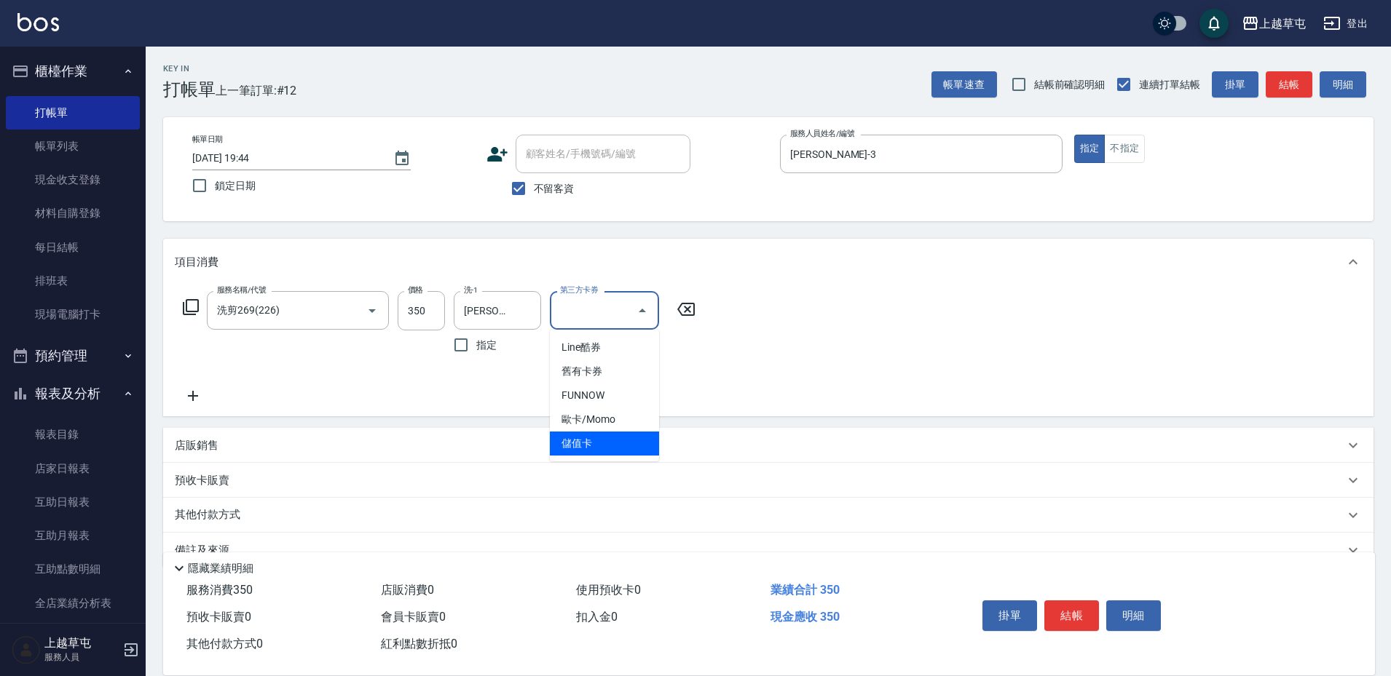
type input "儲值卡"
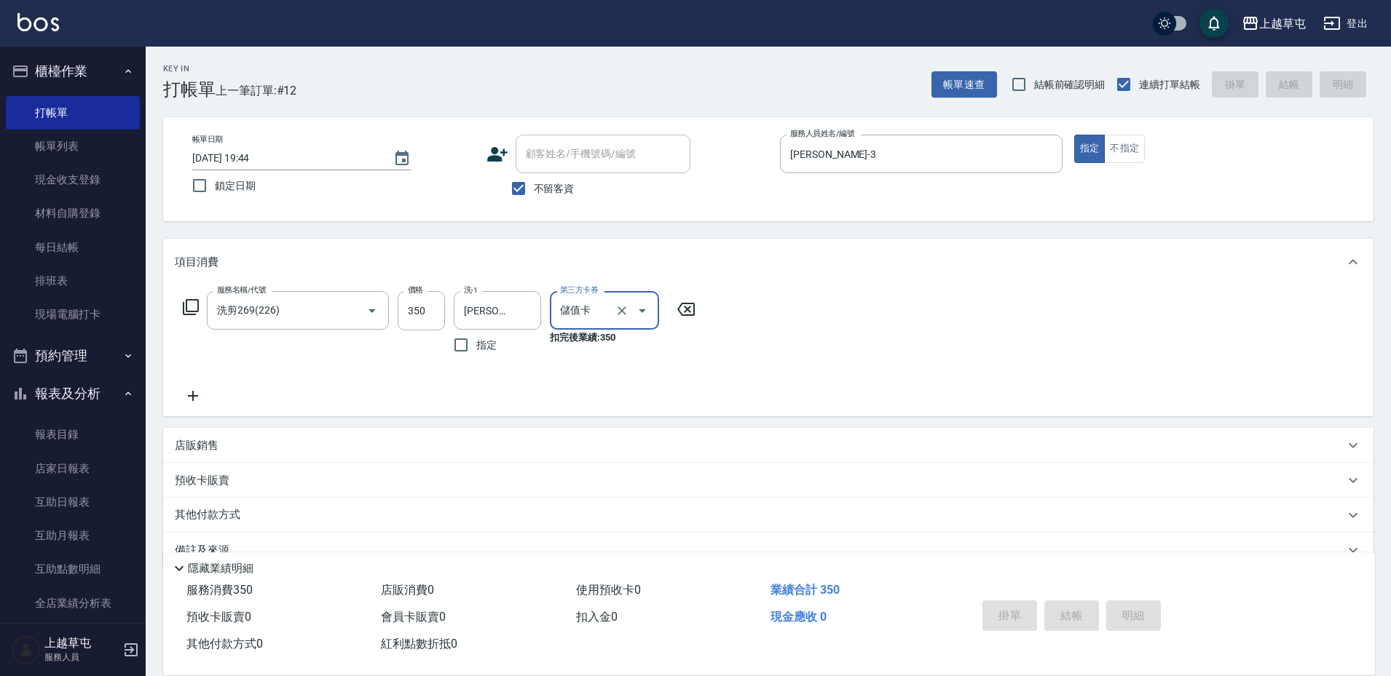
type input "[DATE] 19:45"
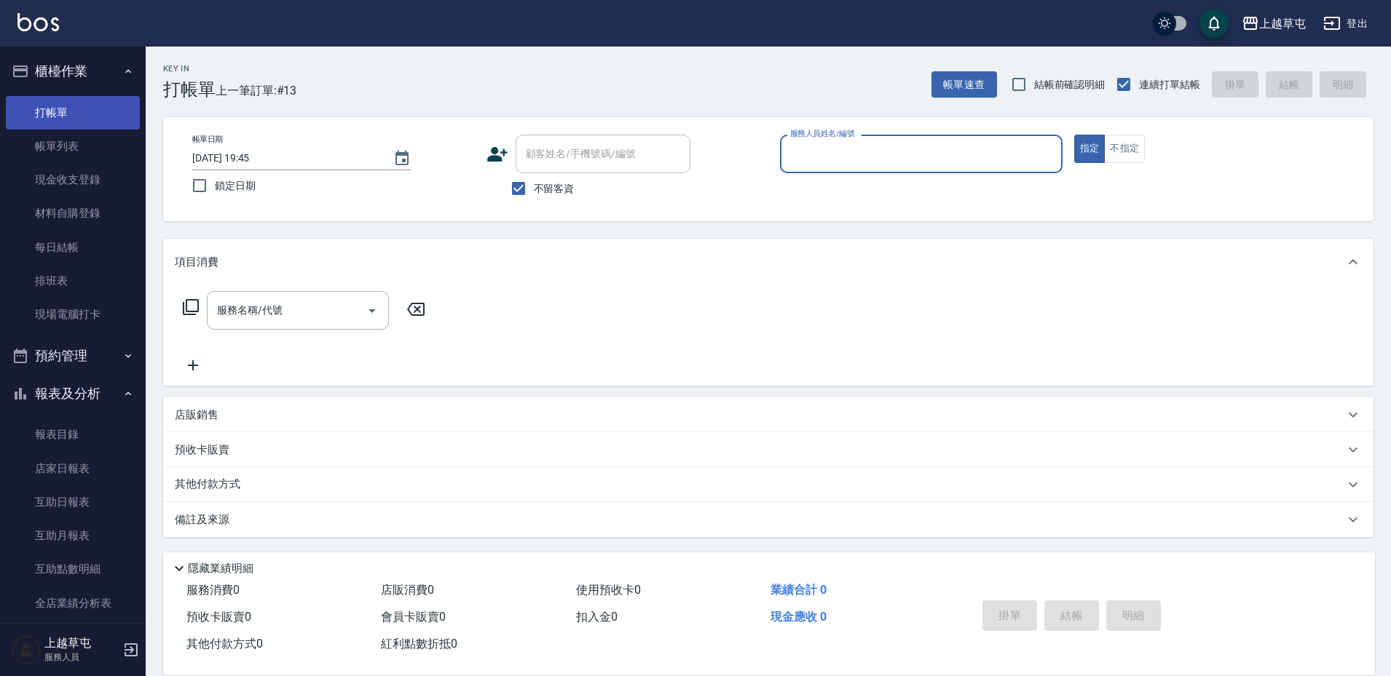
click at [65, 111] on link "打帳單" at bounding box center [73, 112] width 134 height 33
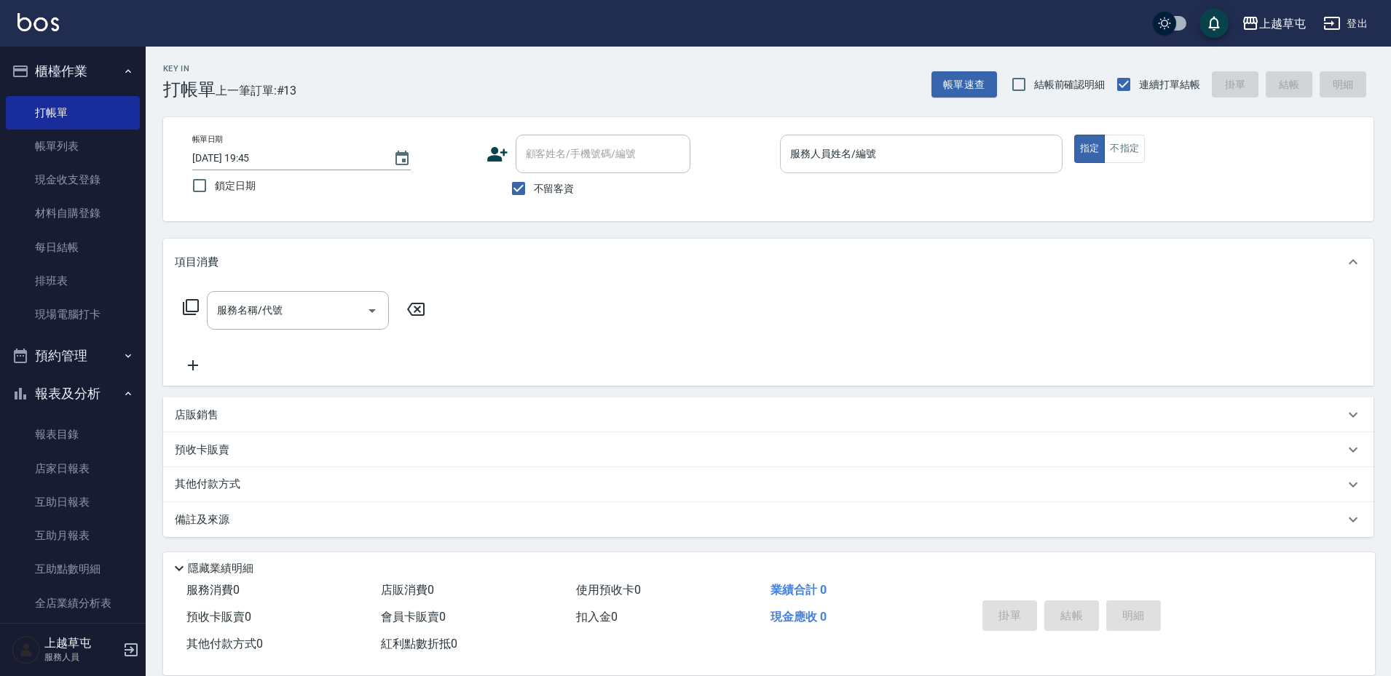
click at [833, 154] on input "服務人員姓名/編號" at bounding box center [920, 153] width 269 height 25
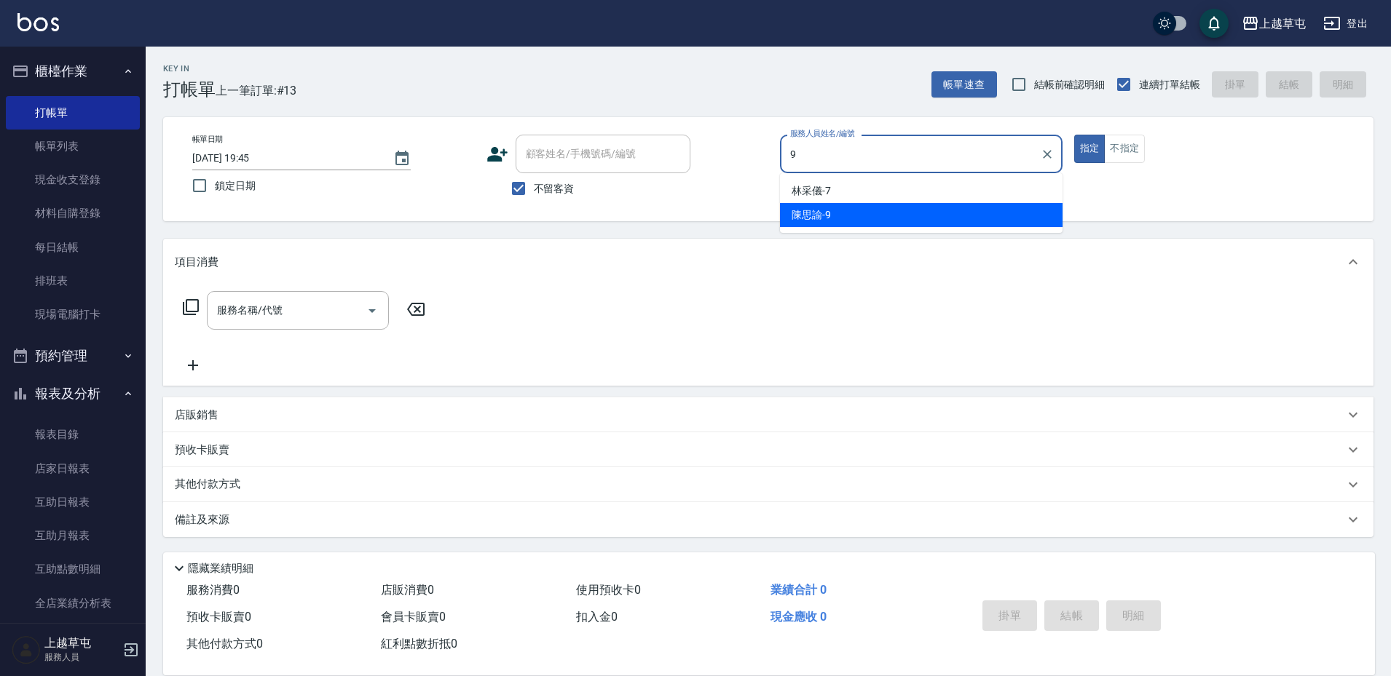
type input "[PERSON_NAME]-9"
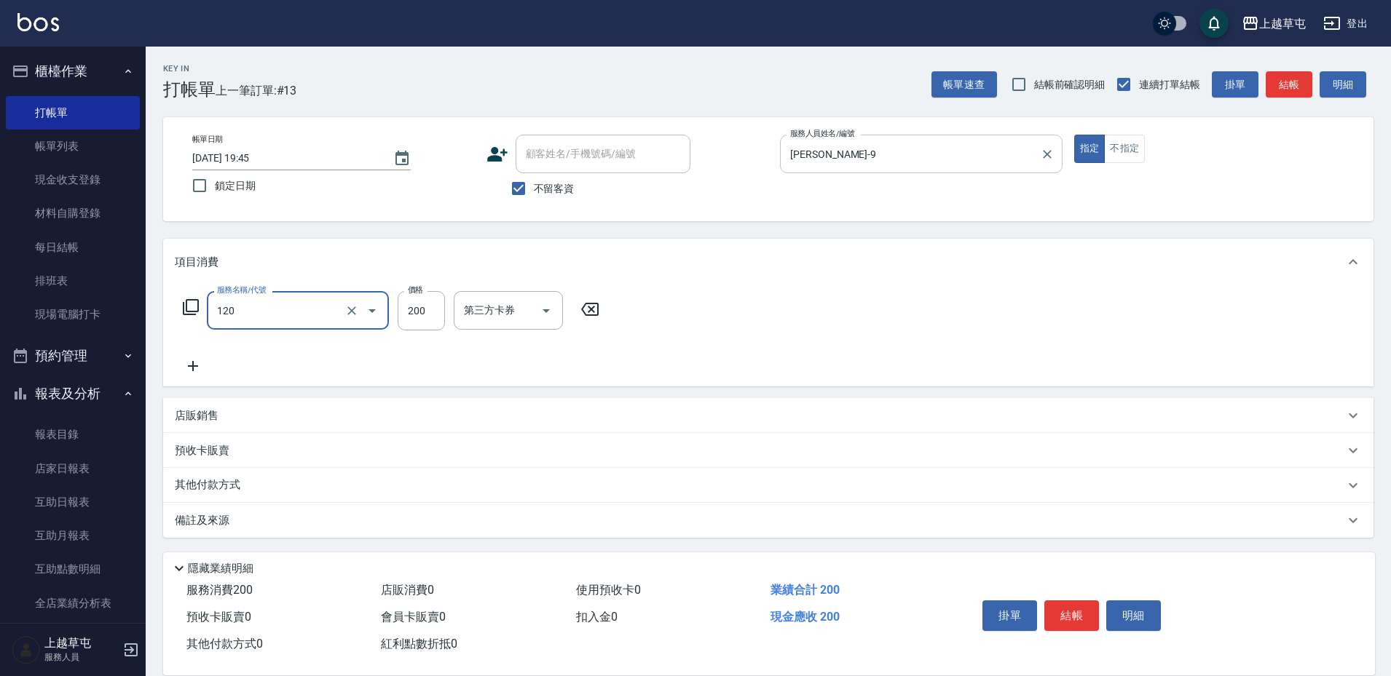
type input "New洗200(120)"
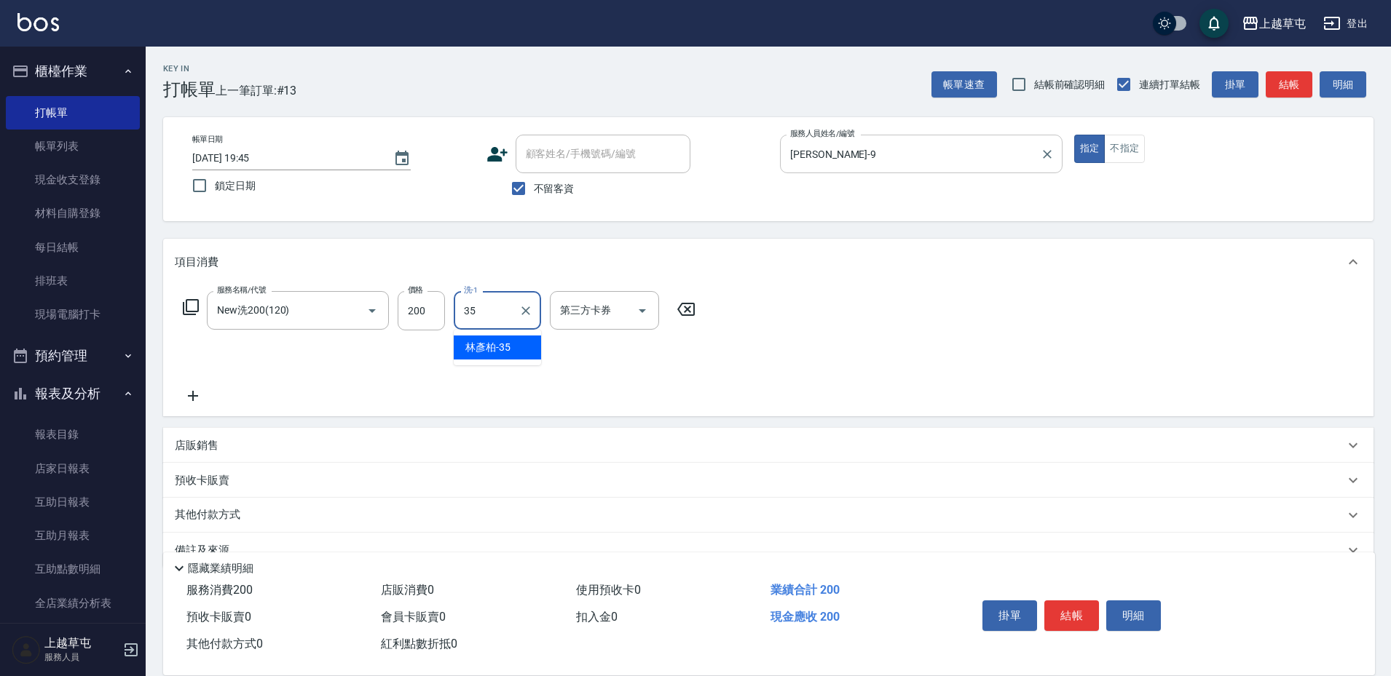
type input "[PERSON_NAME]-35"
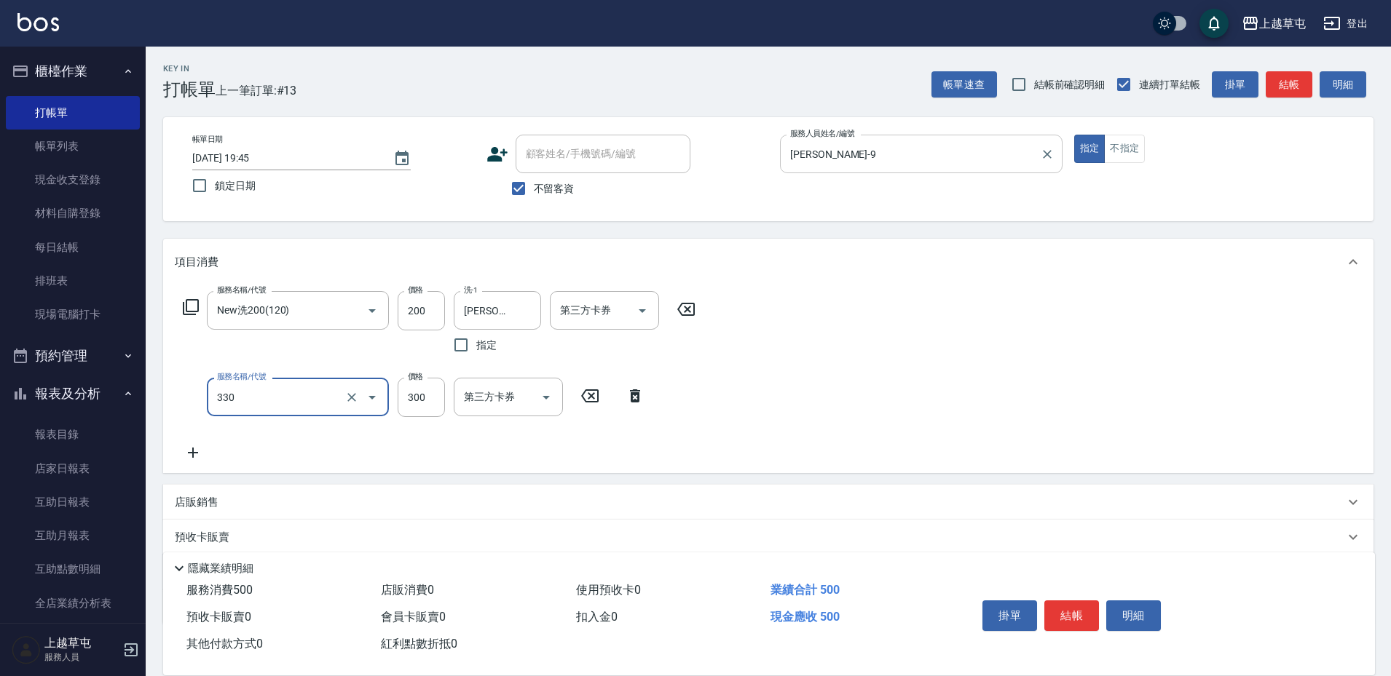
type input "局部300(330)"
type input "500"
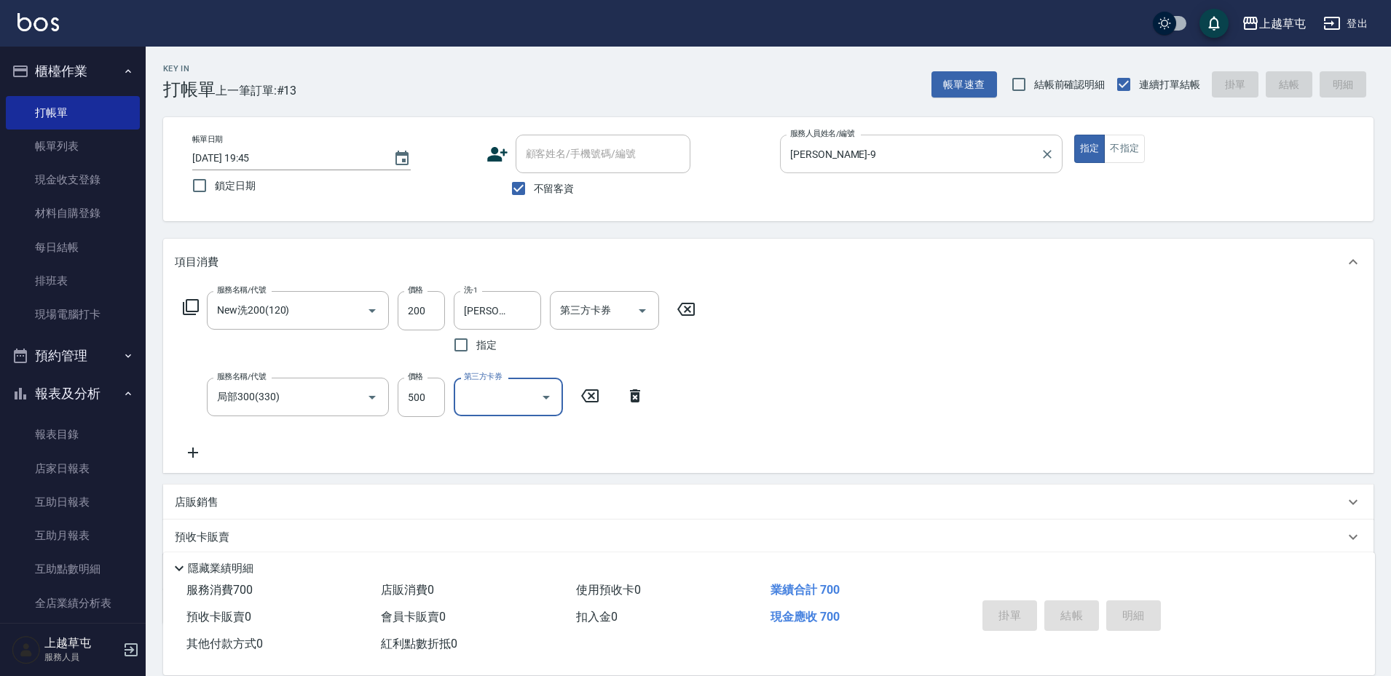
type input "[DATE] 19:59"
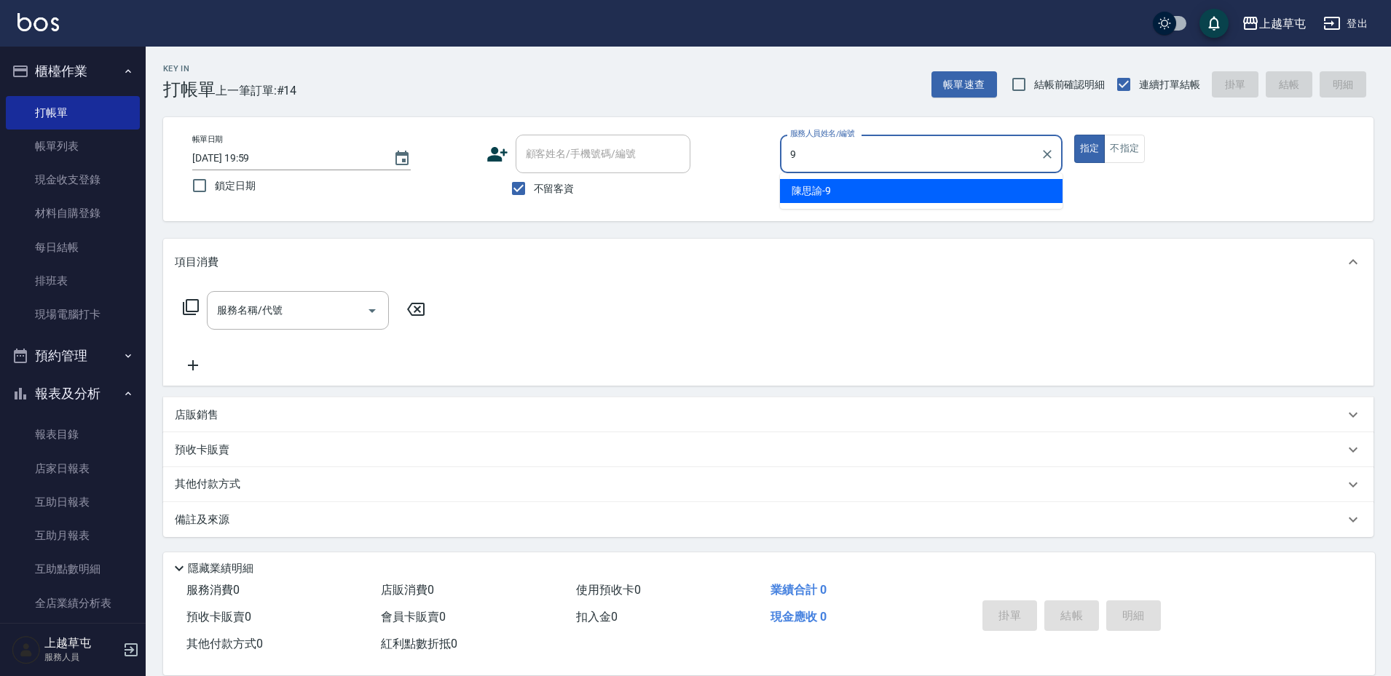
type input "[PERSON_NAME]-9"
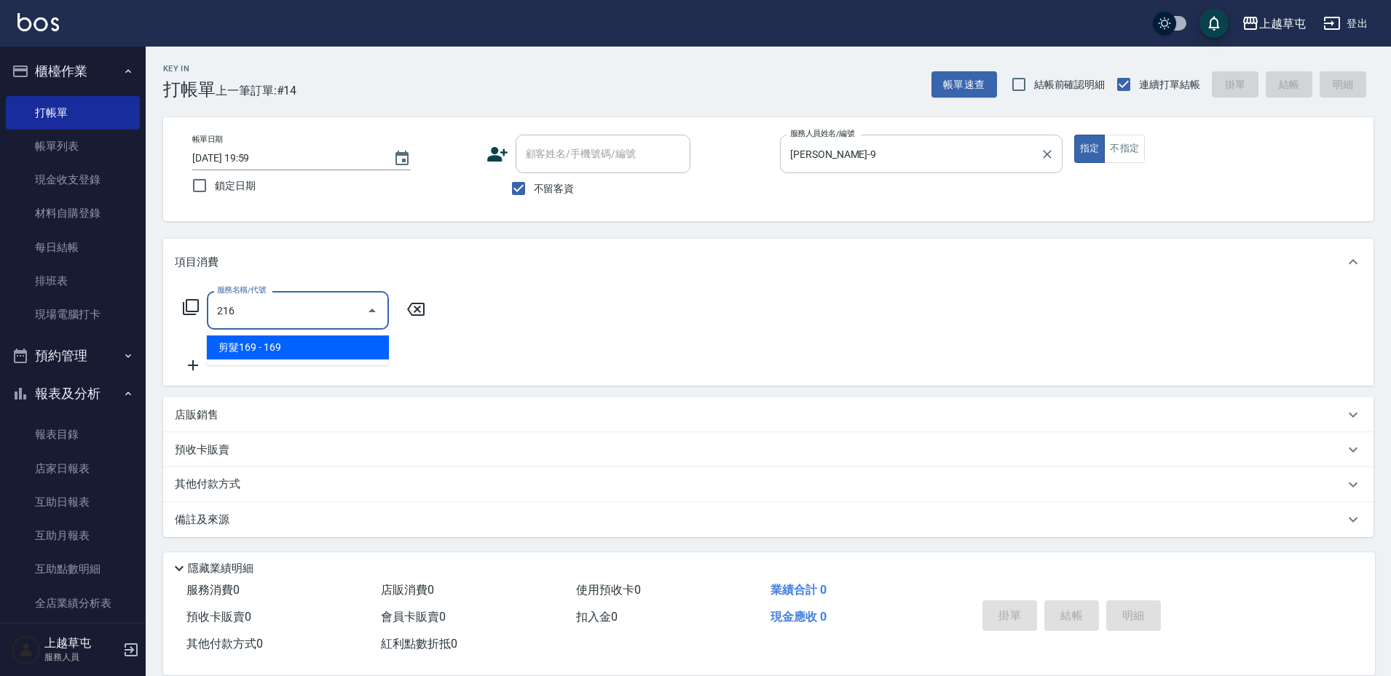
type input "剪髮169(216)"
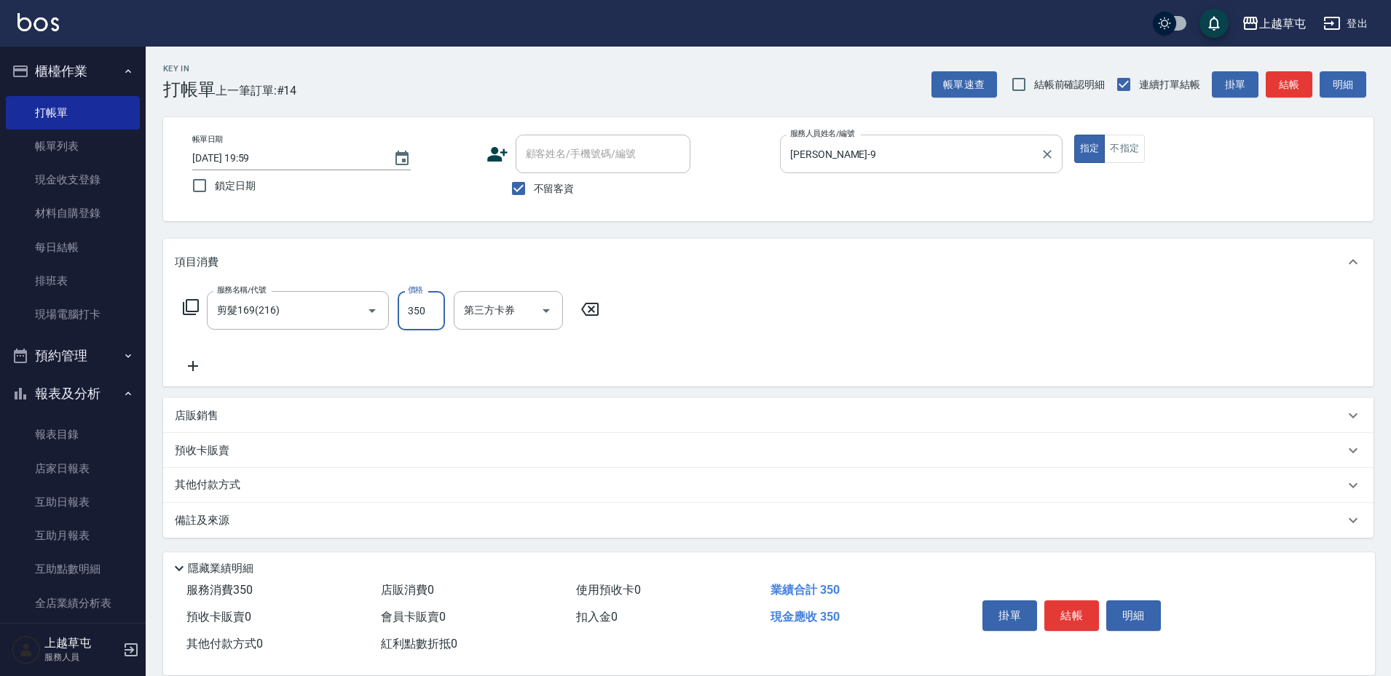
type input "350"
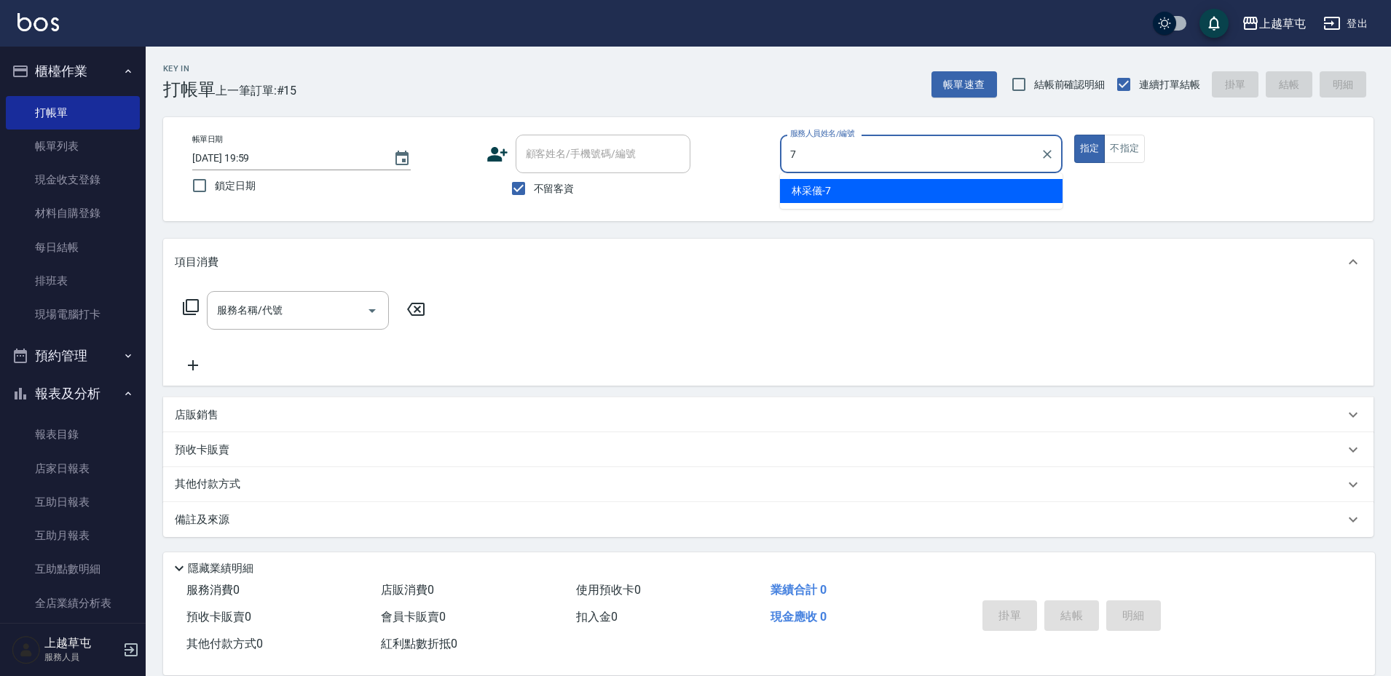
type input "[PERSON_NAME]-7"
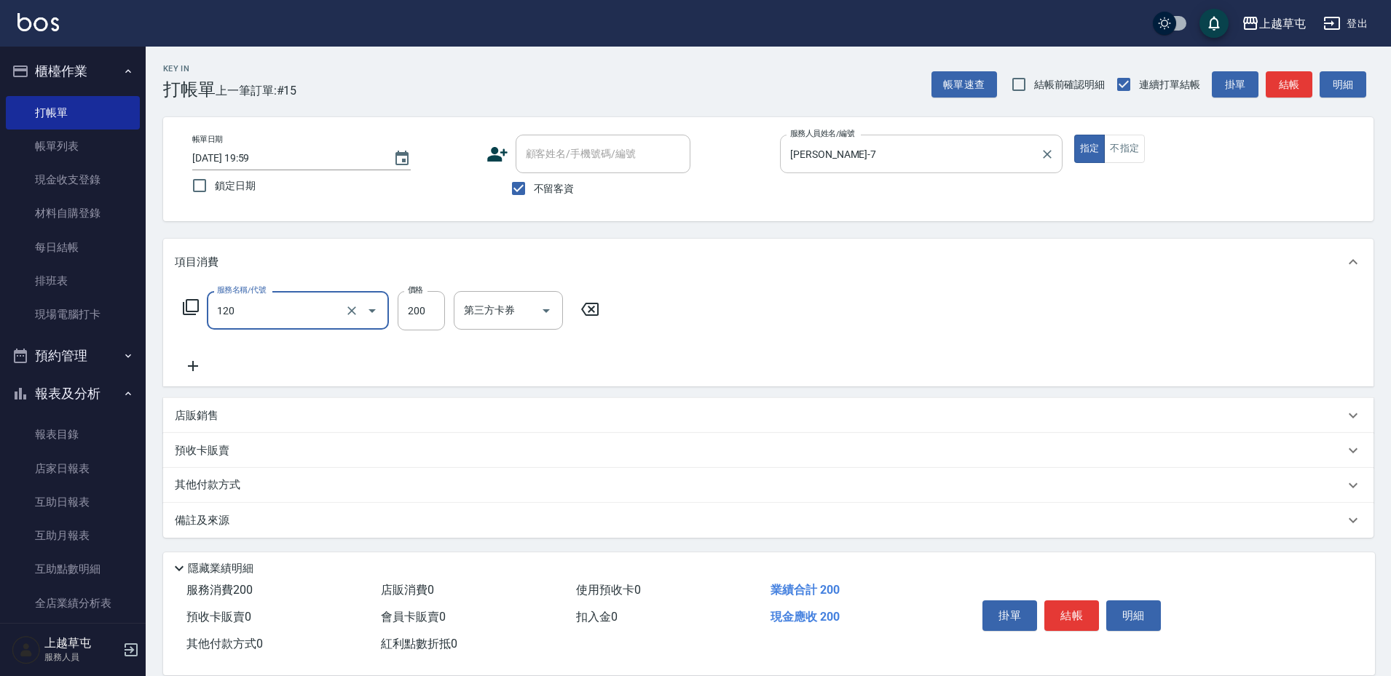
type input "New洗200(120)"
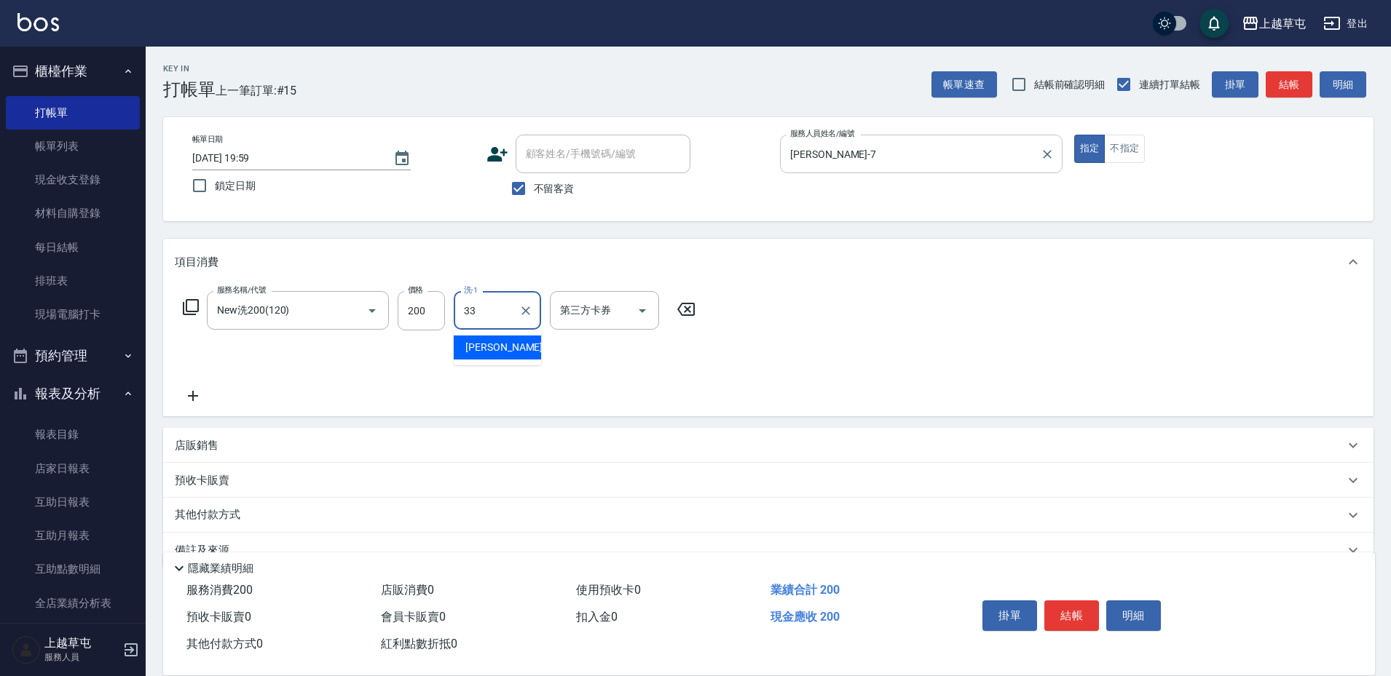
type input "[PERSON_NAME]-33"
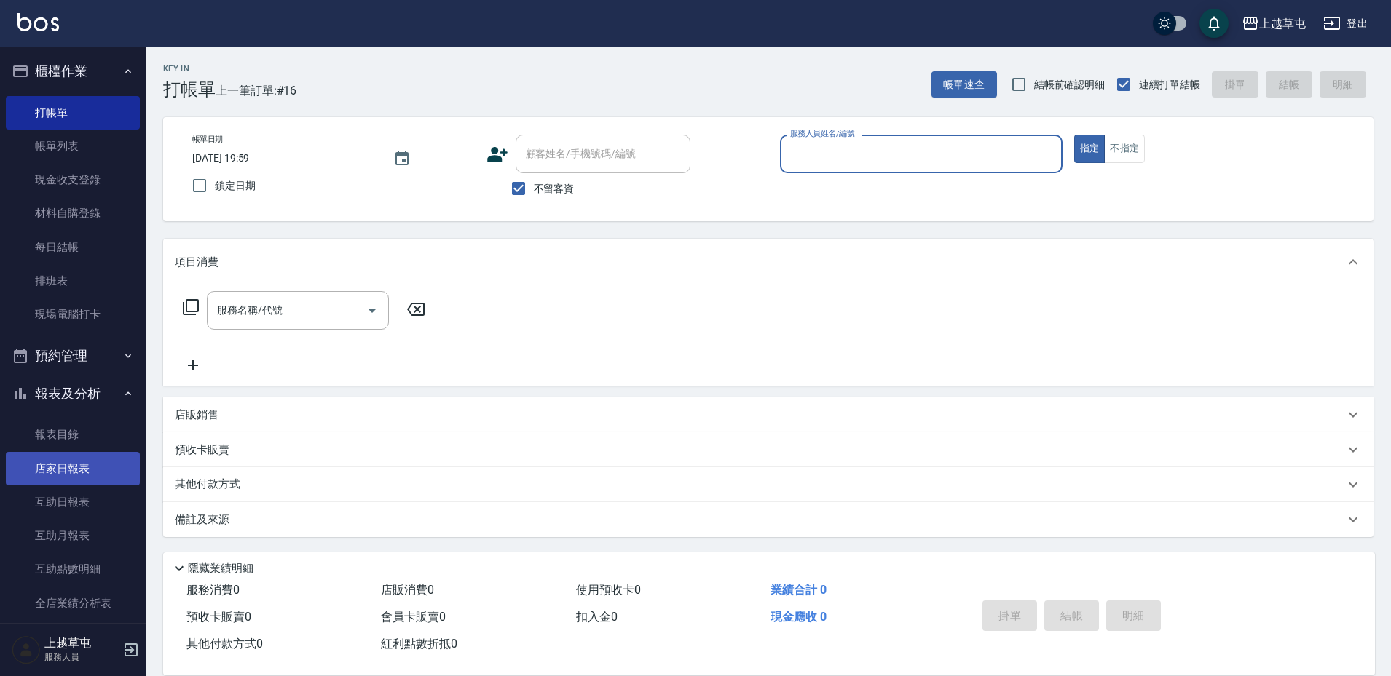
click at [83, 479] on link "店家日報表" at bounding box center [73, 468] width 134 height 33
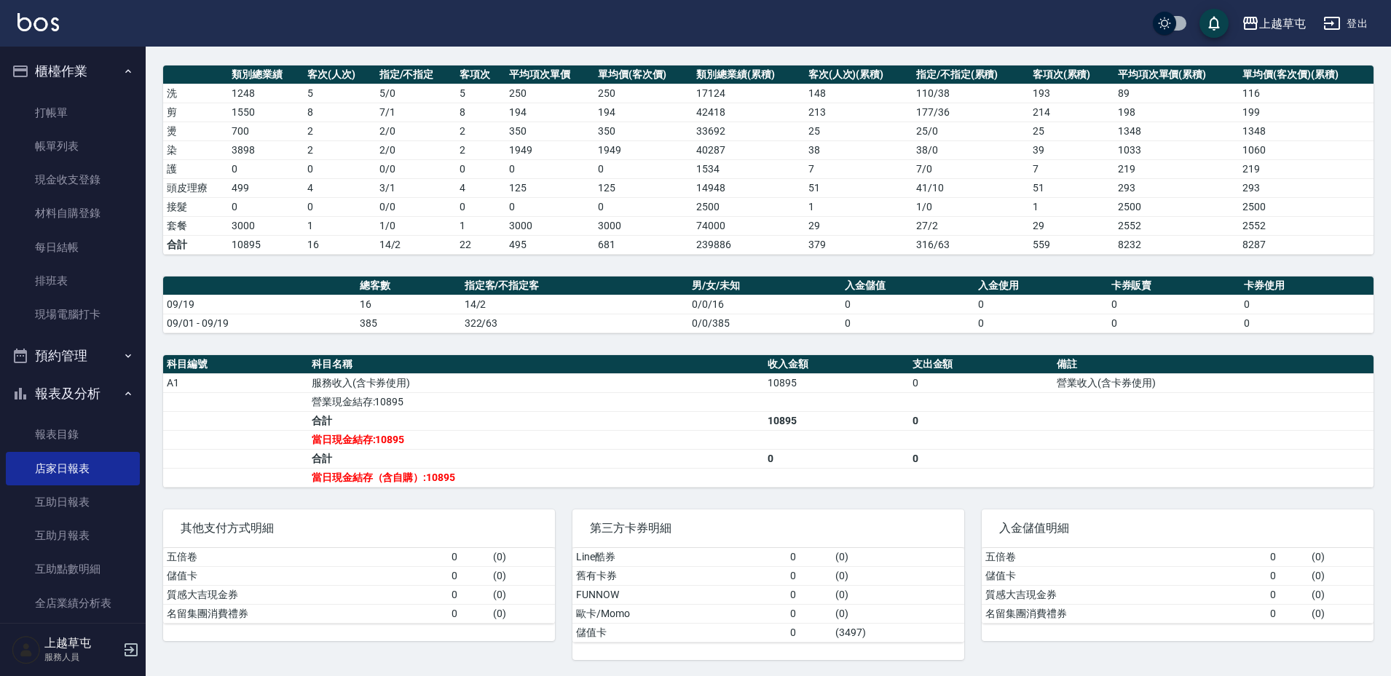
scroll to position [192, 0]
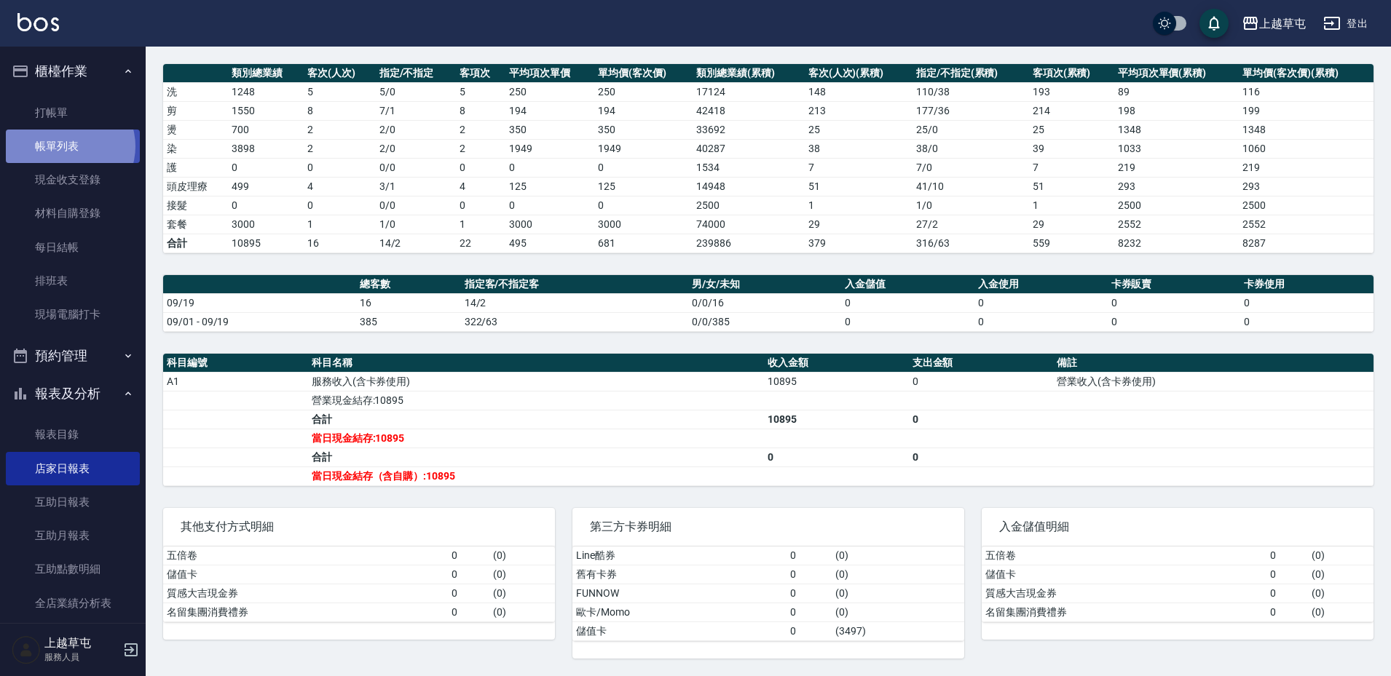
click at [66, 146] on link "帳單列表" at bounding box center [73, 146] width 134 height 33
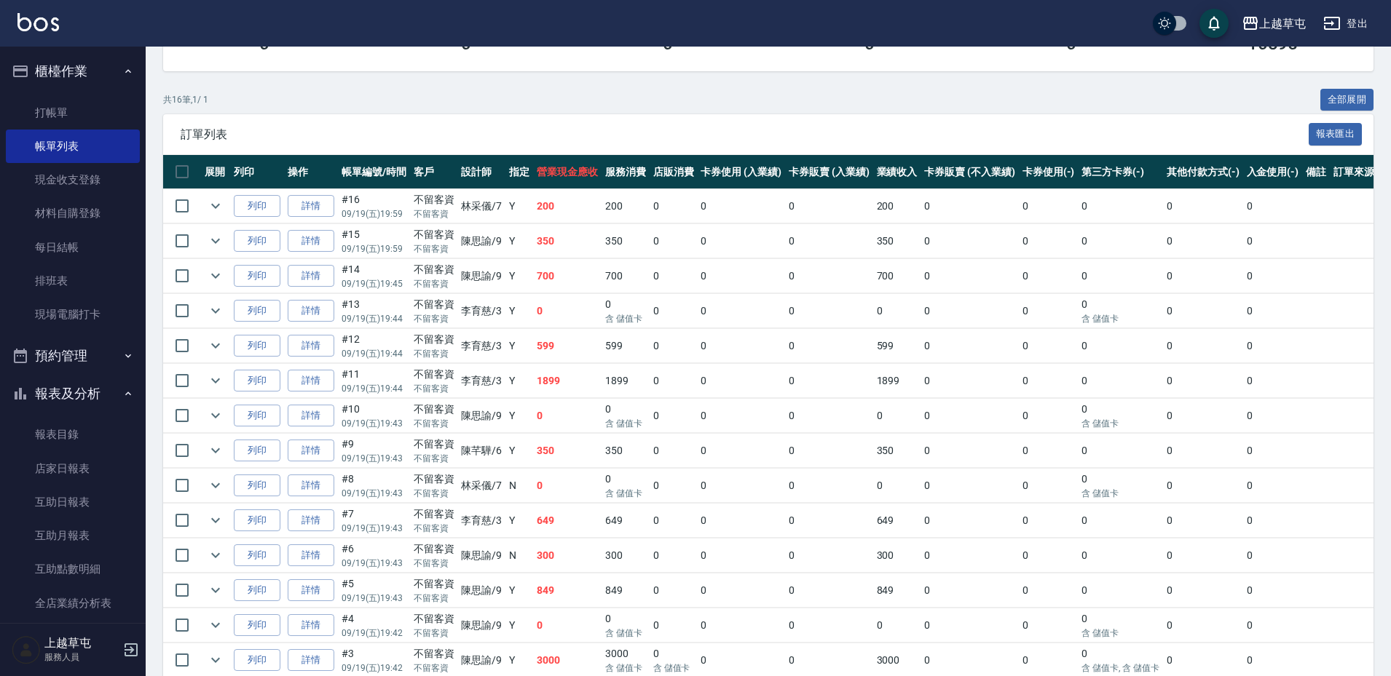
scroll to position [243, 0]
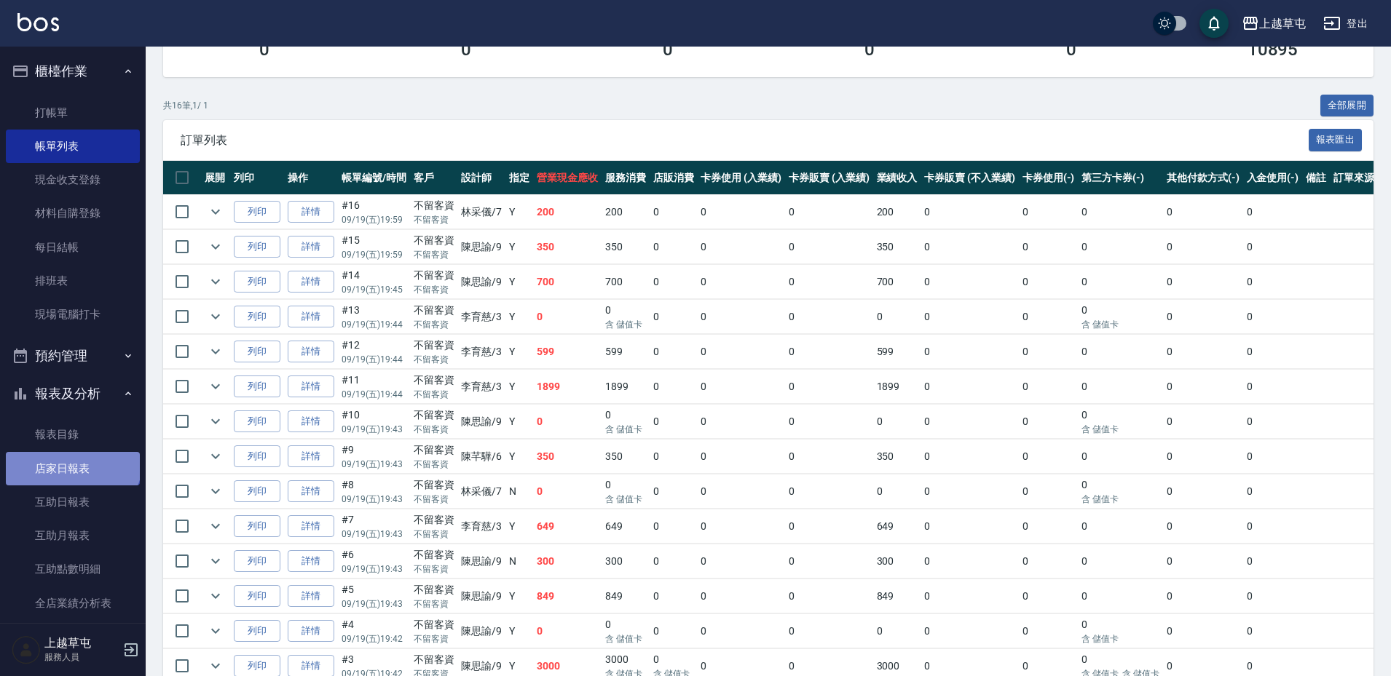
click at [71, 459] on link "店家日報表" at bounding box center [73, 468] width 134 height 33
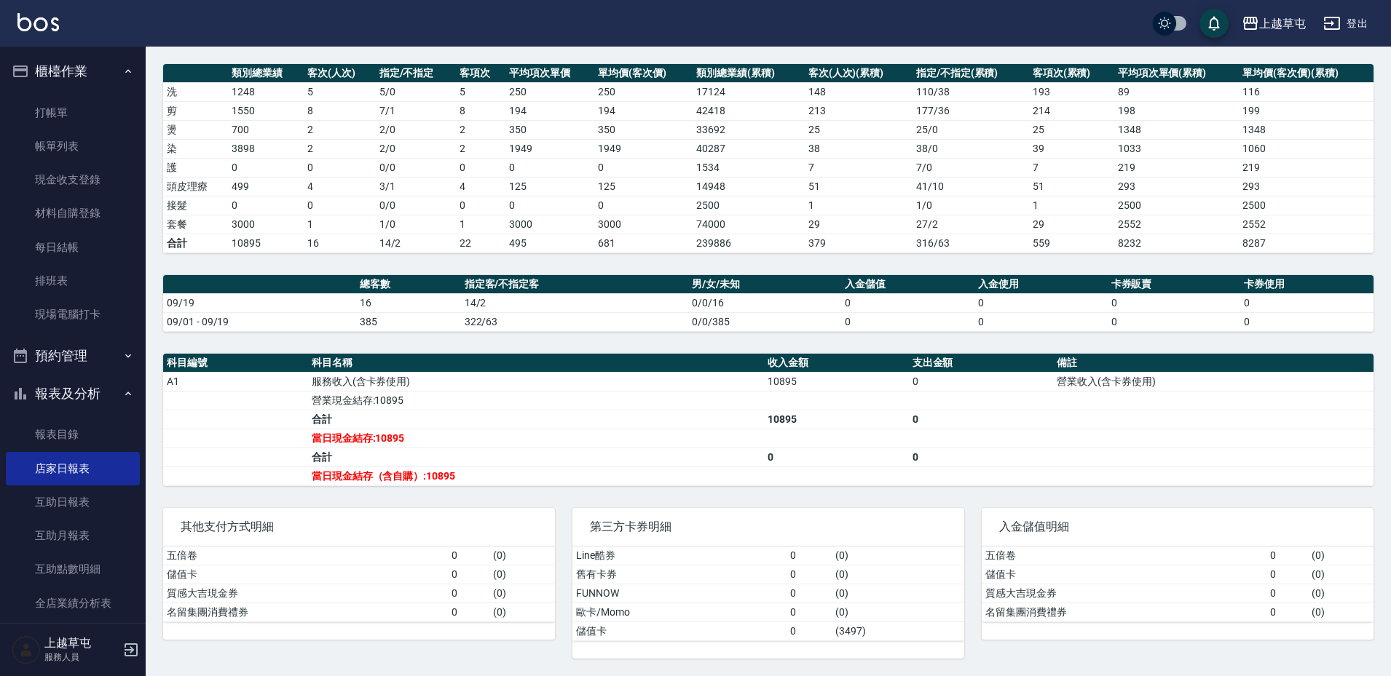
scroll to position [119, 0]
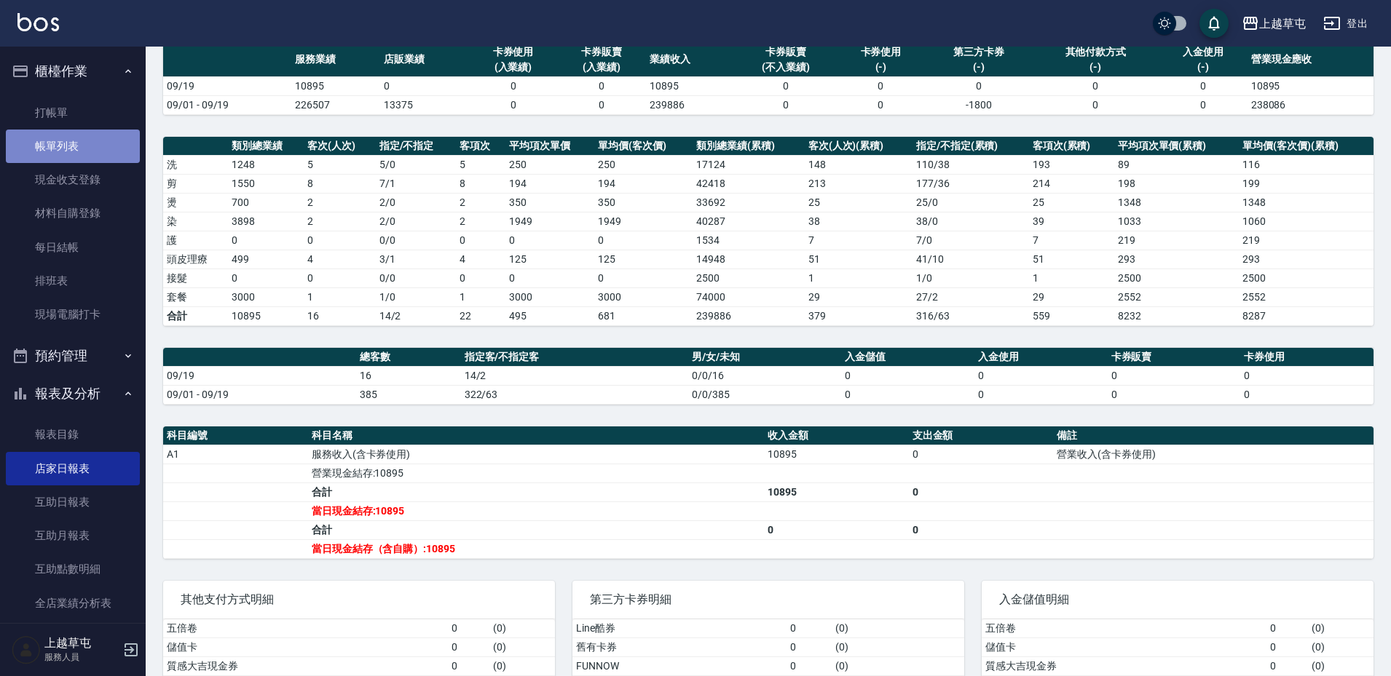
click at [73, 160] on link "帳單列表" at bounding box center [73, 146] width 134 height 33
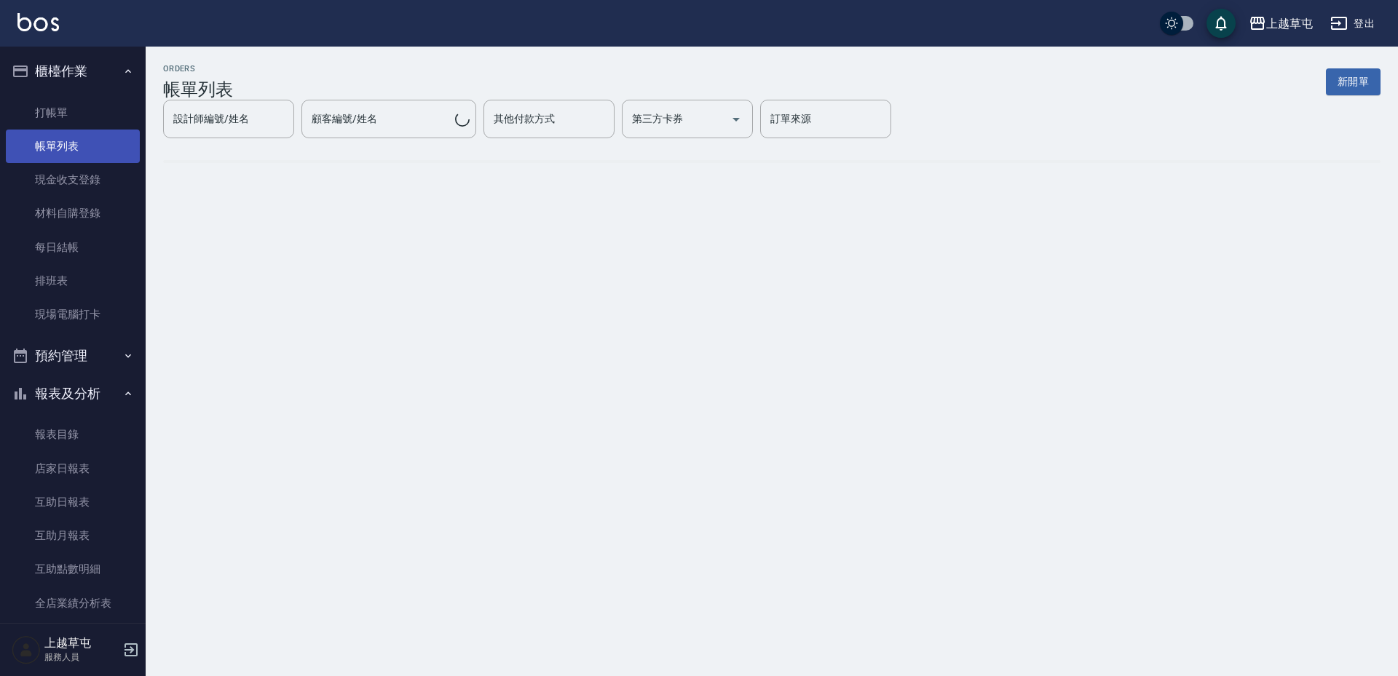
click at [72, 160] on link "帳單列表" at bounding box center [73, 146] width 134 height 33
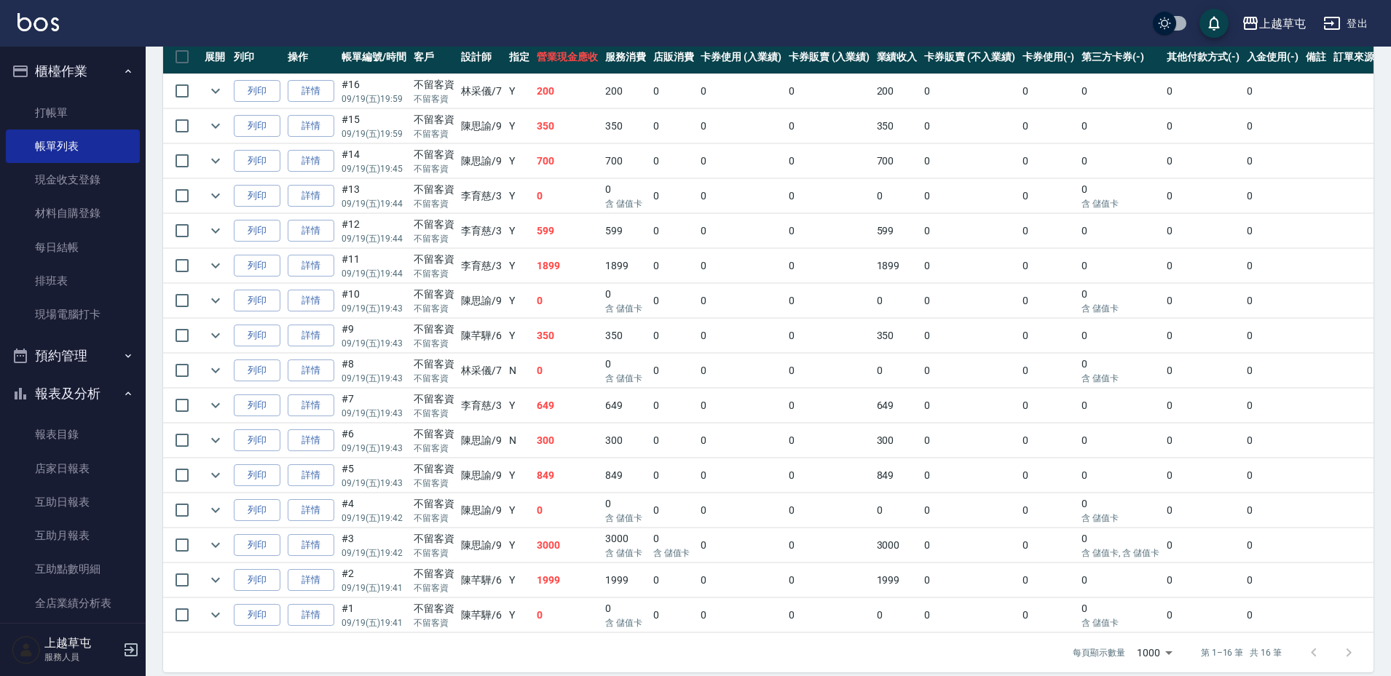
scroll to position [389, 0]
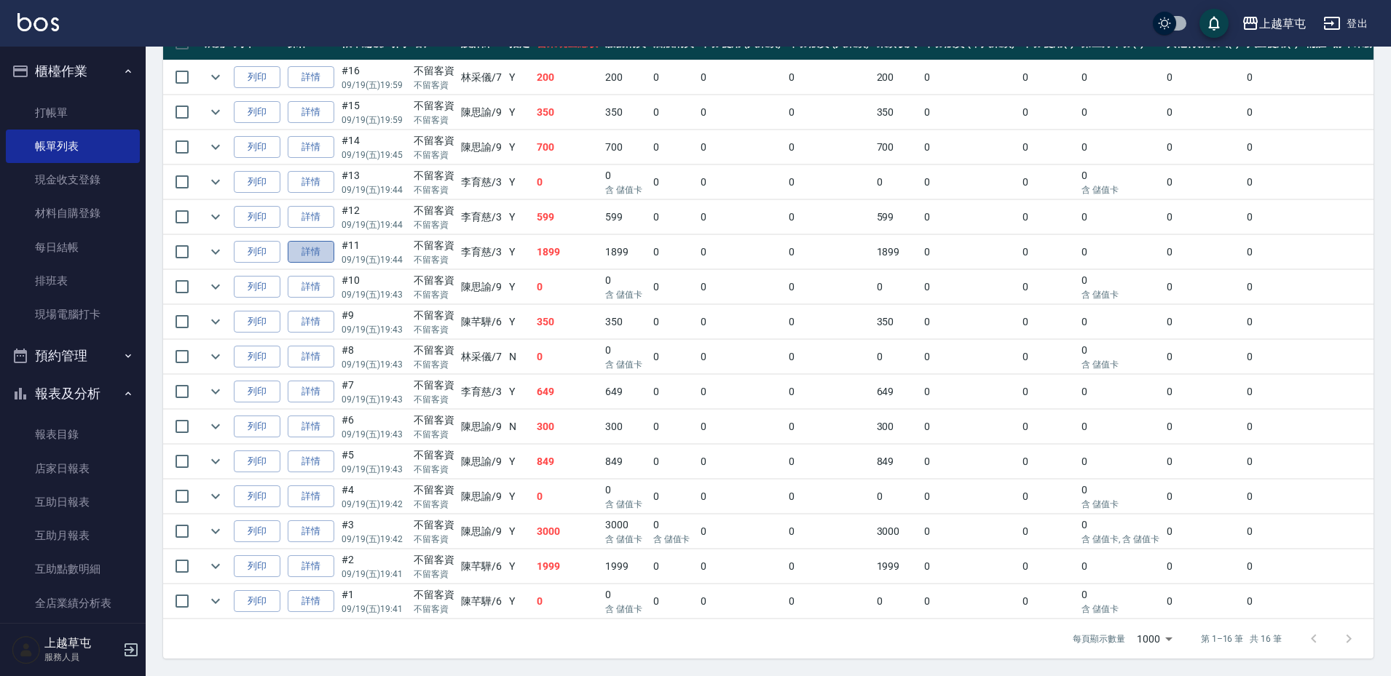
click at [309, 241] on link "詳情" at bounding box center [311, 252] width 47 height 23
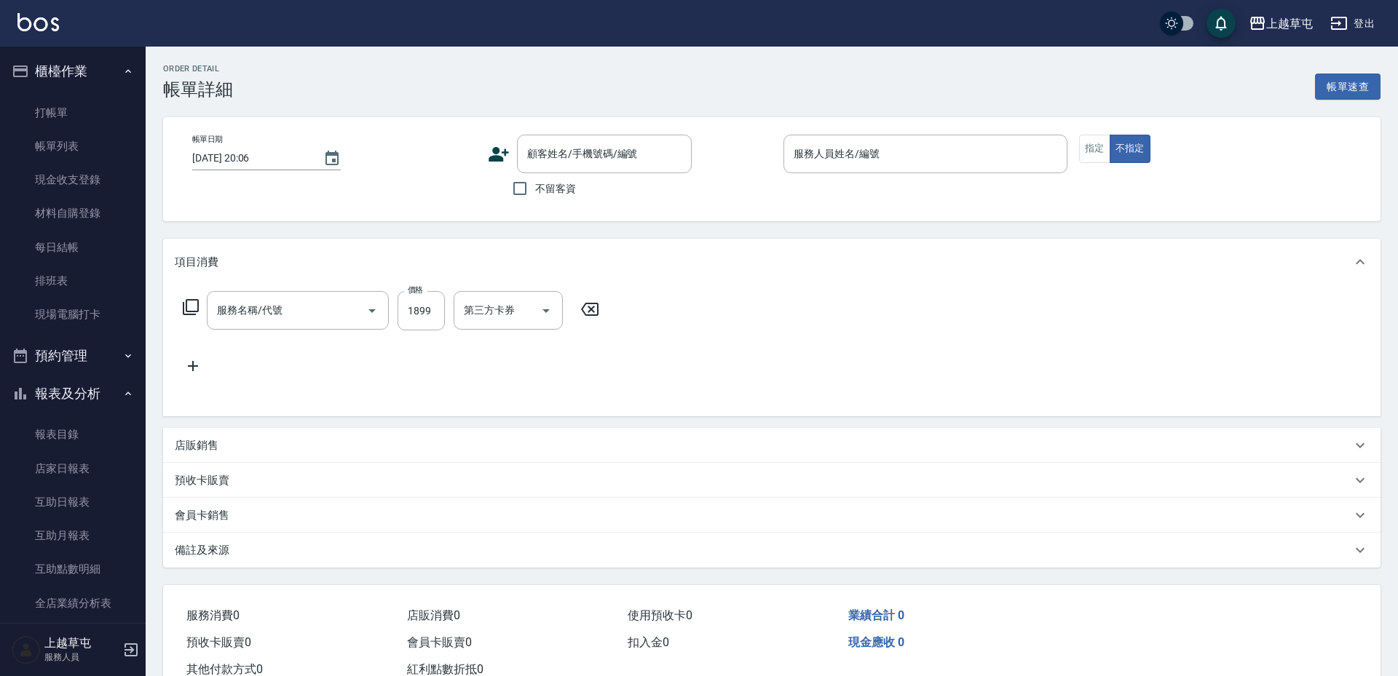
type input "[DATE] 19:44"
checkbox input "true"
type input "[PERSON_NAME]-3"
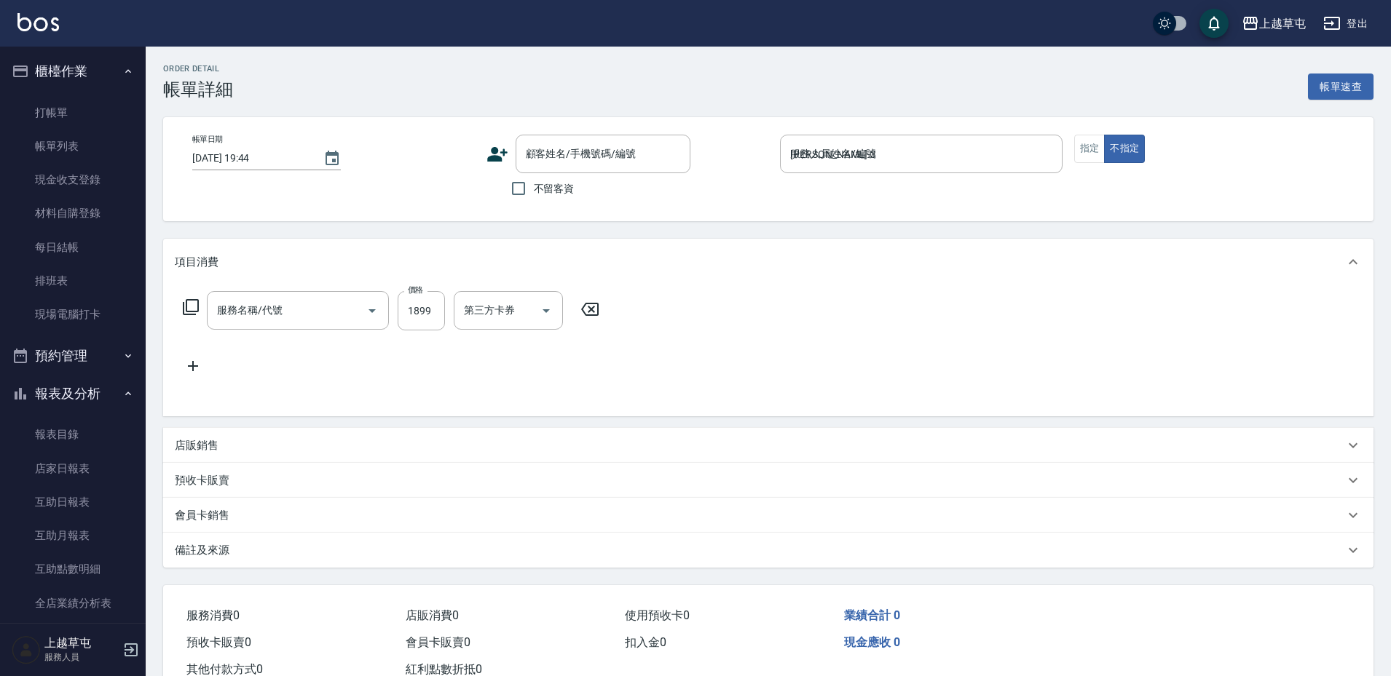
type input "[PERSON_NAME]1599(41599)"
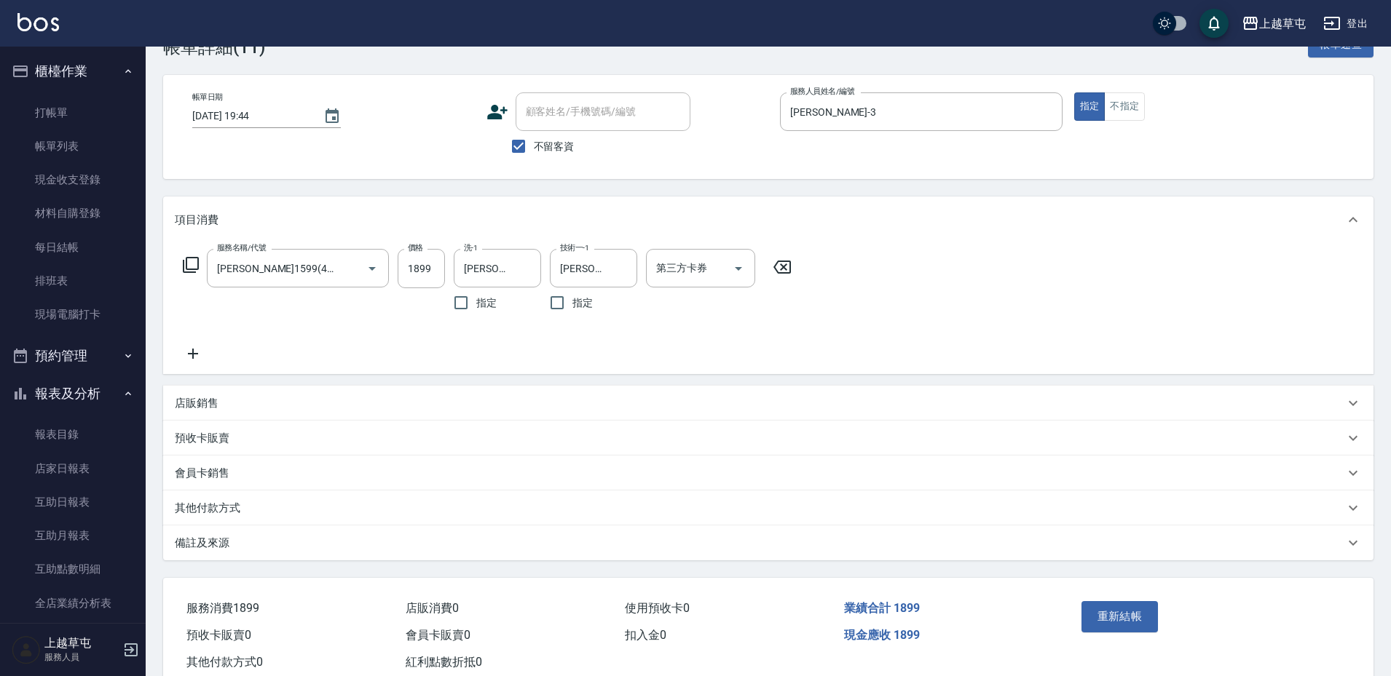
scroll to position [84, 0]
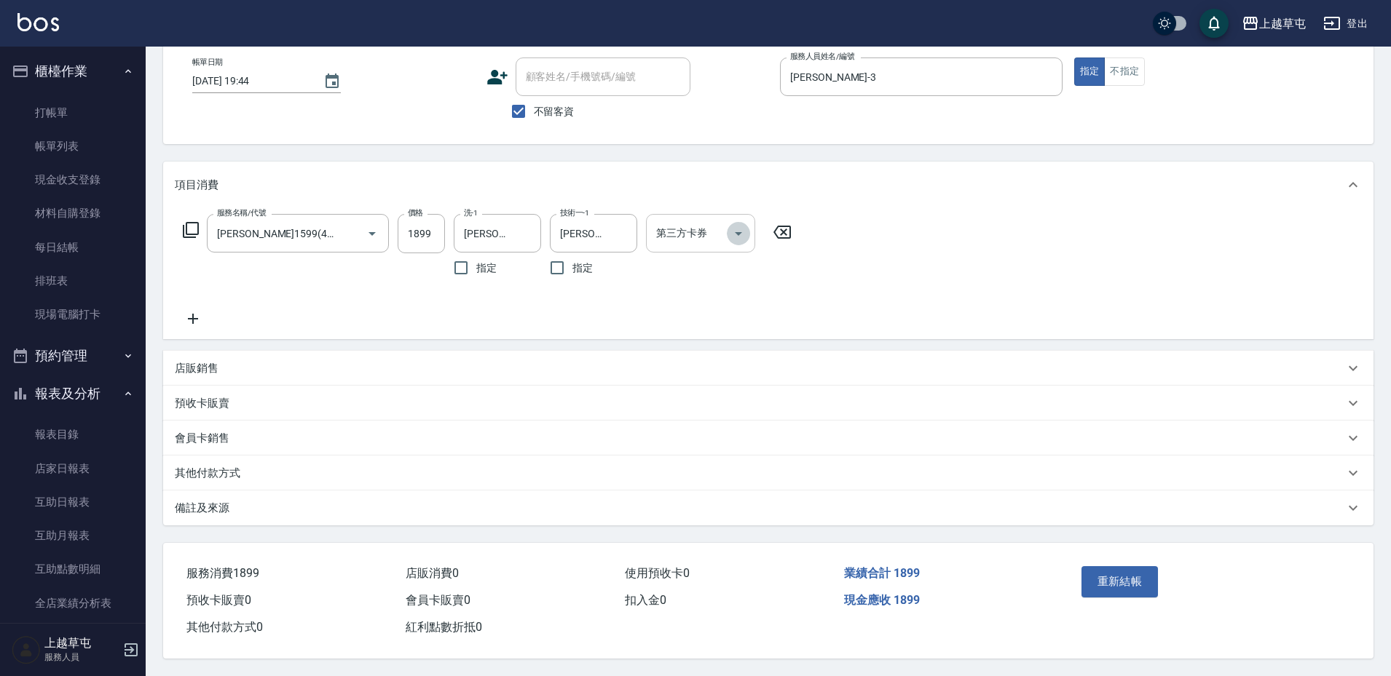
click at [749, 232] on button "Open" at bounding box center [738, 233] width 23 height 23
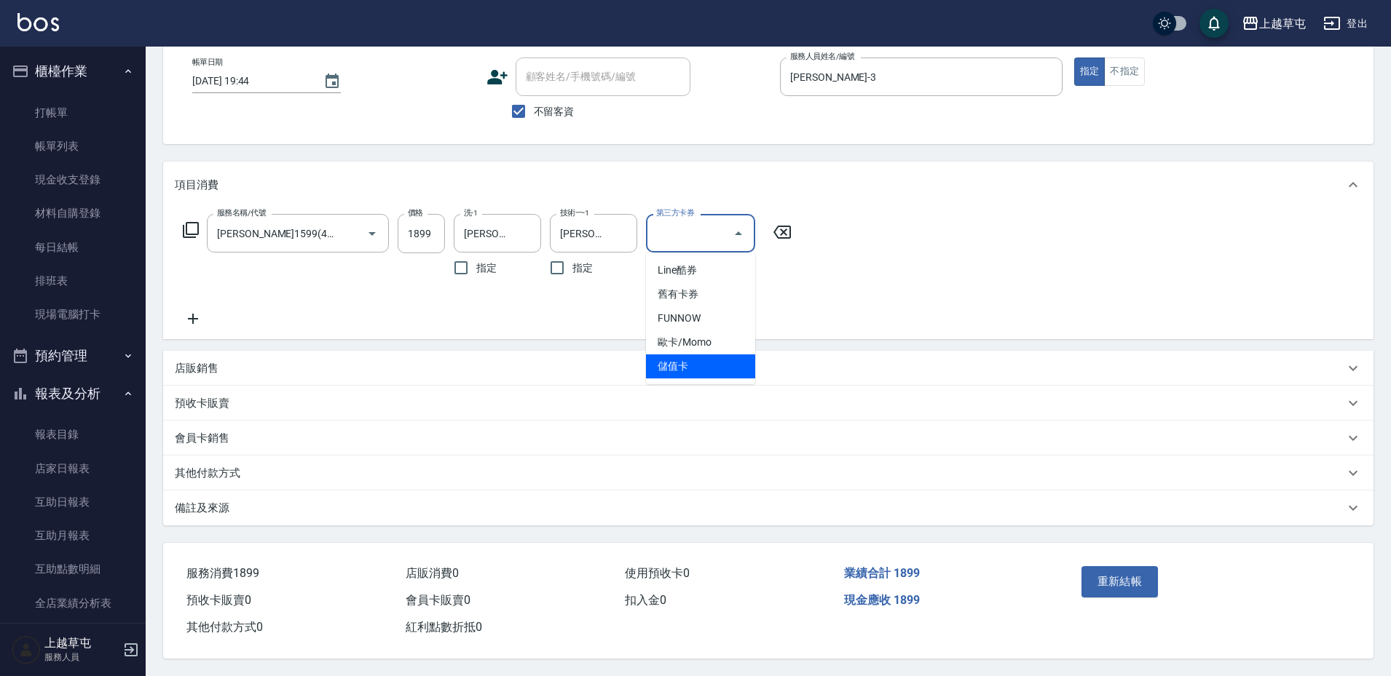
click at [699, 355] on span "儲值卡" at bounding box center [700, 367] width 109 height 24
type input "儲值卡"
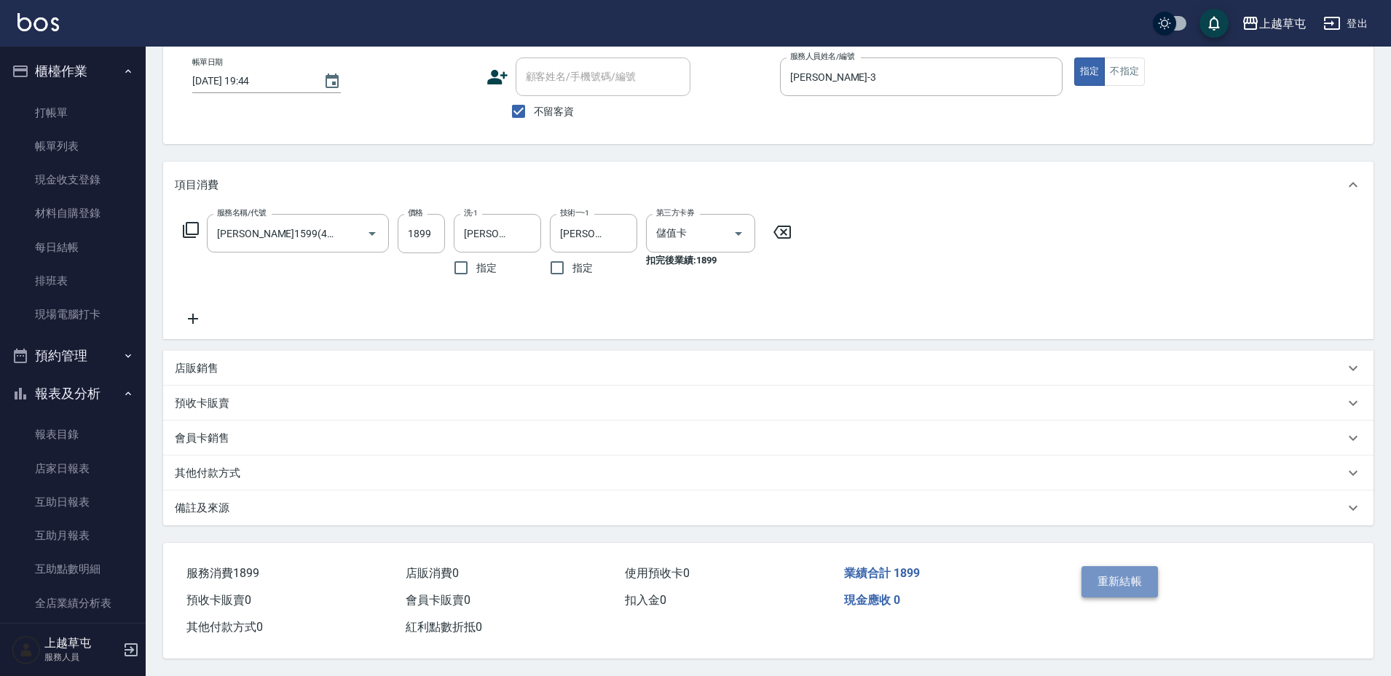
click at [1136, 575] on button "重新結帳" at bounding box center [1119, 582] width 77 height 31
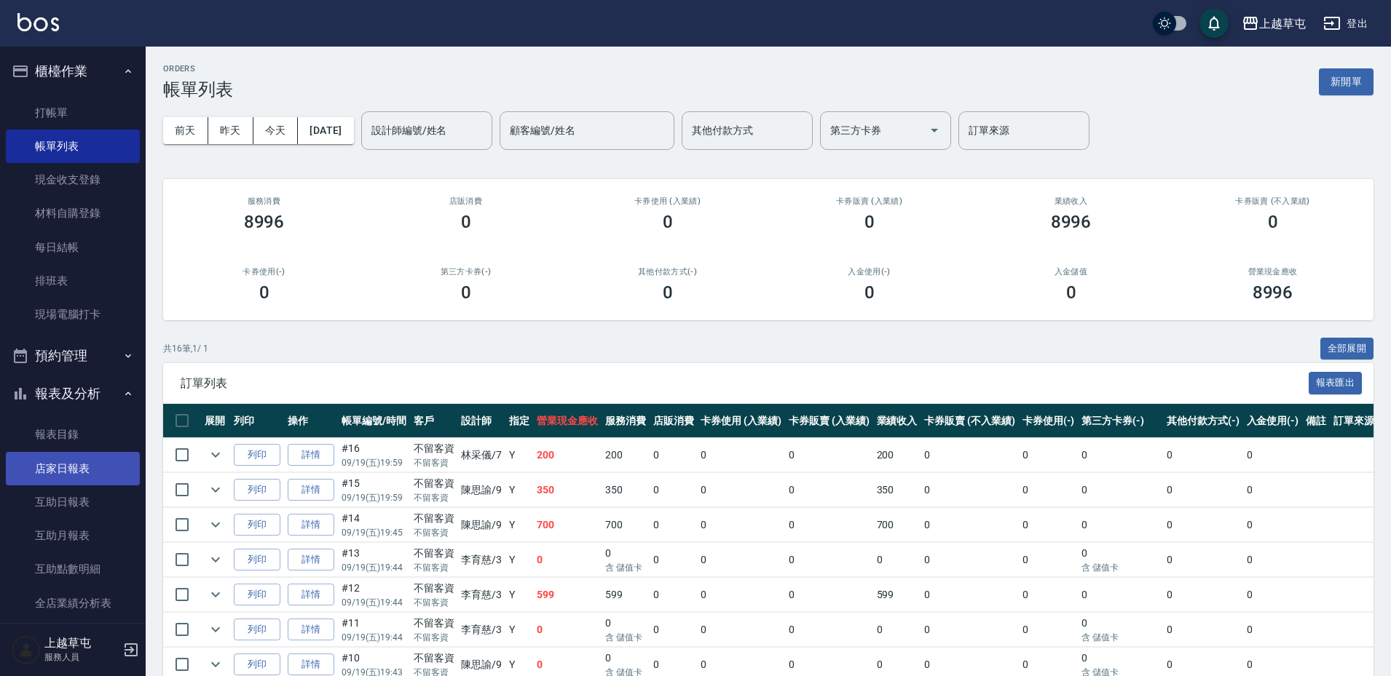
click at [78, 461] on link "店家日報表" at bounding box center [73, 468] width 134 height 33
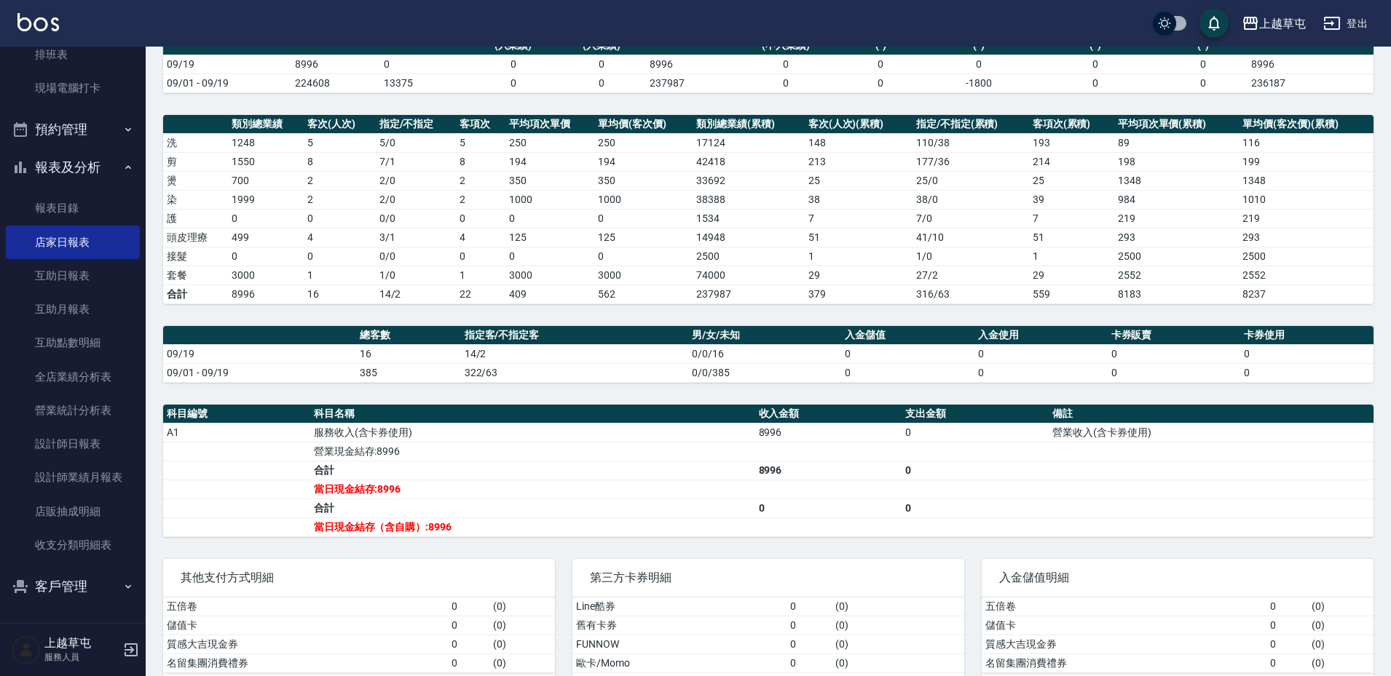
scroll to position [192, 0]
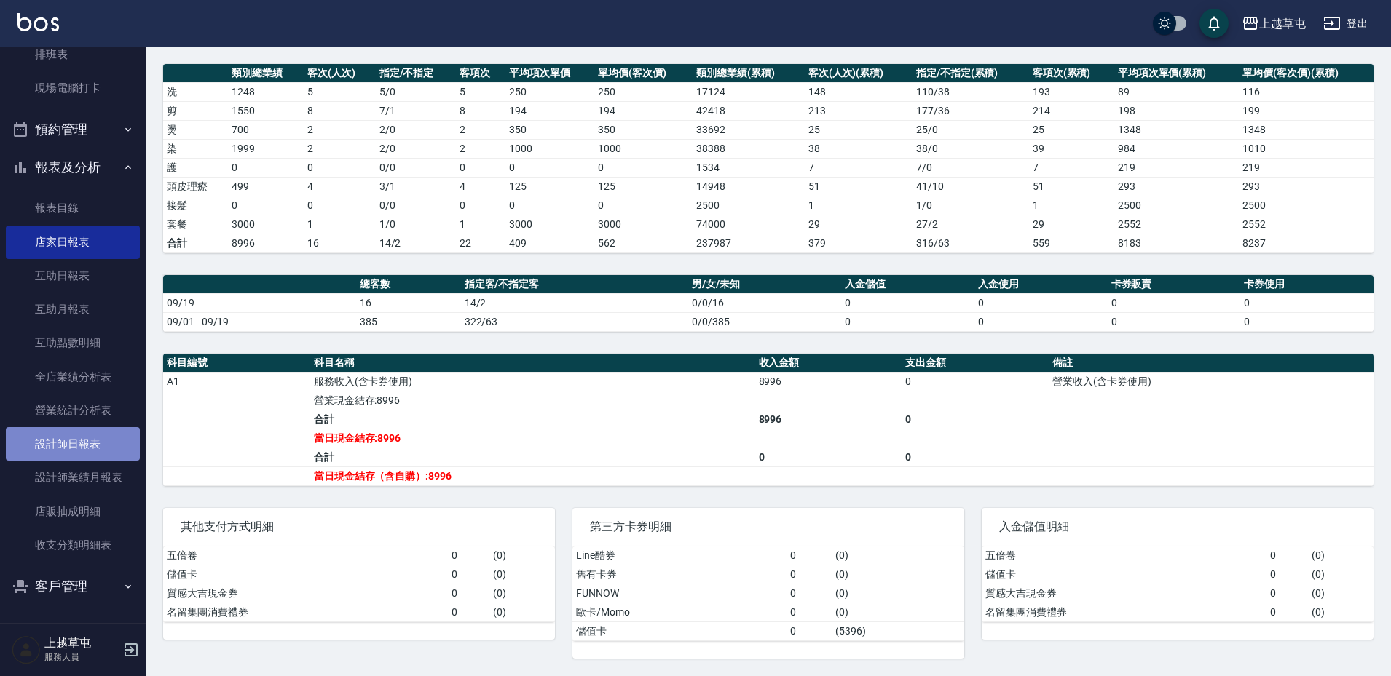
click at [86, 446] on link "設計師日報表" at bounding box center [73, 443] width 134 height 33
